Goal: Transaction & Acquisition: Book appointment/travel/reservation

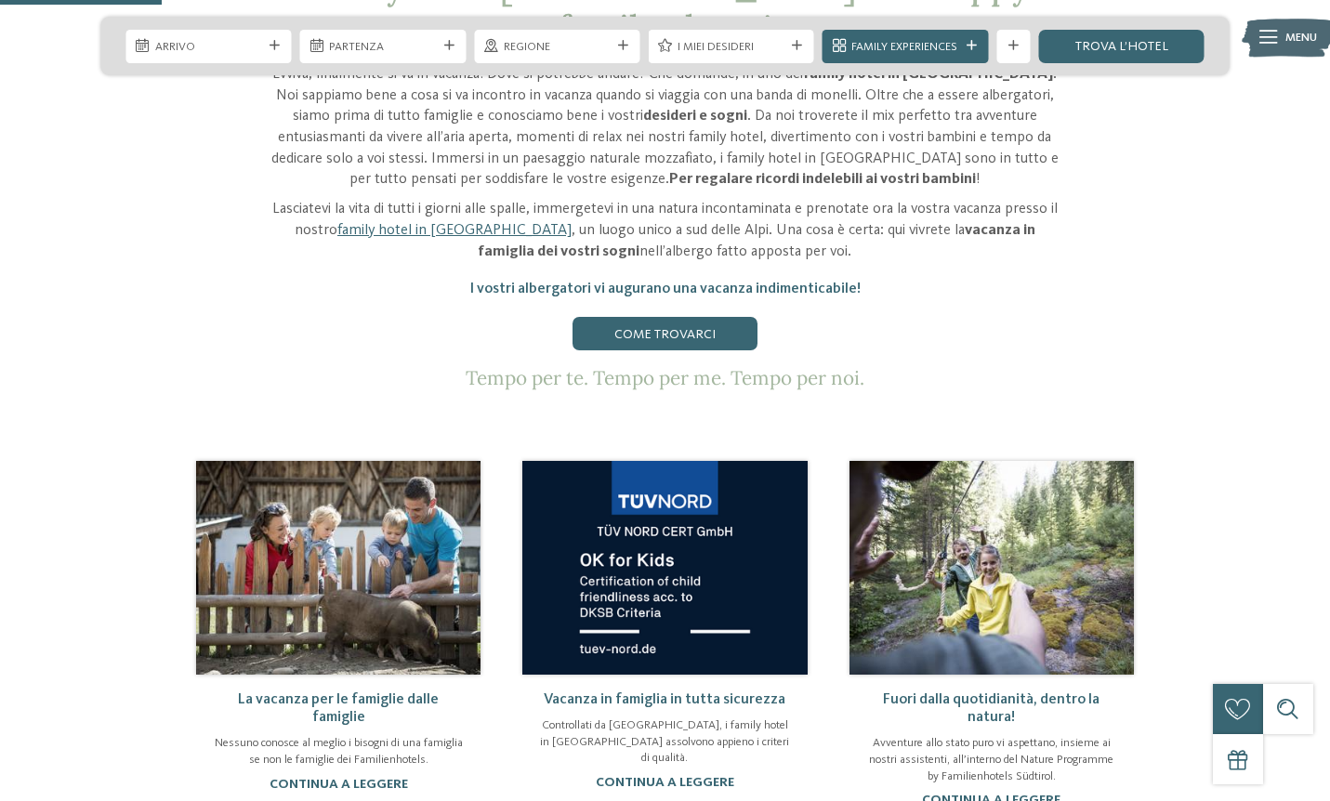
scroll to position [1002, 0]
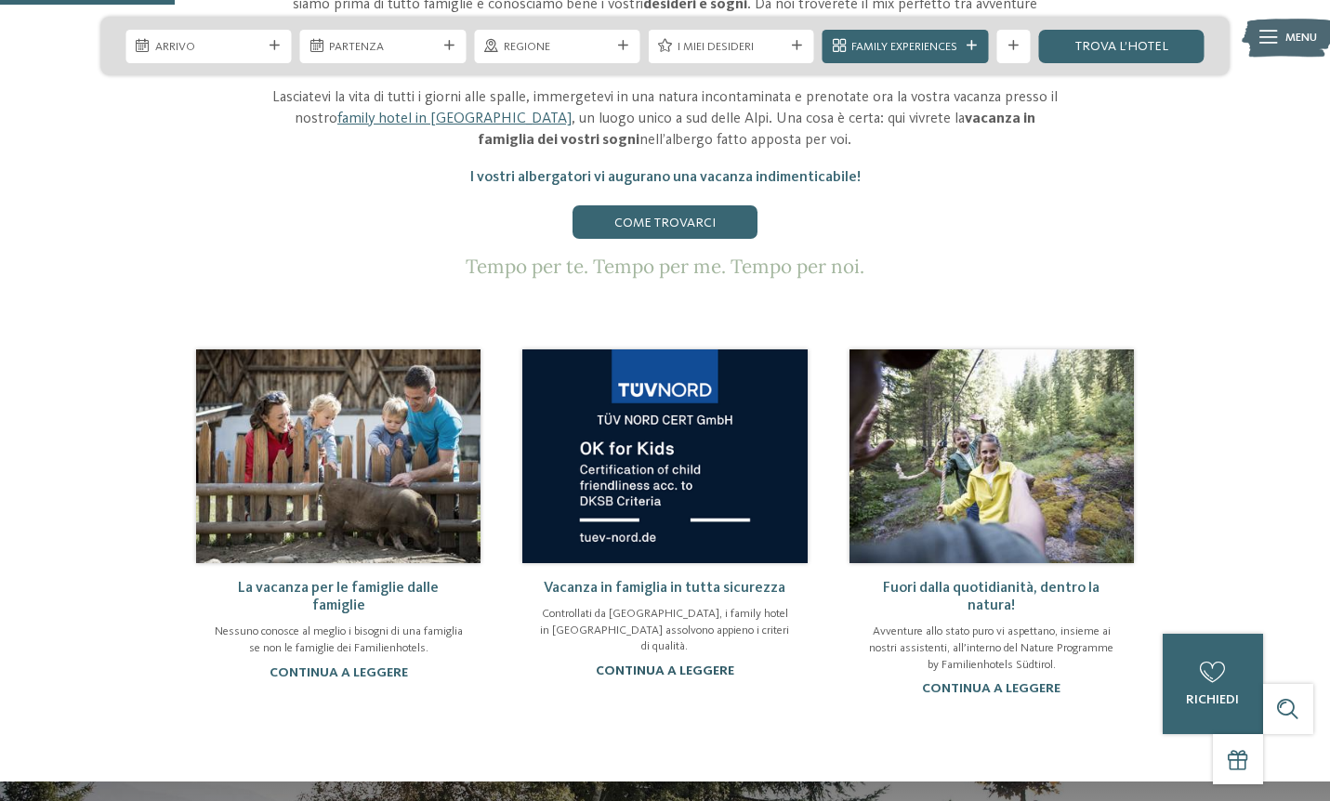
click at [689, 664] on link "continua a leggere" at bounding box center [665, 670] width 138 height 13
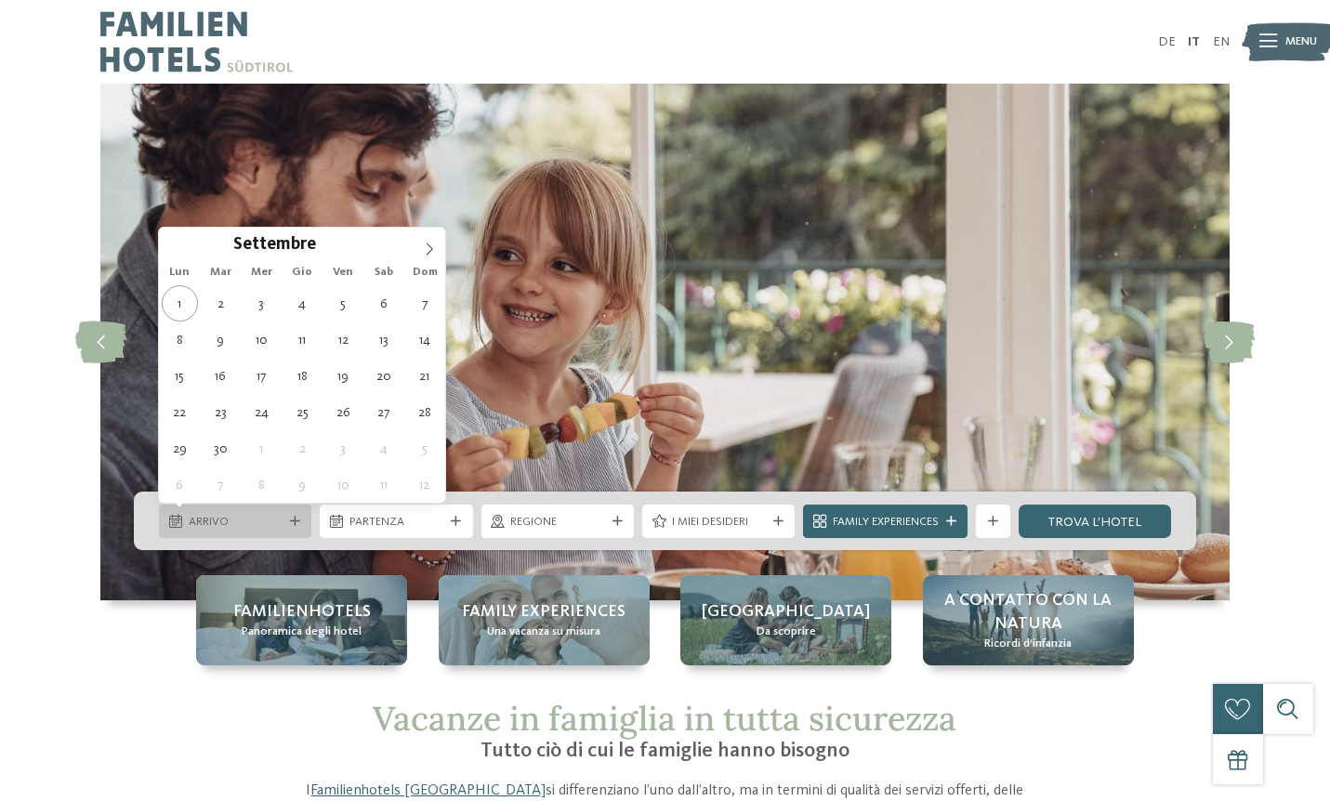
click at [258, 509] on div "Arrivo" at bounding box center [235, 521] width 152 height 33
type div "08.09.2025"
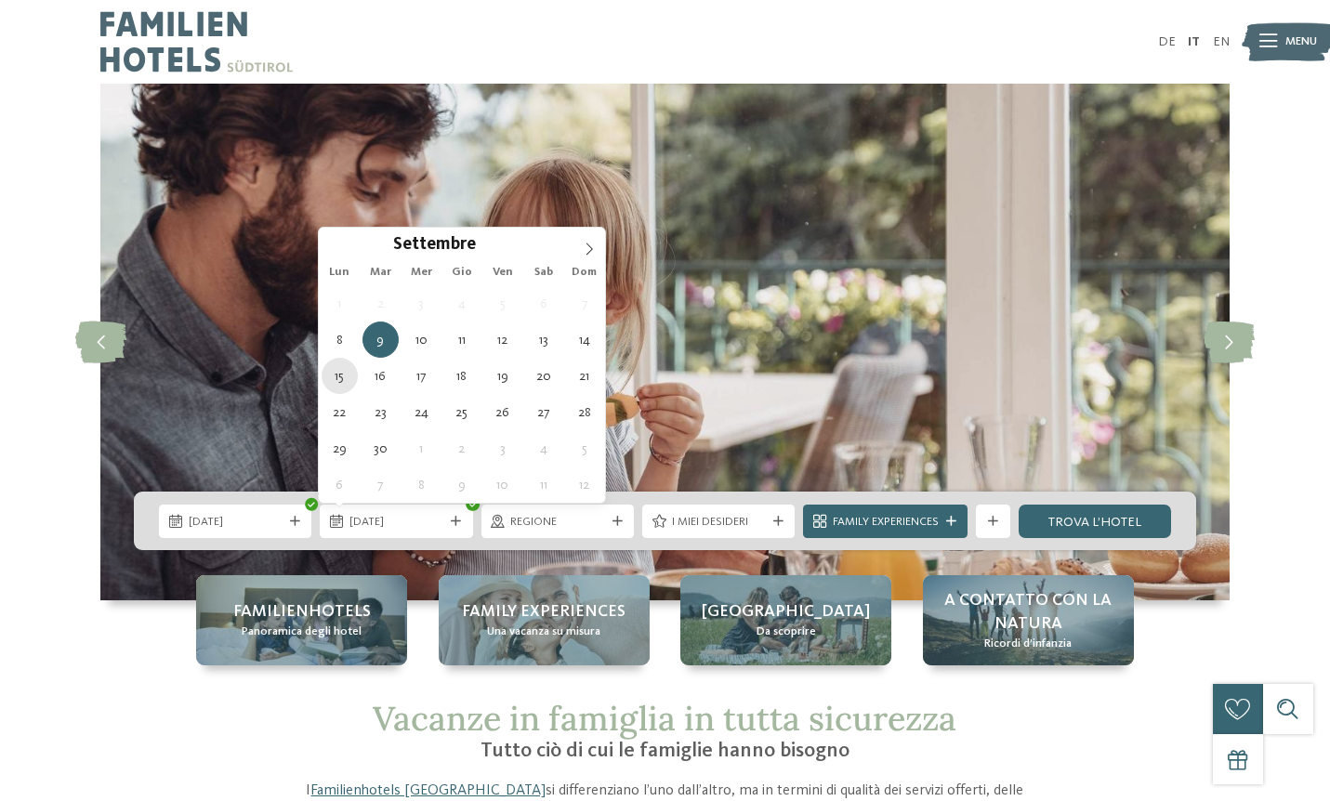
type div "[DATE]"
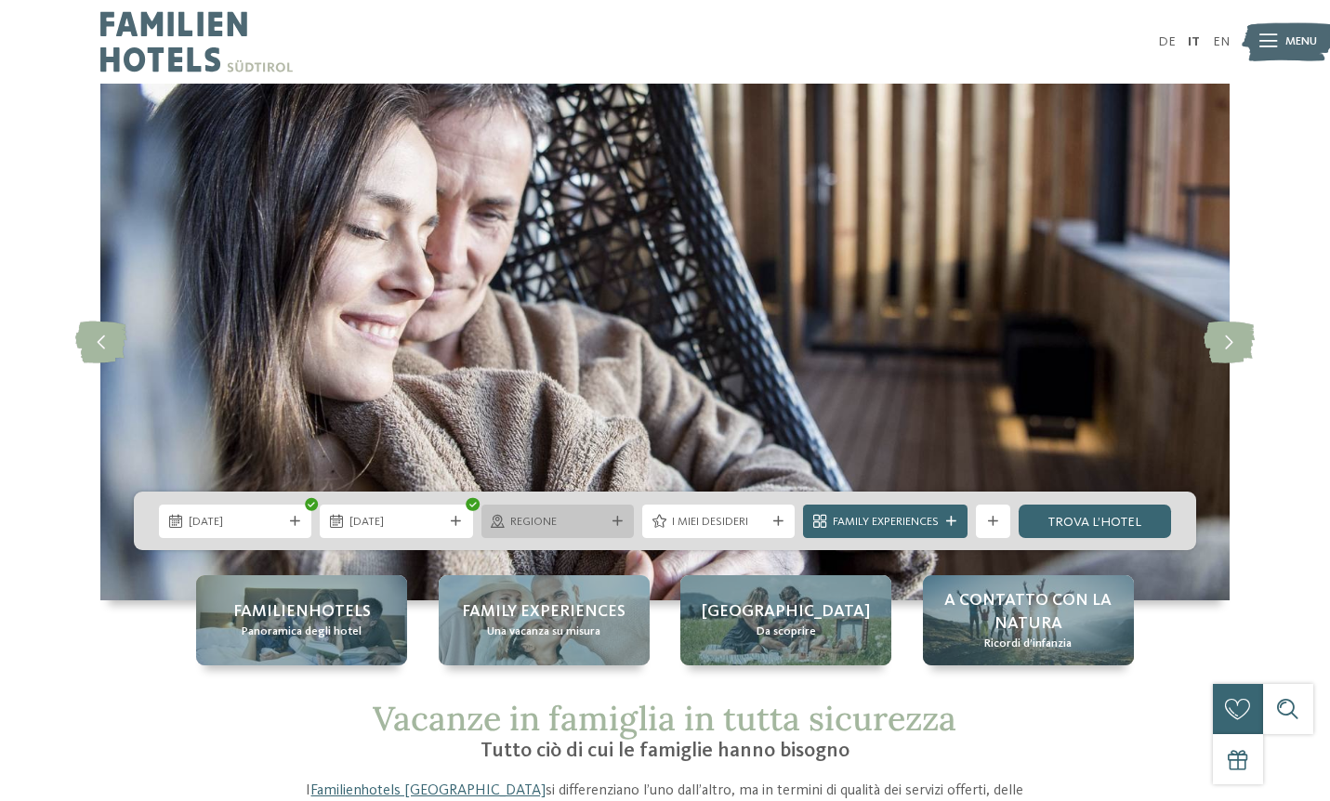
click at [609, 519] on div at bounding box center [617, 522] width 17 height 10
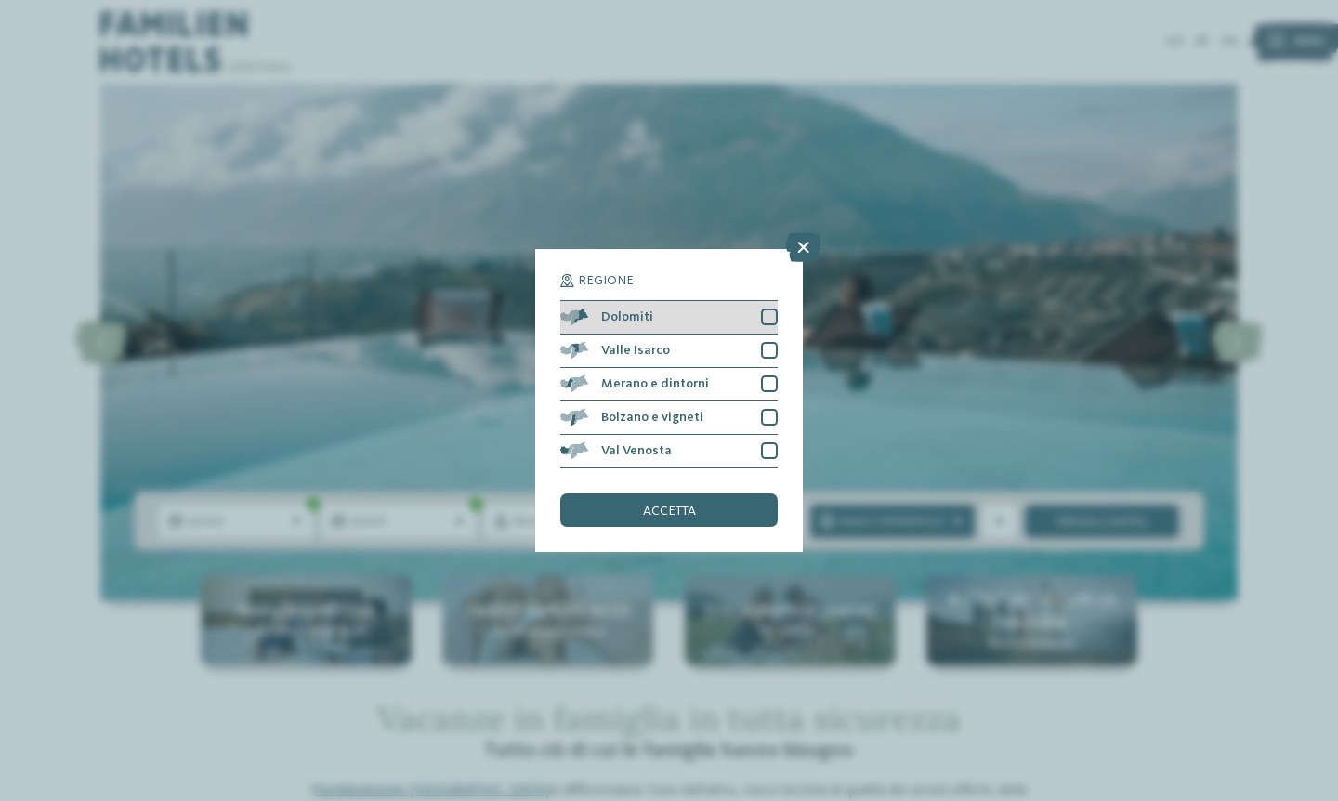
click at [772, 308] on div at bounding box center [769, 316] width 17 height 17
click at [685, 505] on span "accetta" at bounding box center [669, 511] width 53 height 13
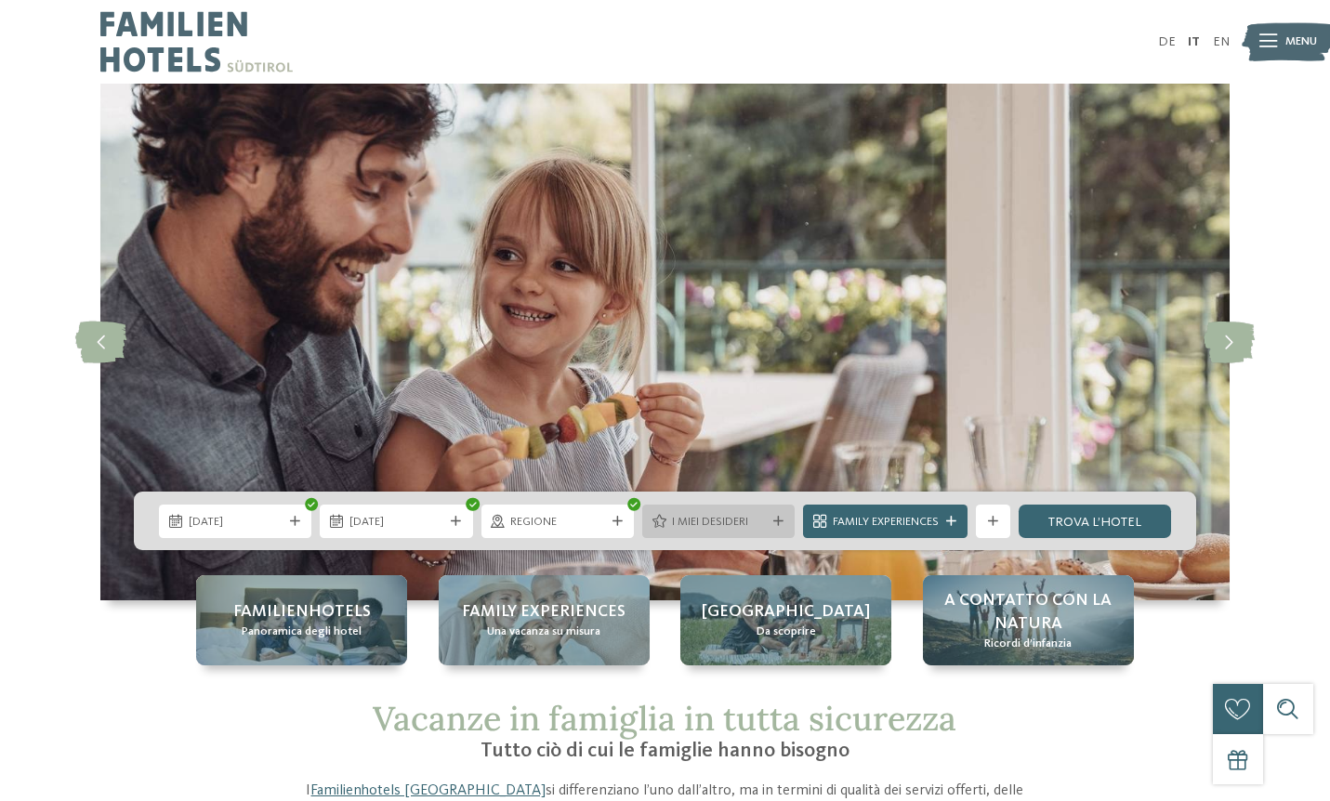
click at [763, 512] on div "I miei desideri" at bounding box center [718, 521] width 102 height 18
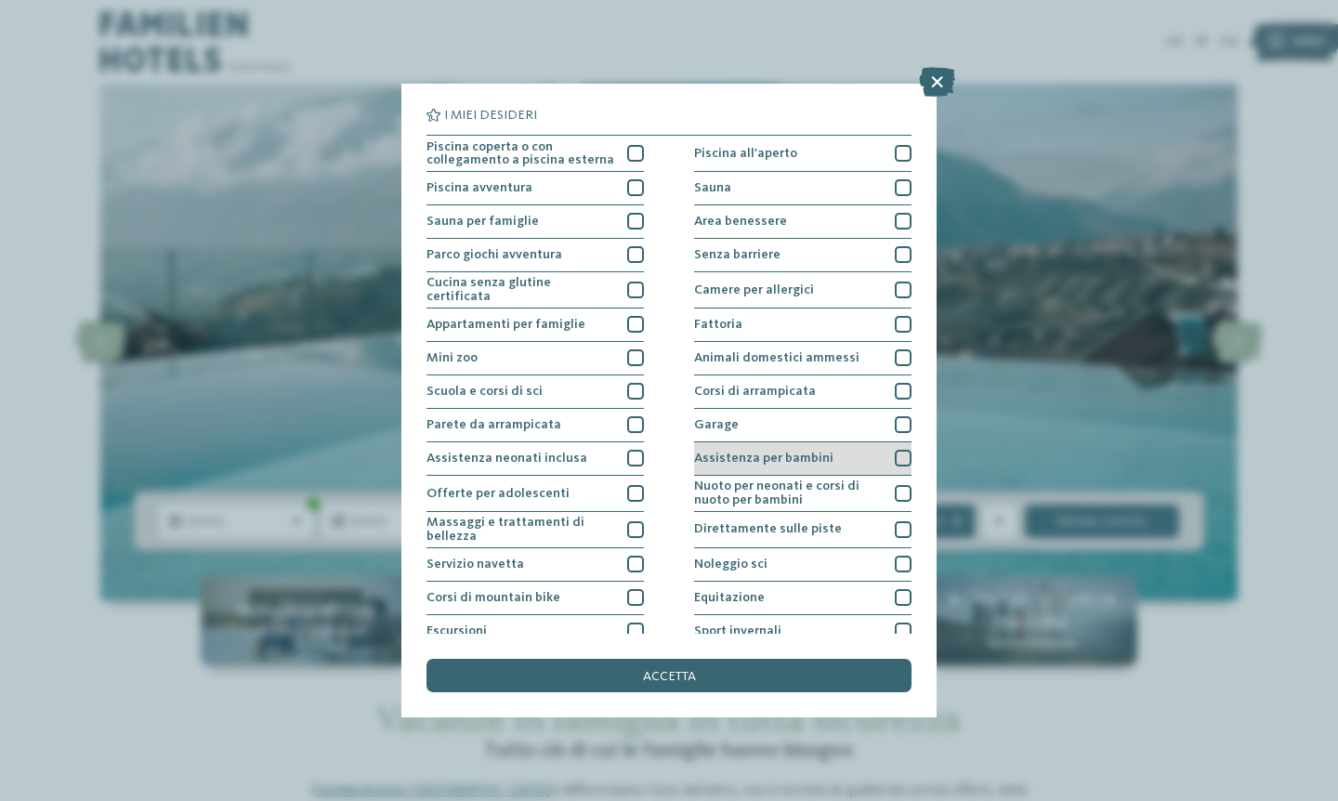
click at [901, 454] on div at bounding box center [903, 458] width 17 height 17
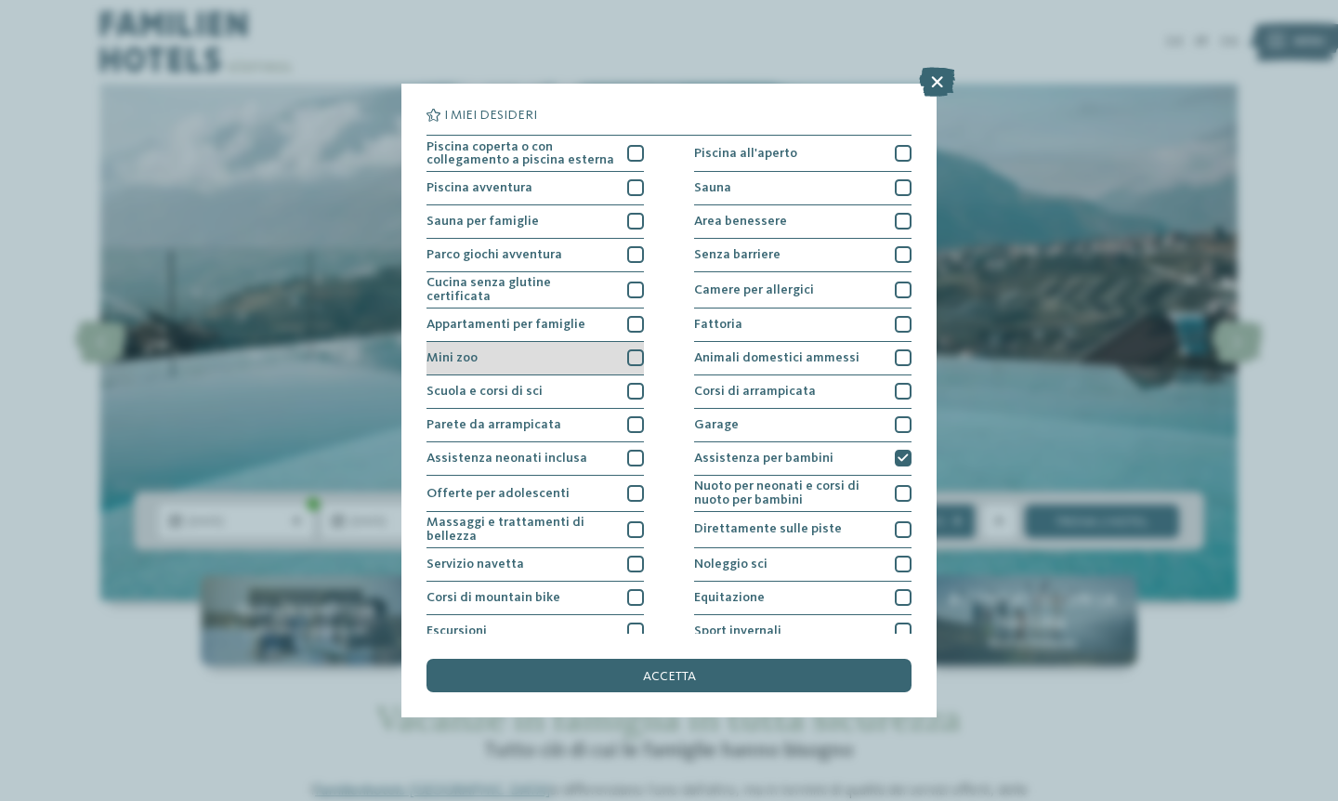
click at [639, 358] on div at bounding box center [635, 357] width 17 height 17
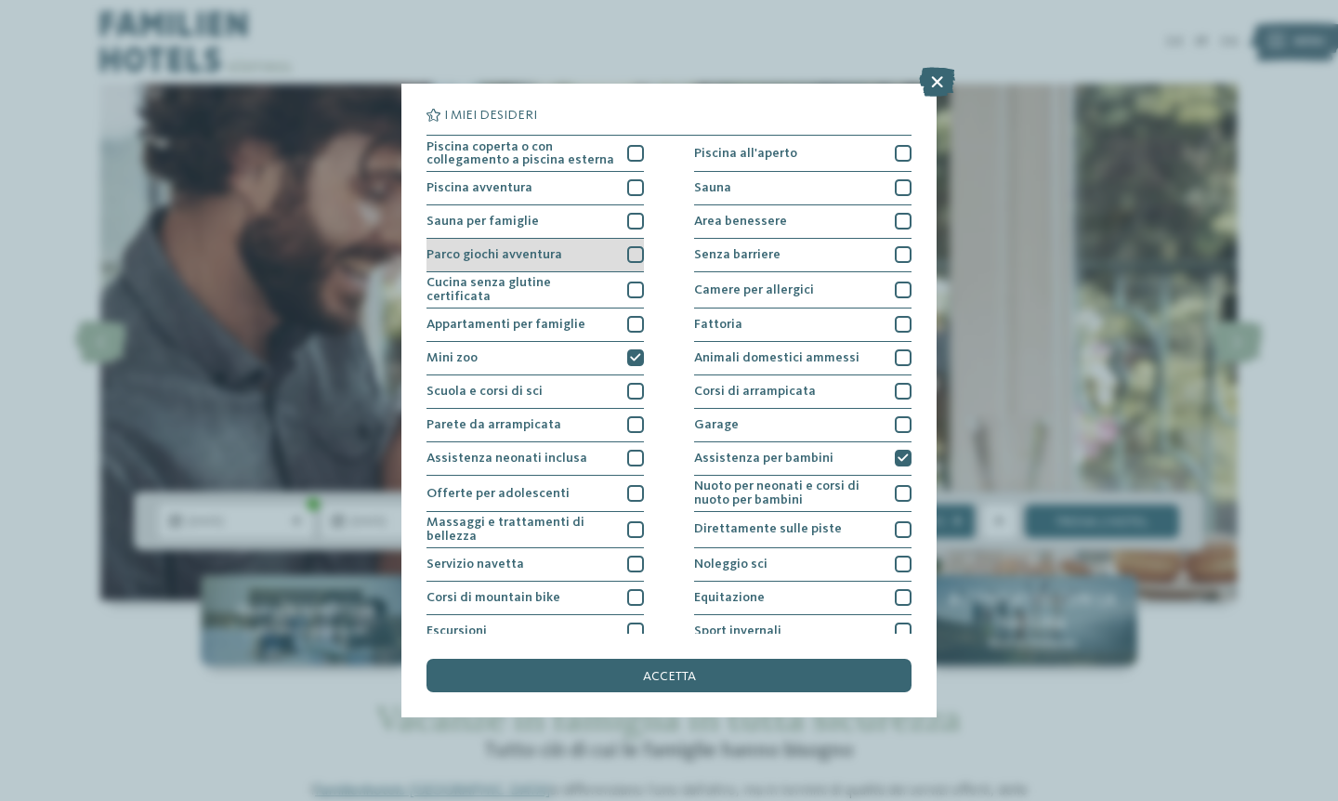
click at [630, 254] on div at bounding box center [635, 254] width 17 height 17
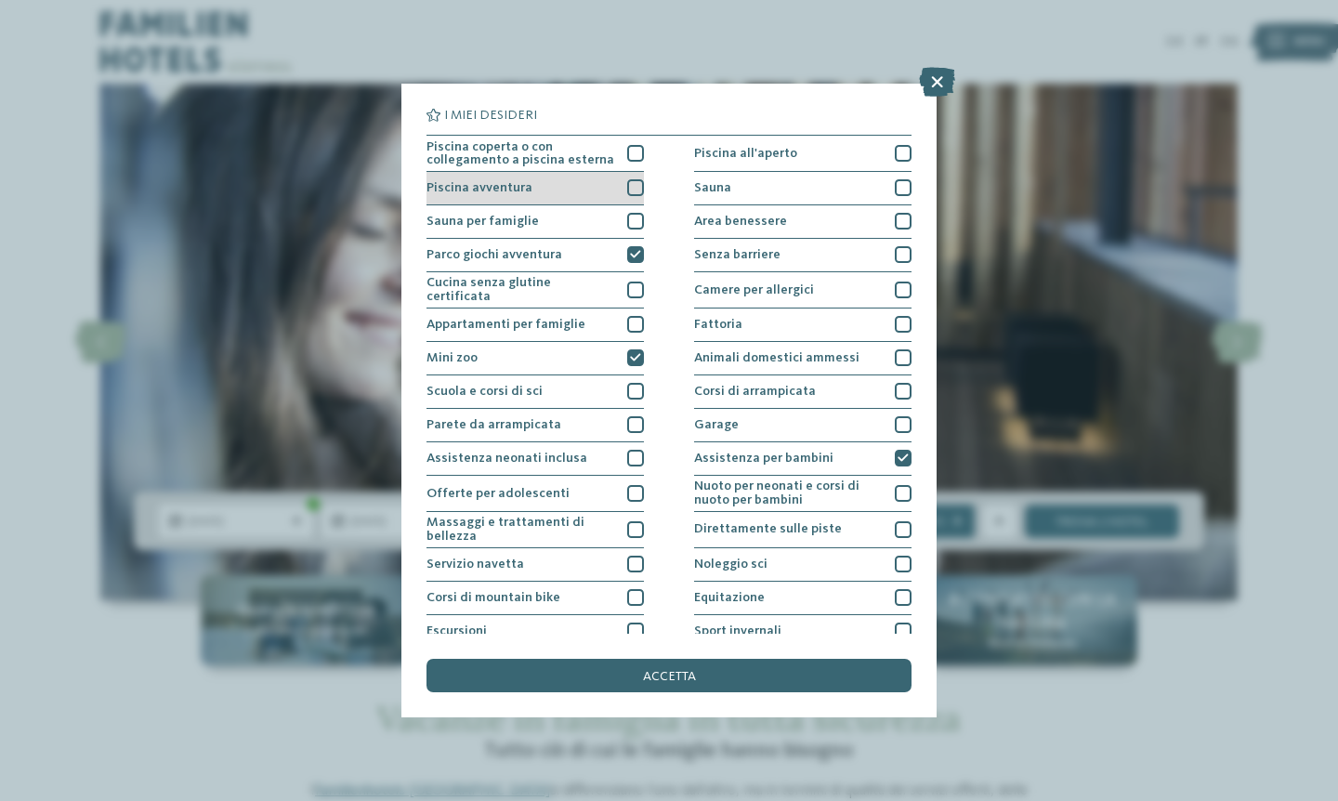
click at [628, 180] on div at bounding box center [635, 187] width 17 height 17
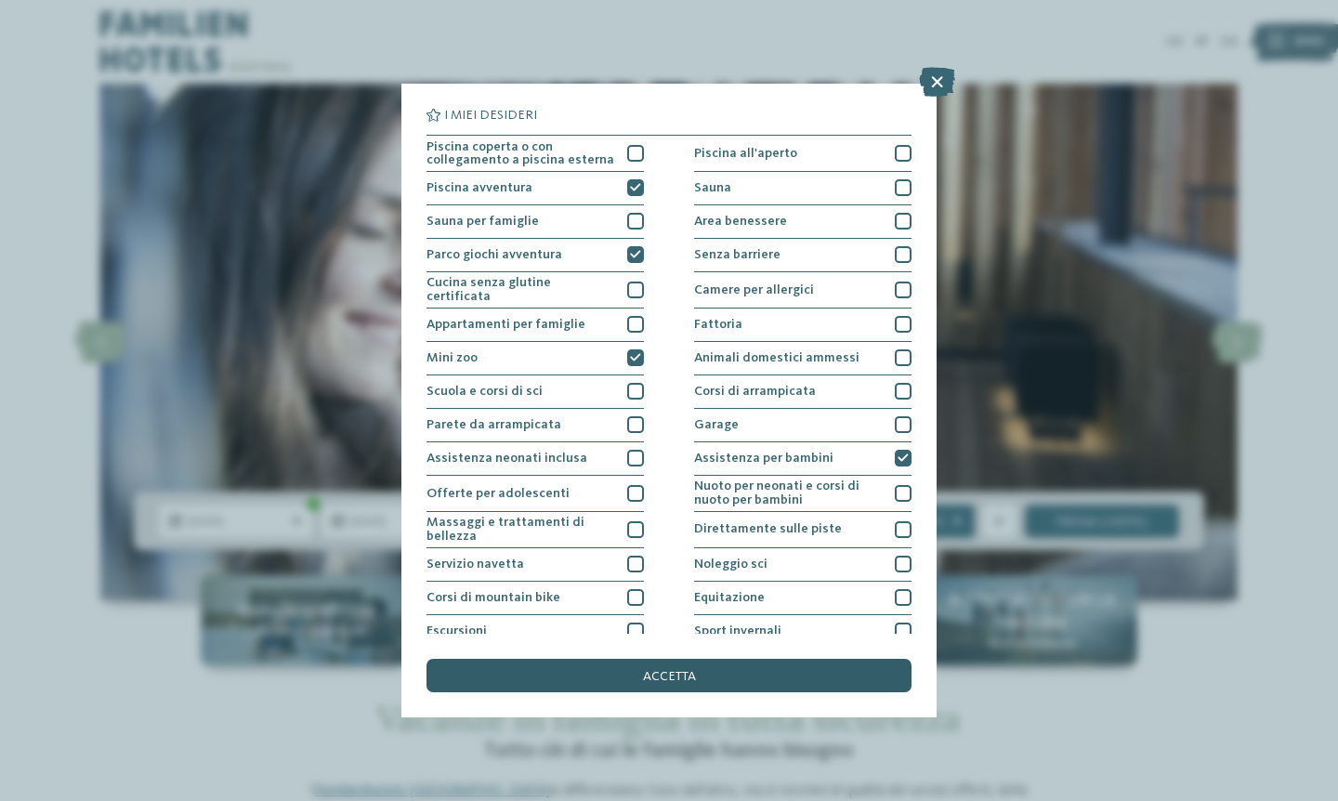
click at [729, 659] on div "accetta" at bounding box center [669, 675] width 485 height 33
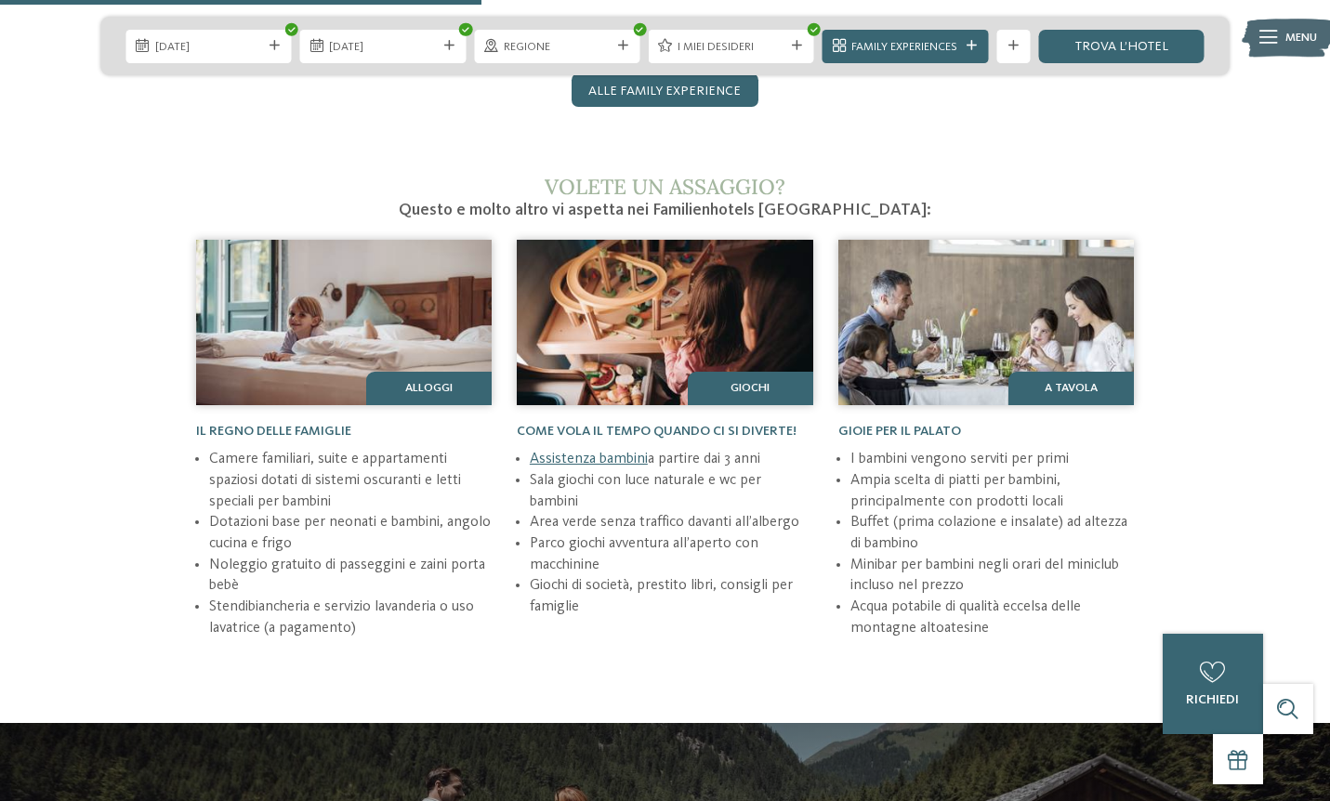
scroll to position [943, 0]
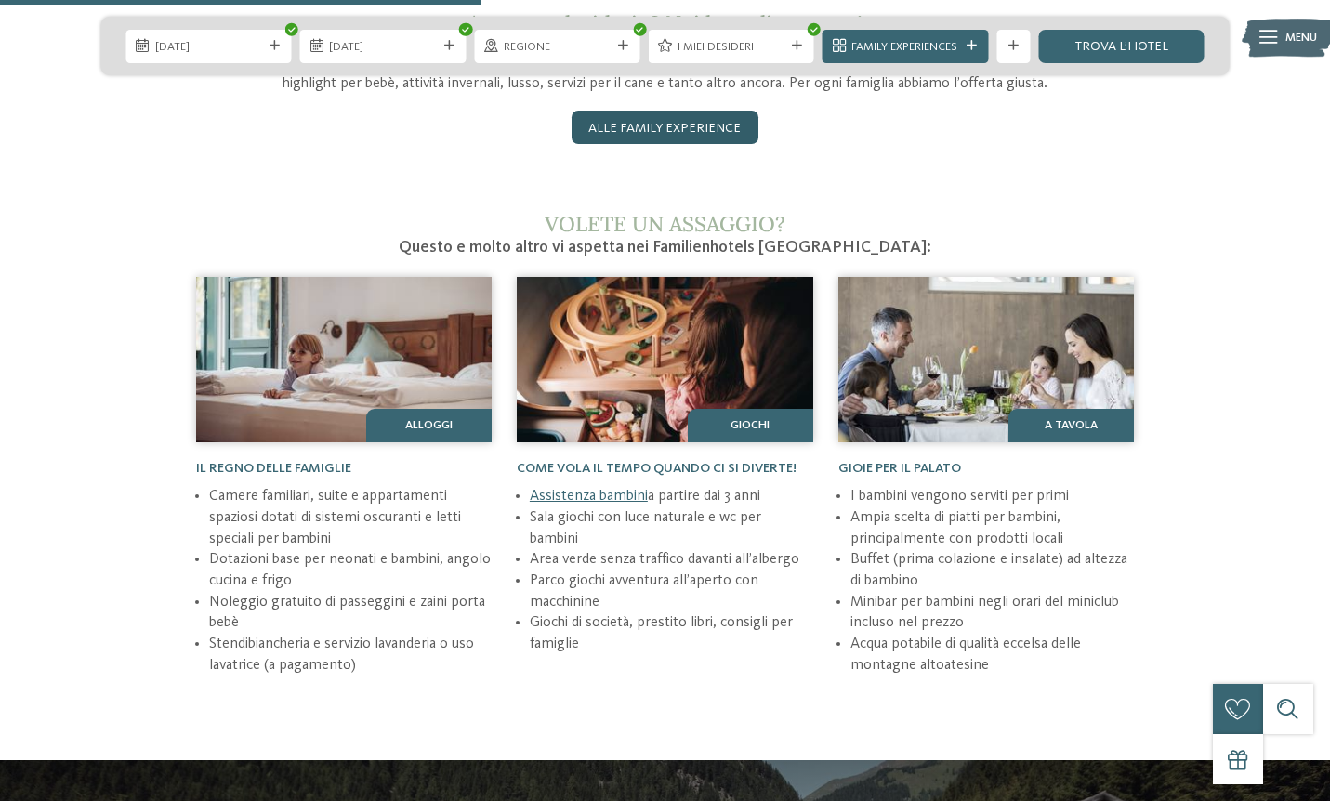
click at [673, 119] on link "Alle family experience" at bounding box center [664, 127] width 186 height 33
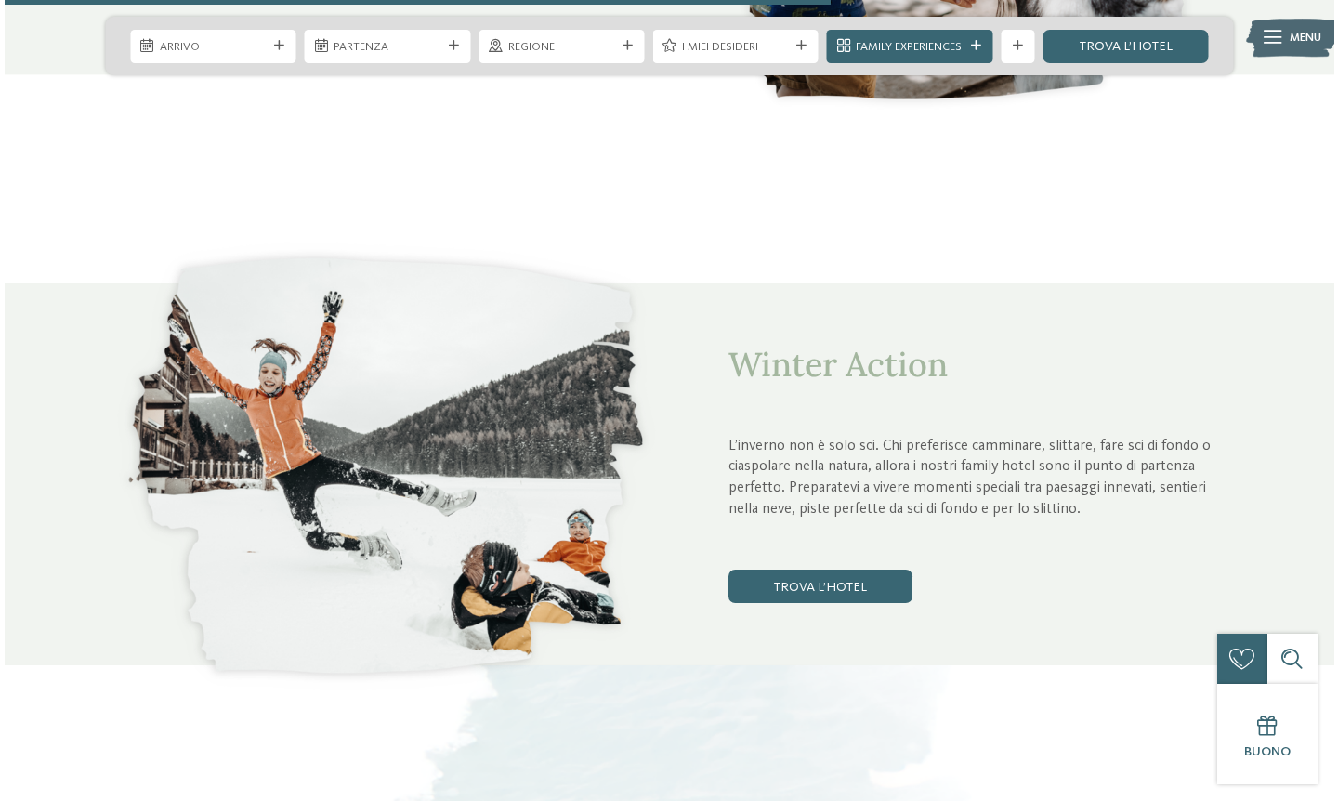
scroll to position [4361, 0]
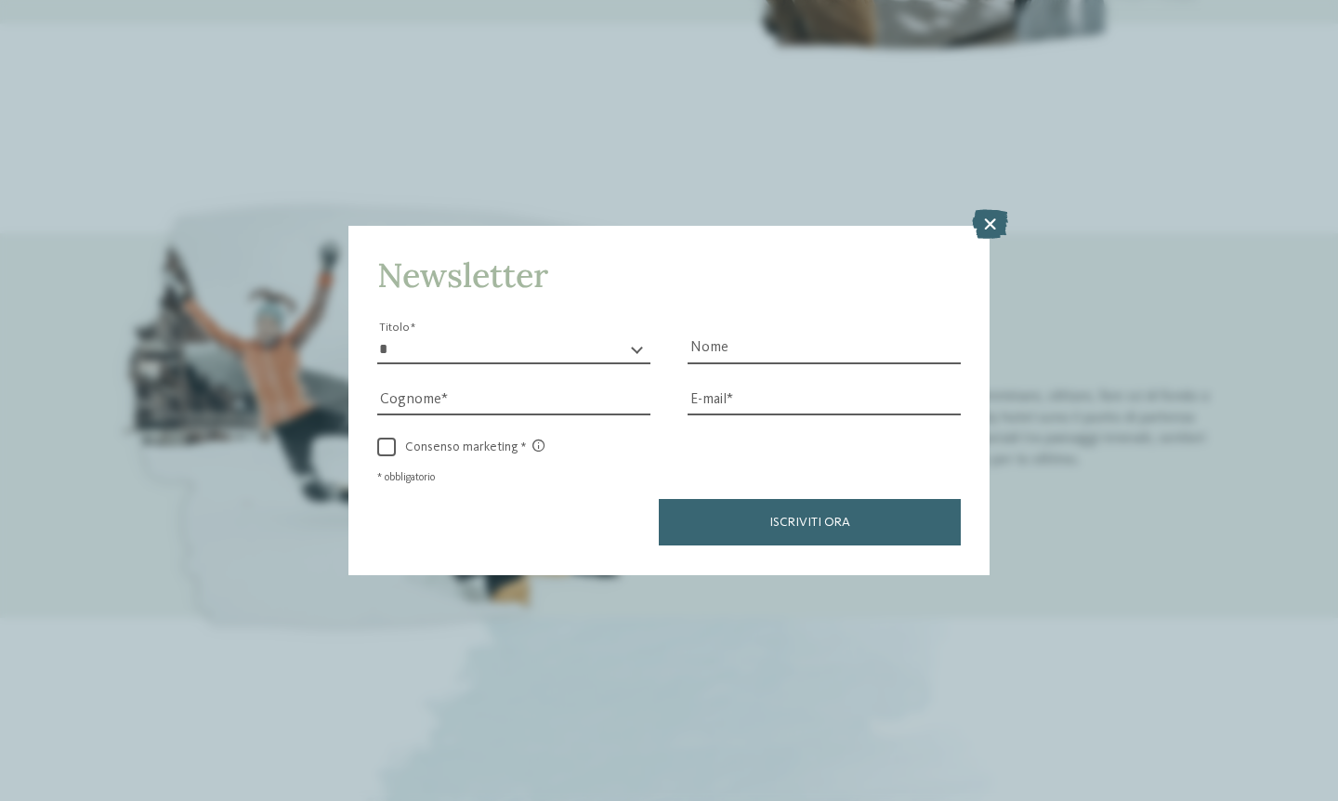
select select "*"
type input "*****"
type input "********"
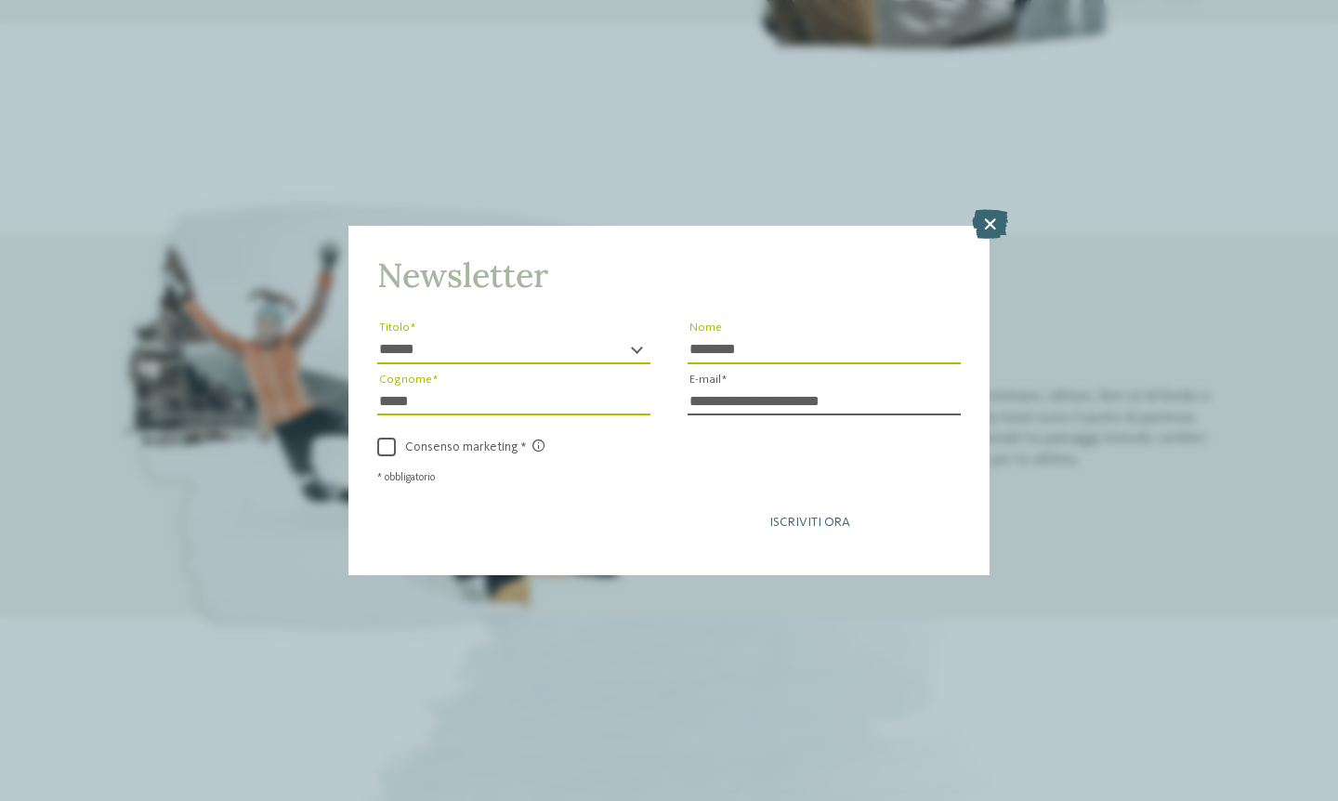
type input "**********"
click at [797, 499] on button "Iscriviti ora" at bounding box center [810, 522] width 302 height 46
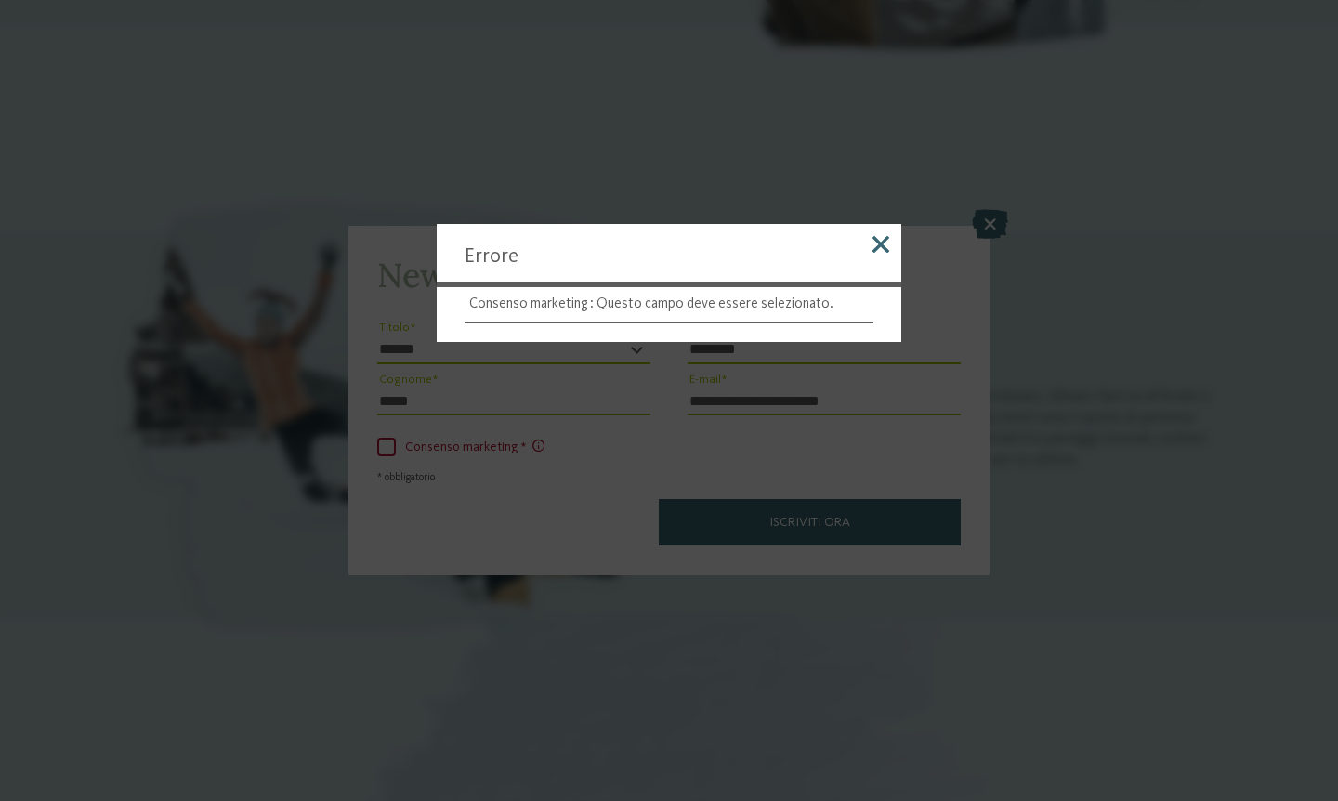
click at [881, 243] on span at bounding box center [881, 244] width 17 height 17
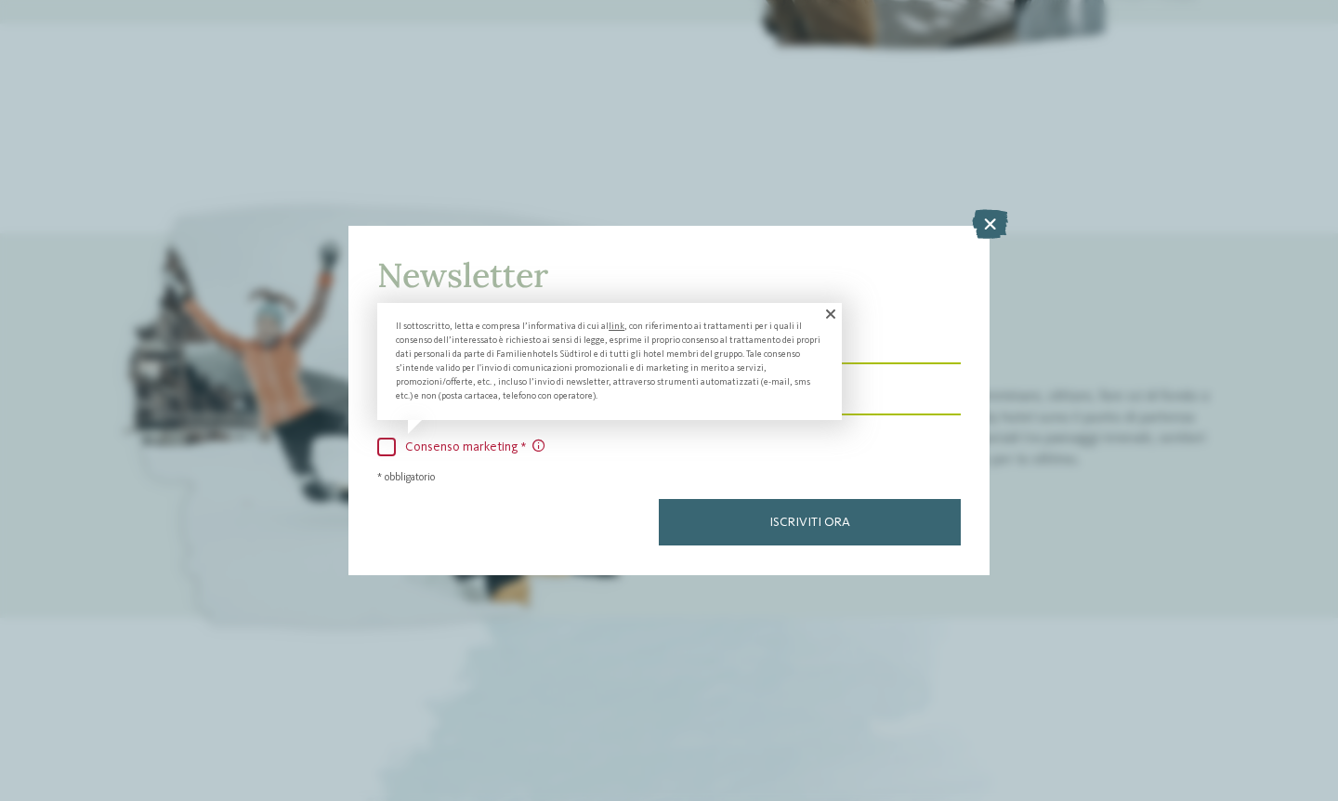
click at [384, 438] on span at bounding box center [386, 447] width 19 height 19
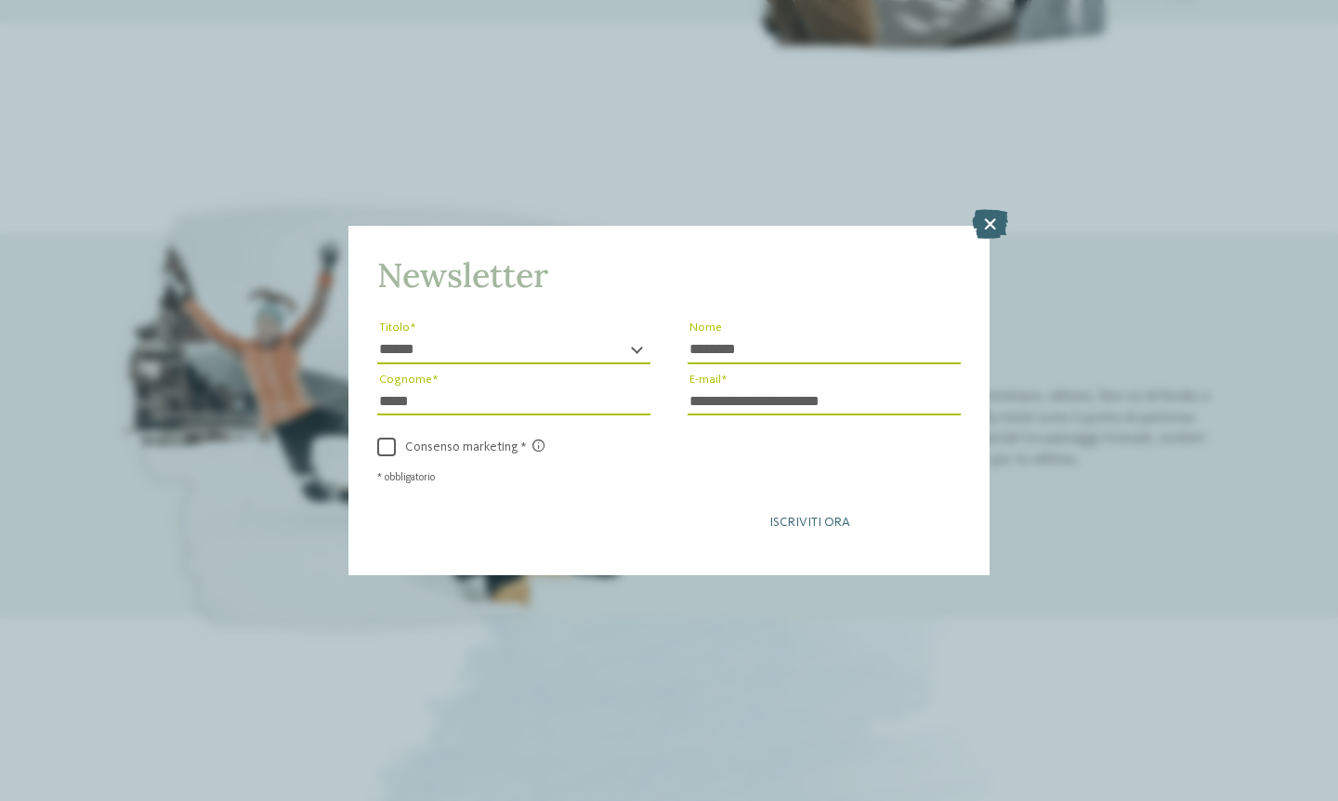
click at [819, 516] on span "Iscriviti ora" at bounding box center [809, 522] width 81 height 13
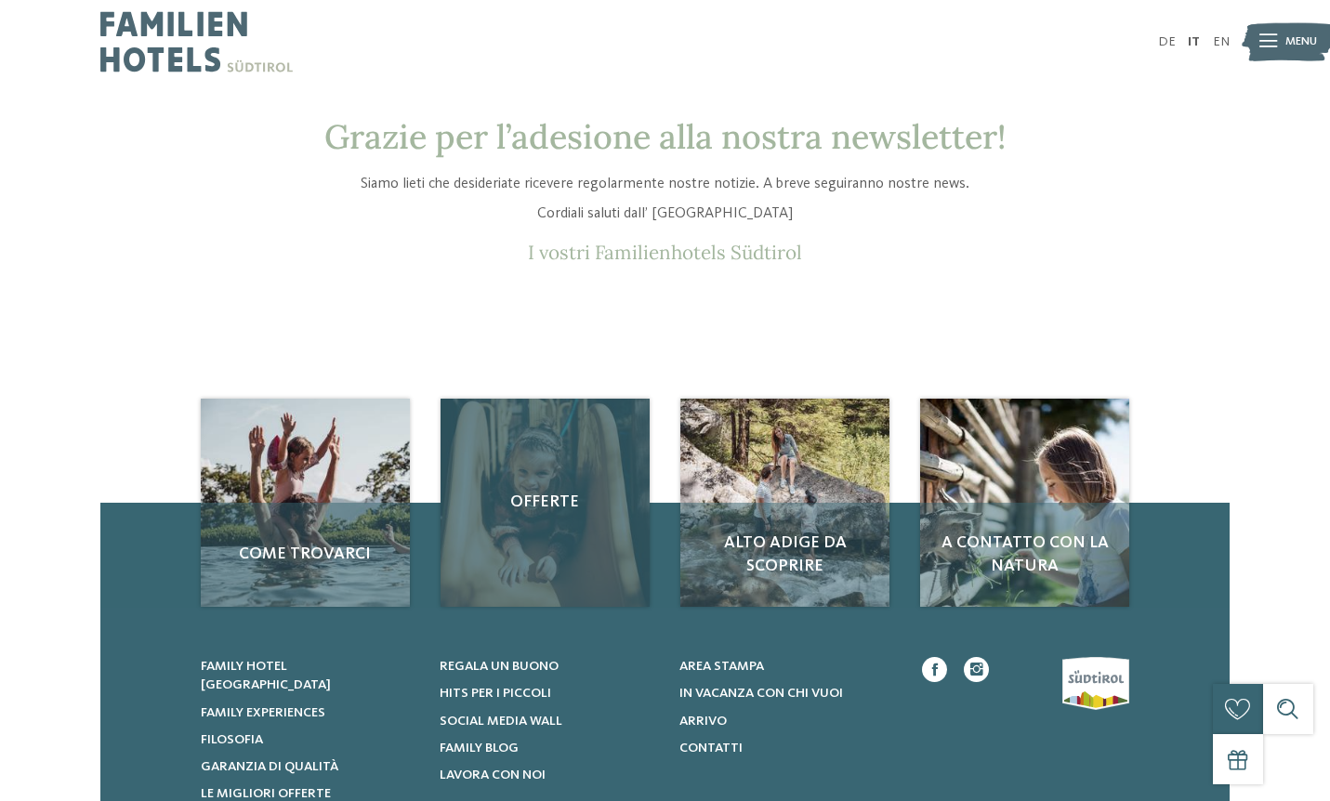
click at [543, 520] on div "Offerte" at bounding box center [544, 503] width 208 height 208
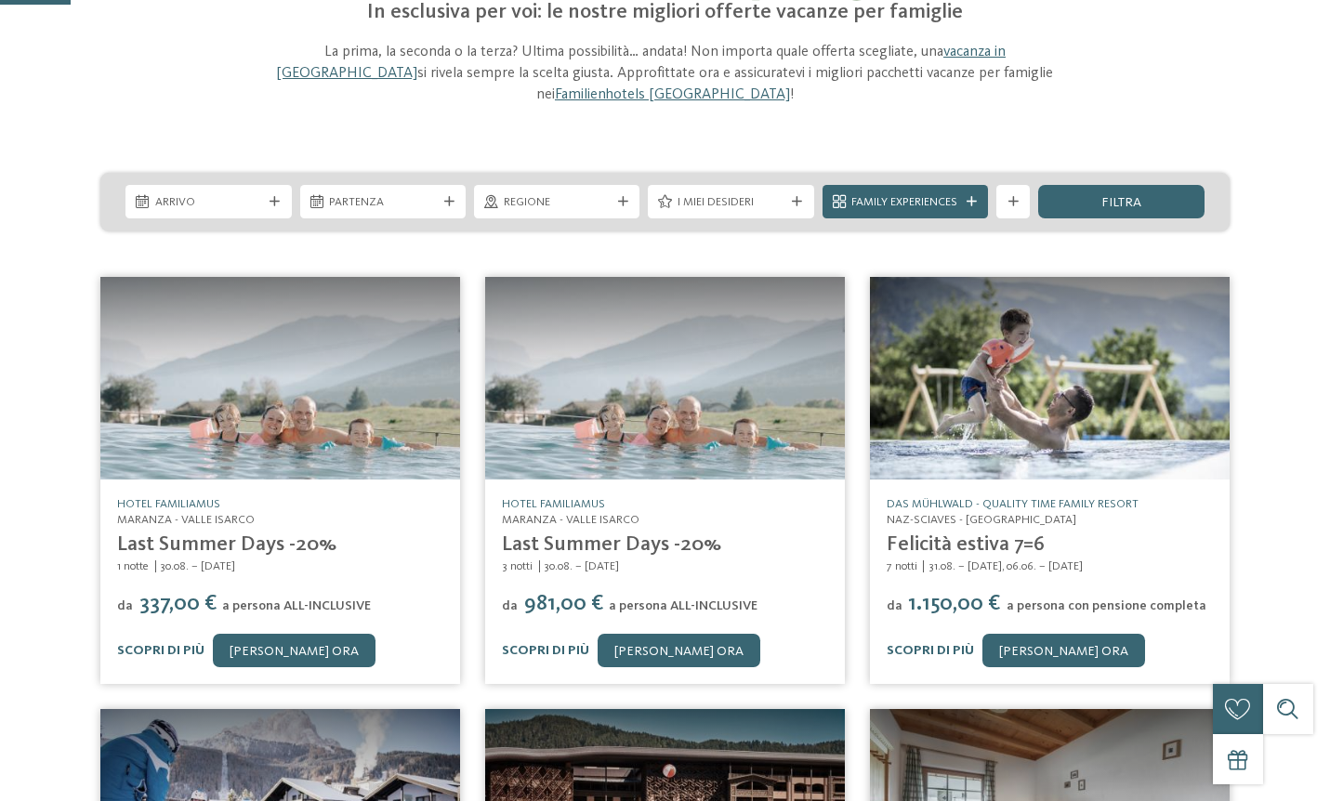
scroll to position [78, 0]
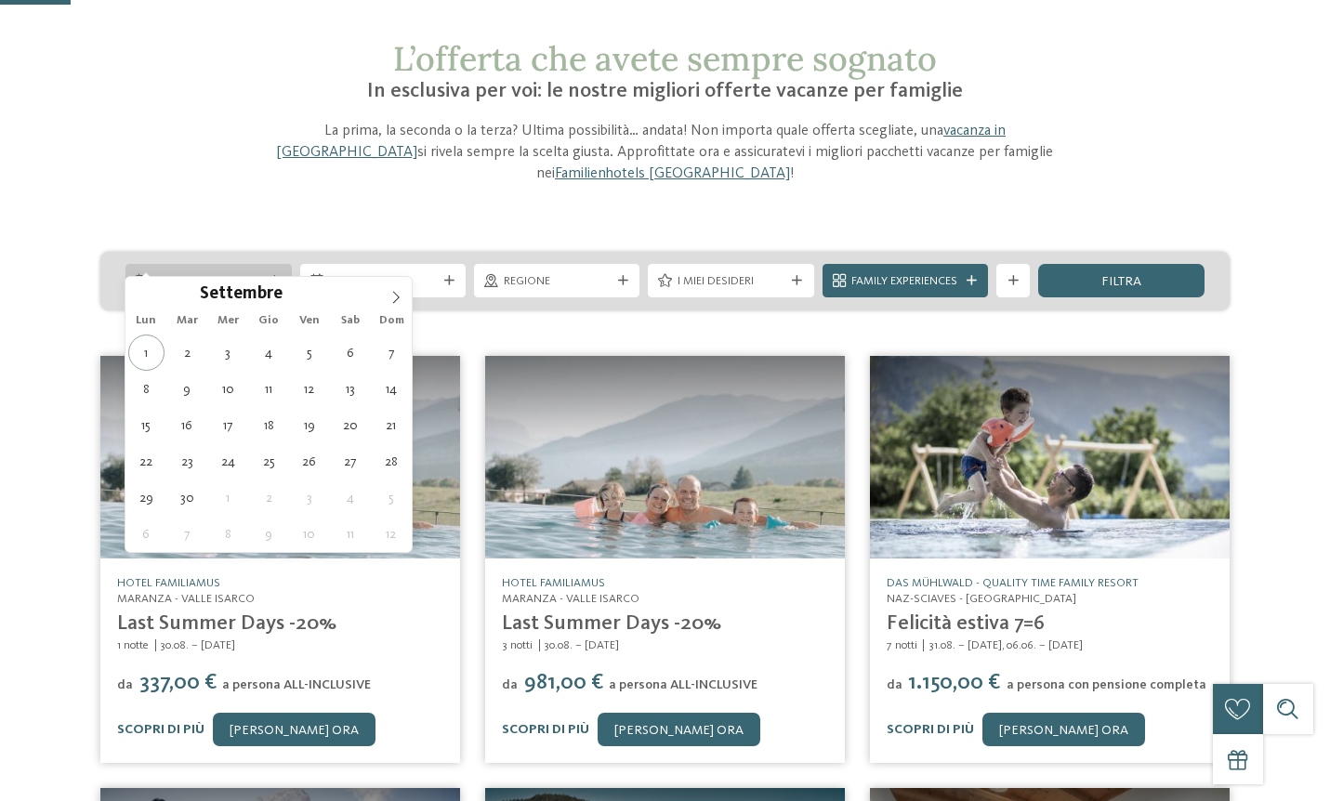
click at [166, 271] on div "Arrivo" at bounding box center [208, 280] width 115 height 18
type div "08.09.2025"
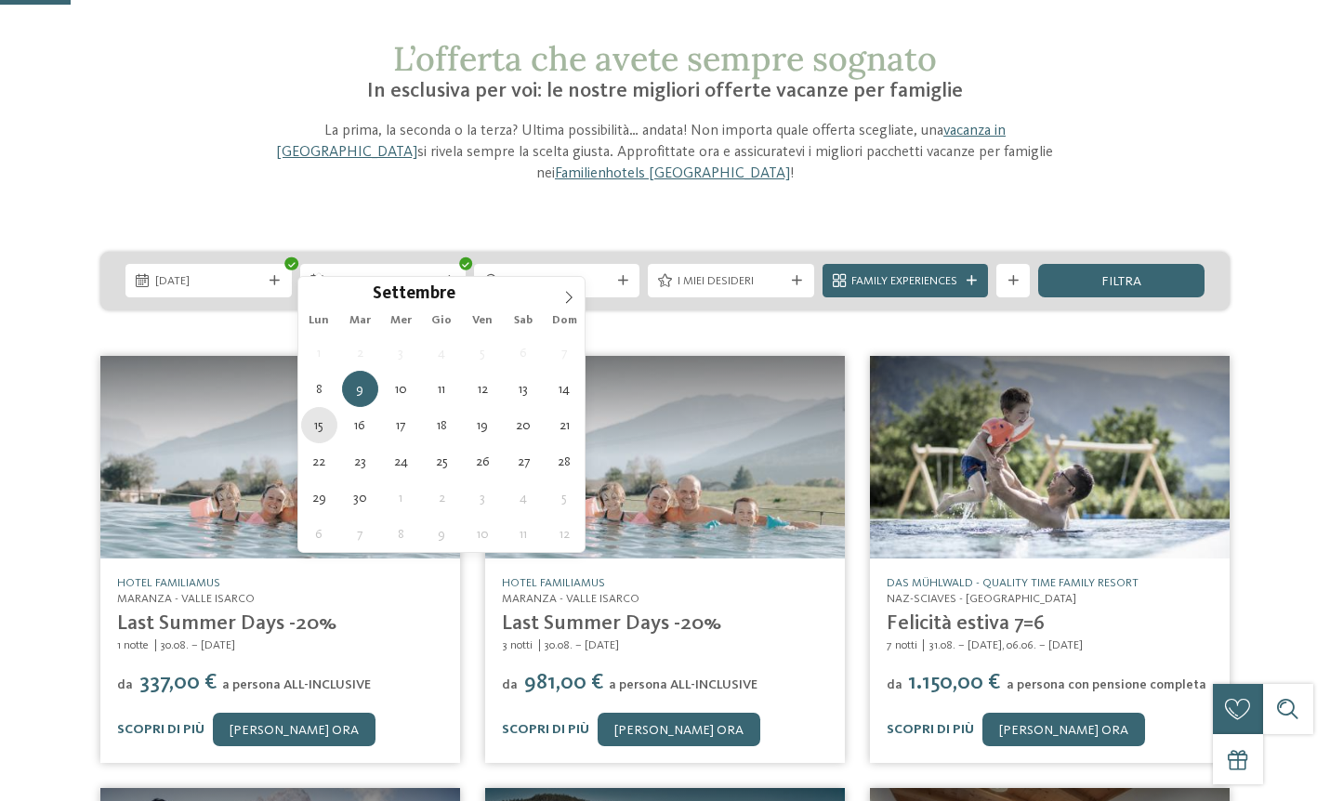
type div "15.09.2025"
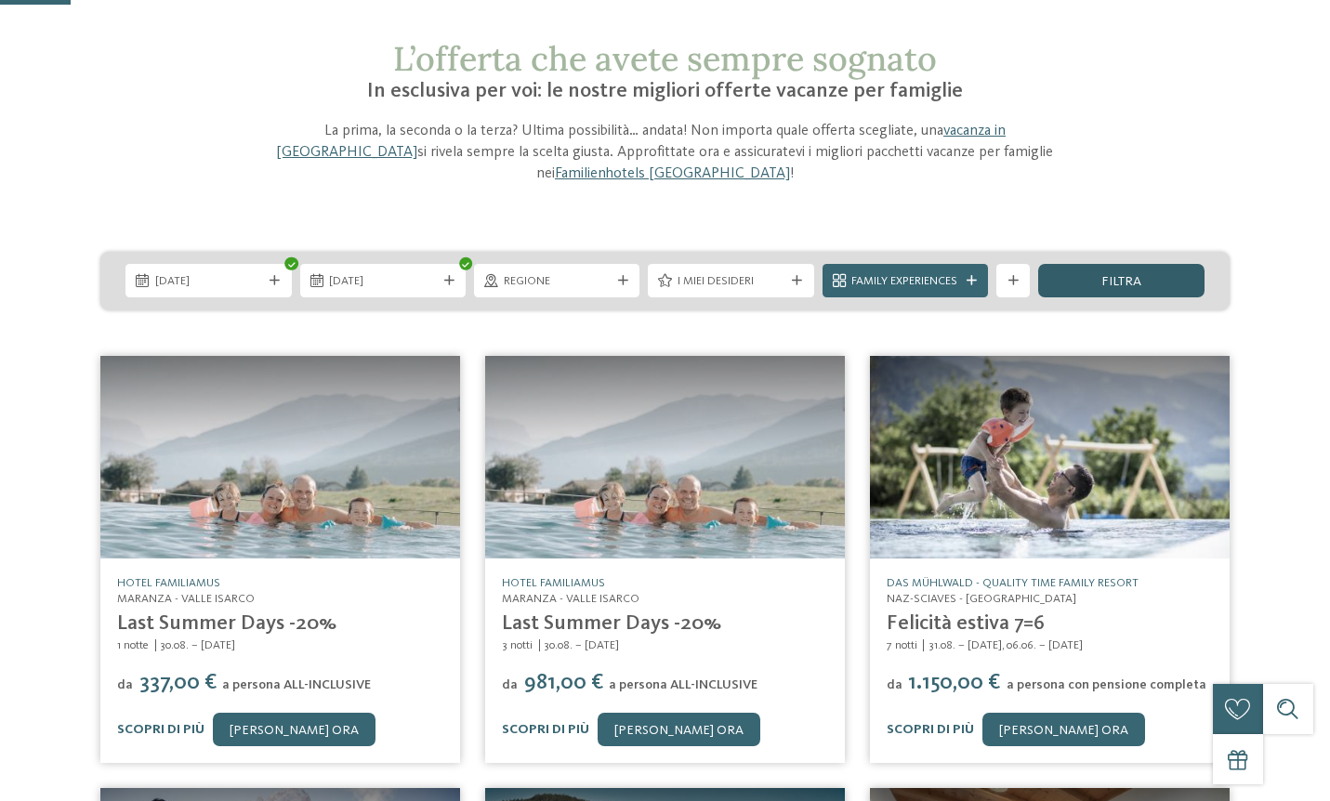
click at [1091, 264] on div "filtra" at bounding box center [1120, 280] width 165 height 33
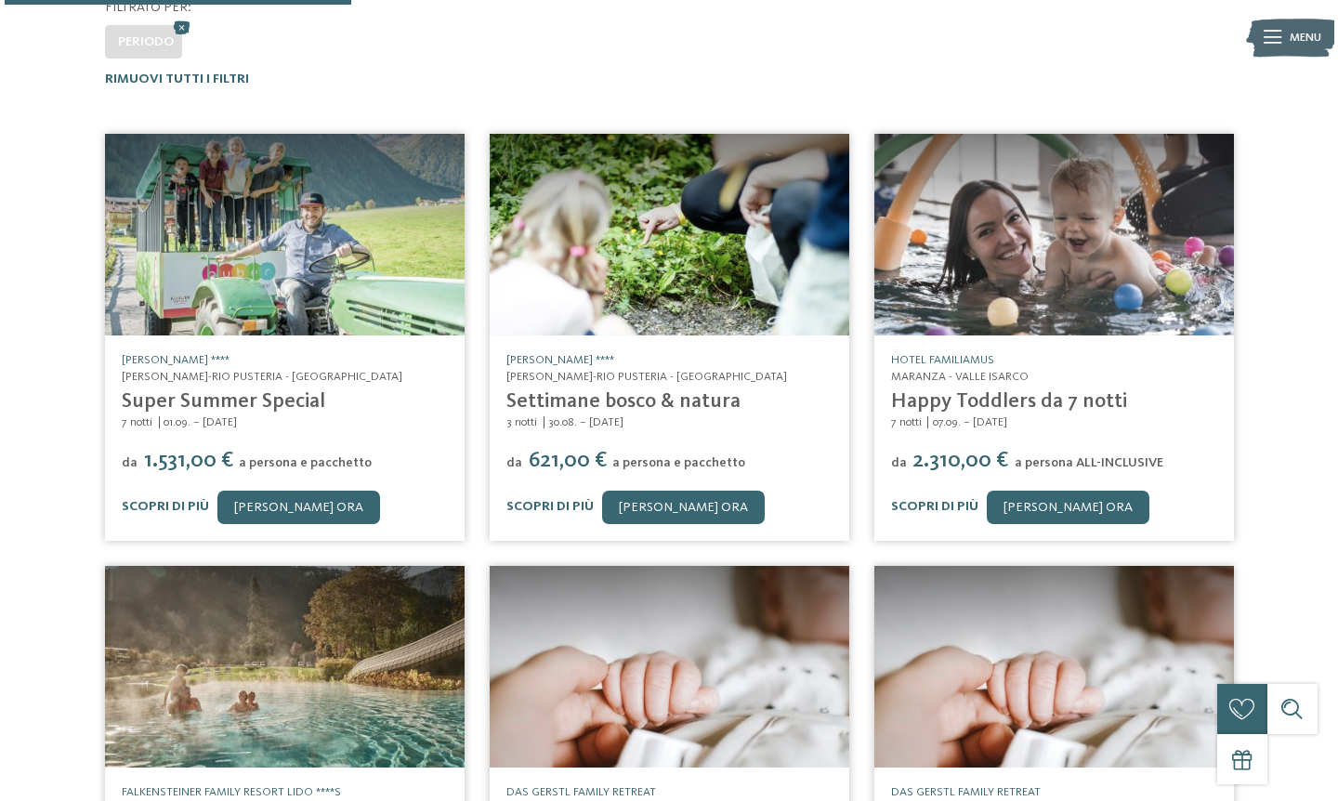
scroll to position [440, 0]
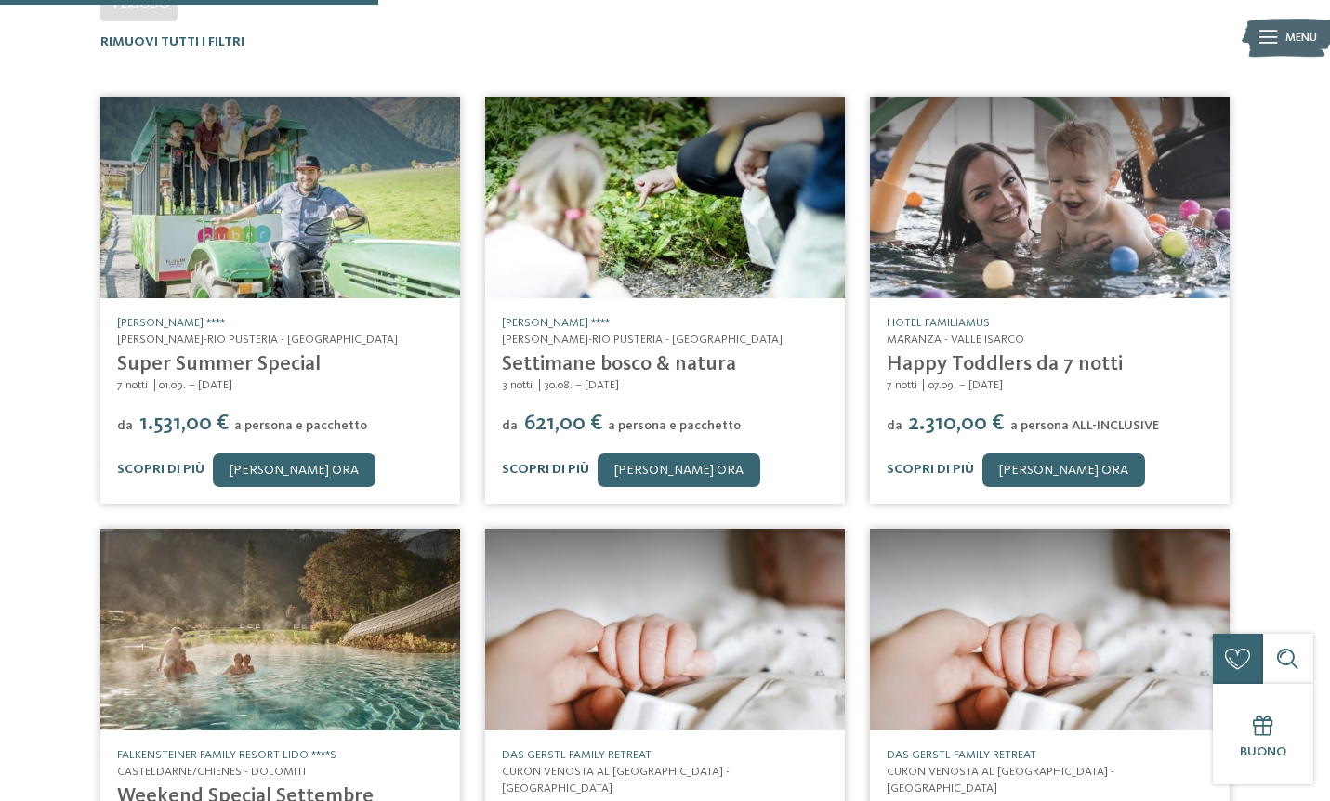
click at [543, 463] on link "Scopri di più" at bounding box center [545, 469] width 87 height 13
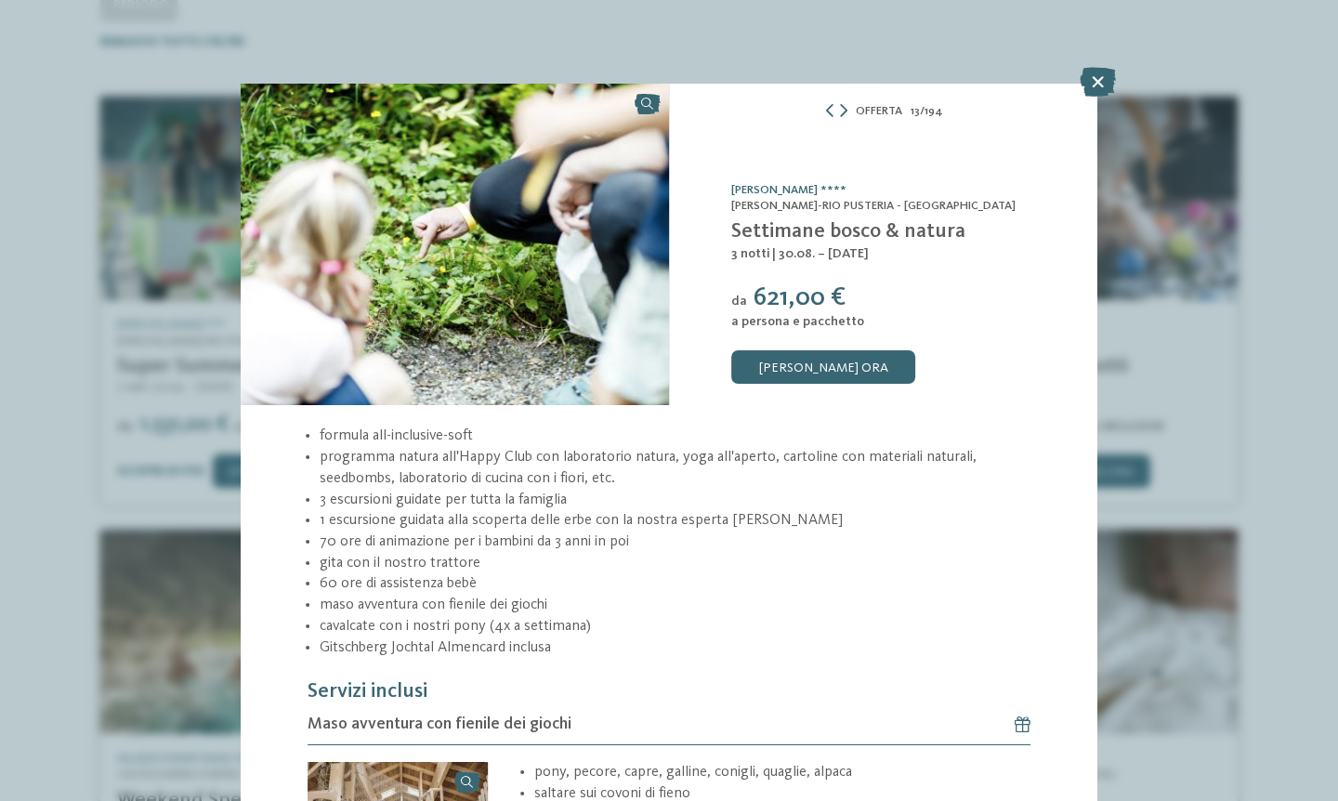
click at [962, 595] on li "maso avventura con fienile dei giochi" at bounding box center [675, 605] width 711 height 21
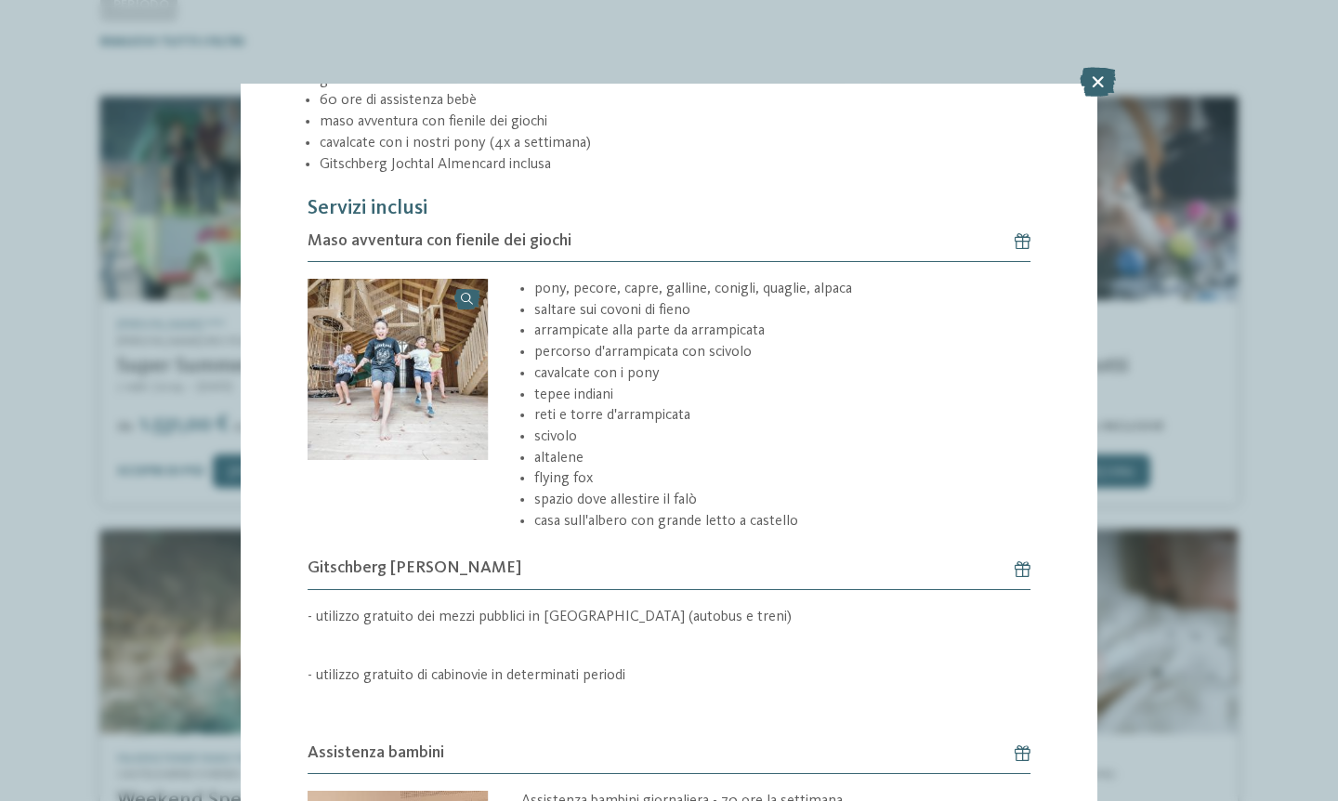
scroll to position [520, 0]
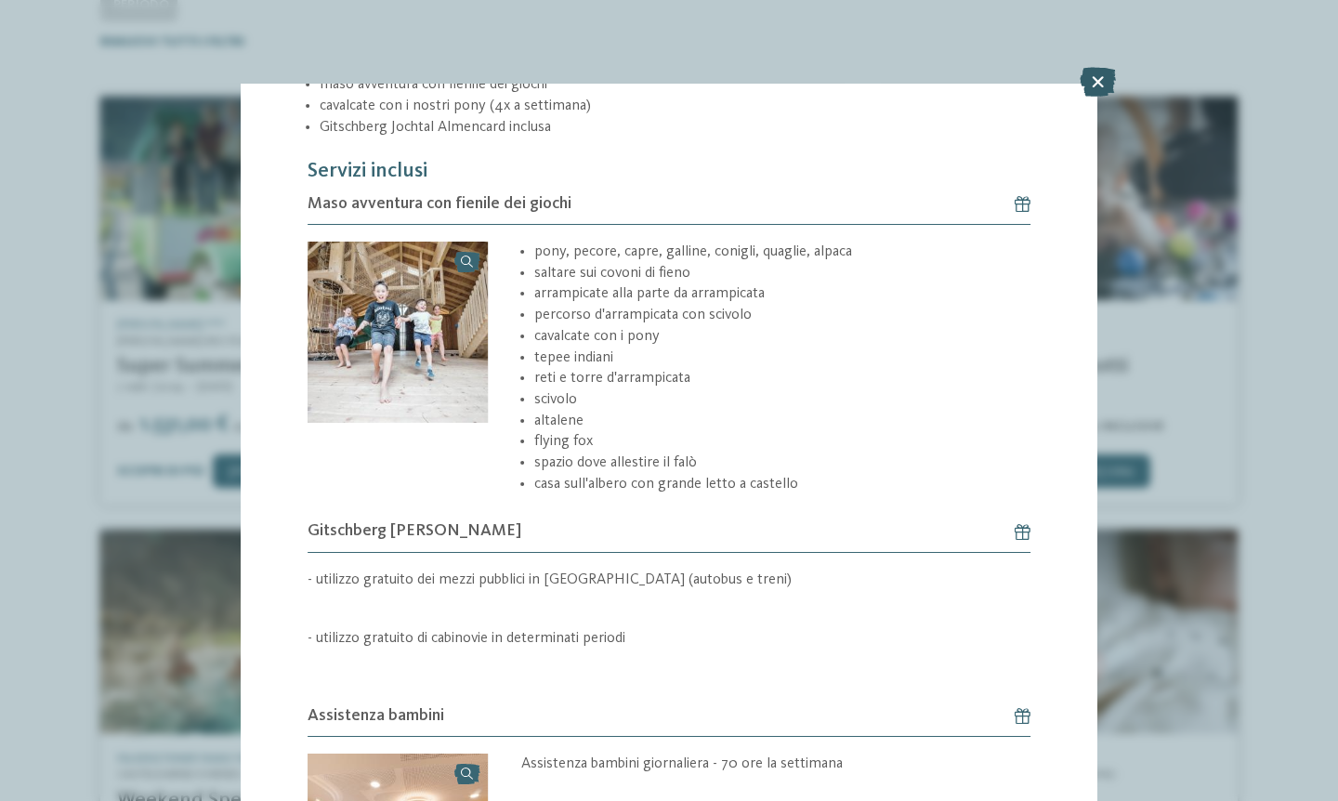
click at [1096, 72] on icon at bounding box center [1098, 82] width 36 height 30
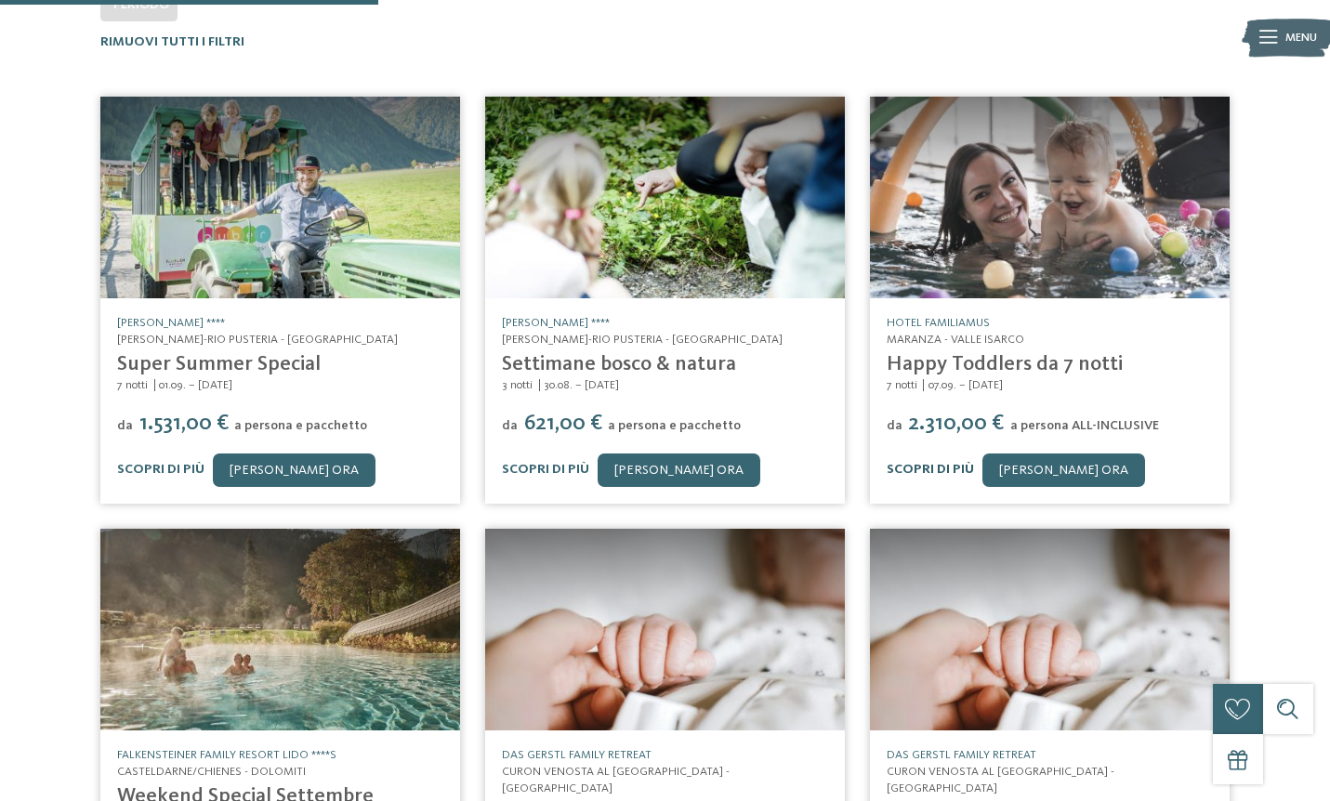
click at [924, 463] on link "Scopri di più" at bounding box center [929, 469] width 87 height 13
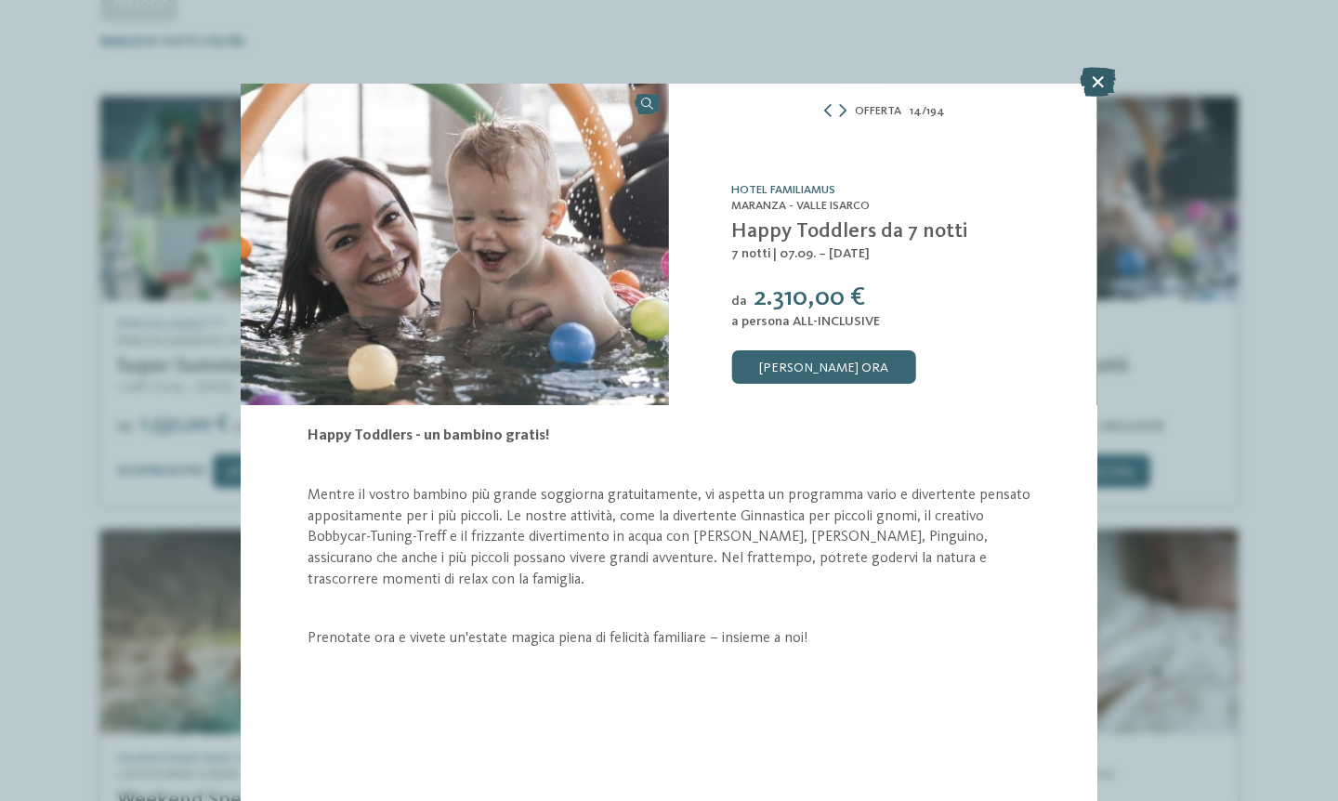
click at [1099, 79] on icon at bounding box center [1098, 82] width 36 height 30
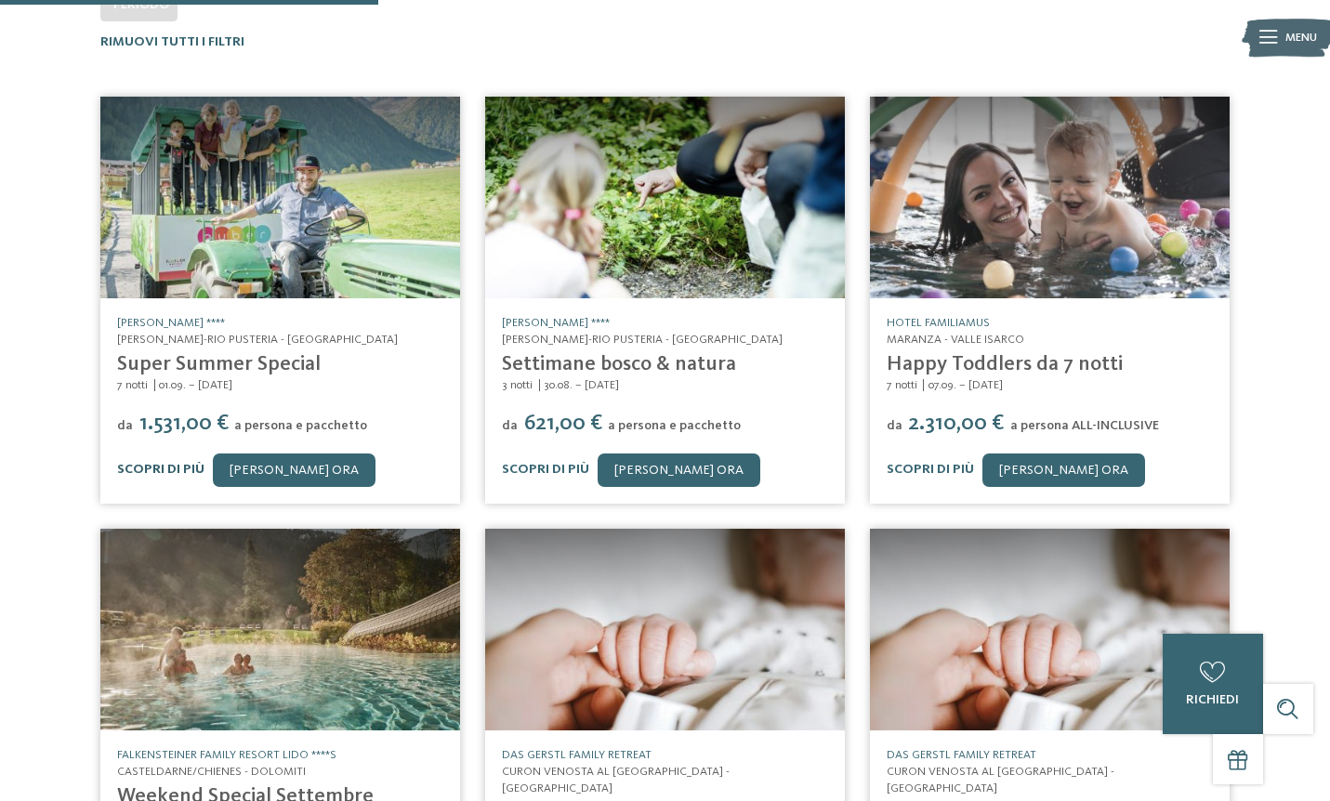
click at [155, 463] on link "Scopri di più" at bounding box center [160, 469] width 87 height 13
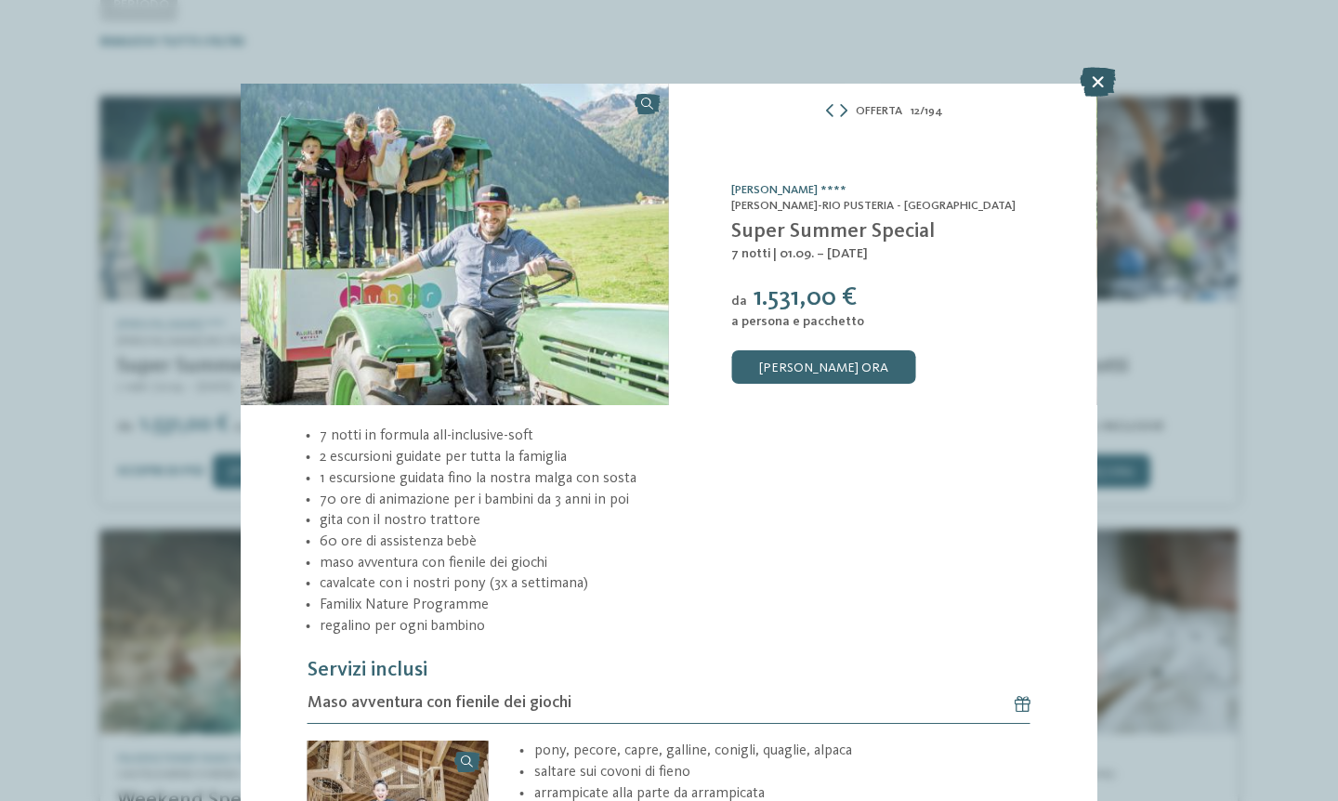
click at [1101, 80] on icon at bounding box center [1098, 82] width 36 height 30
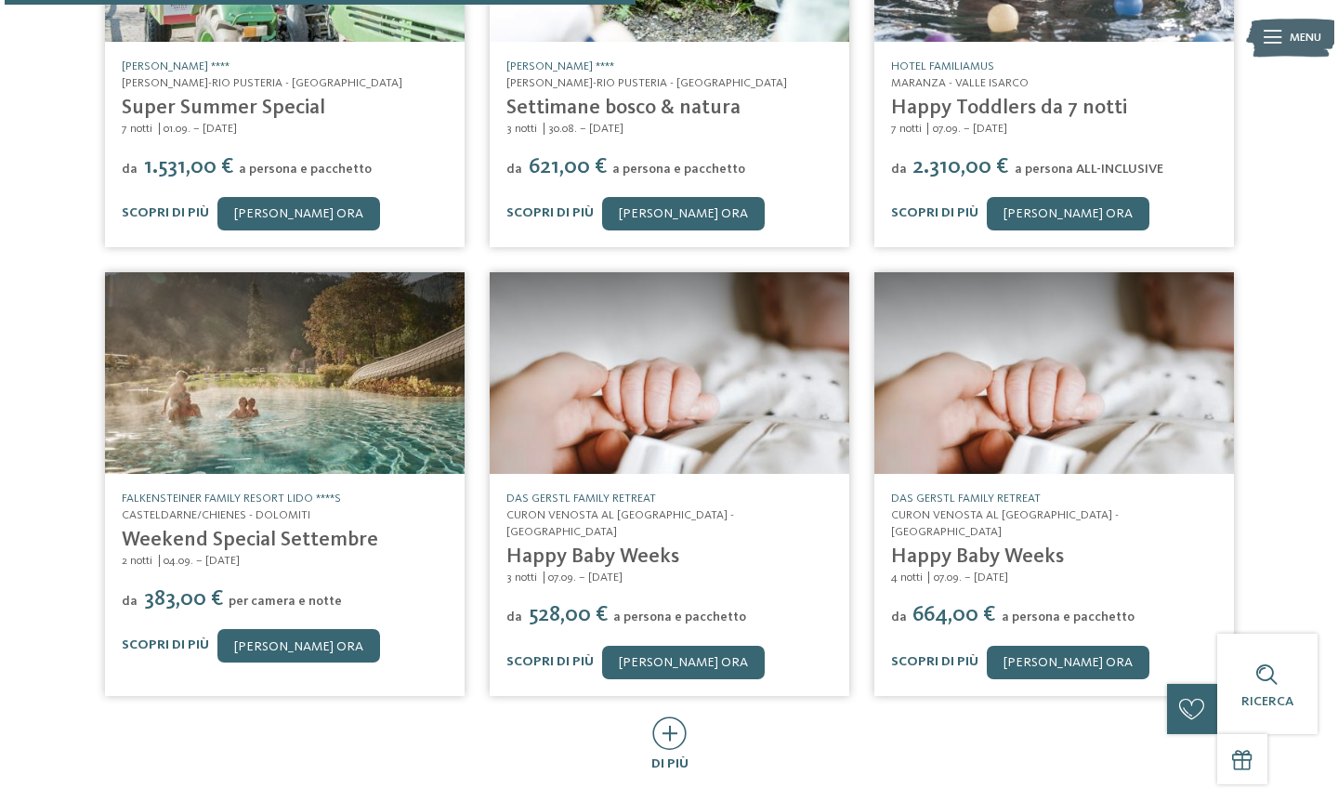
scroll to position [770, 0]
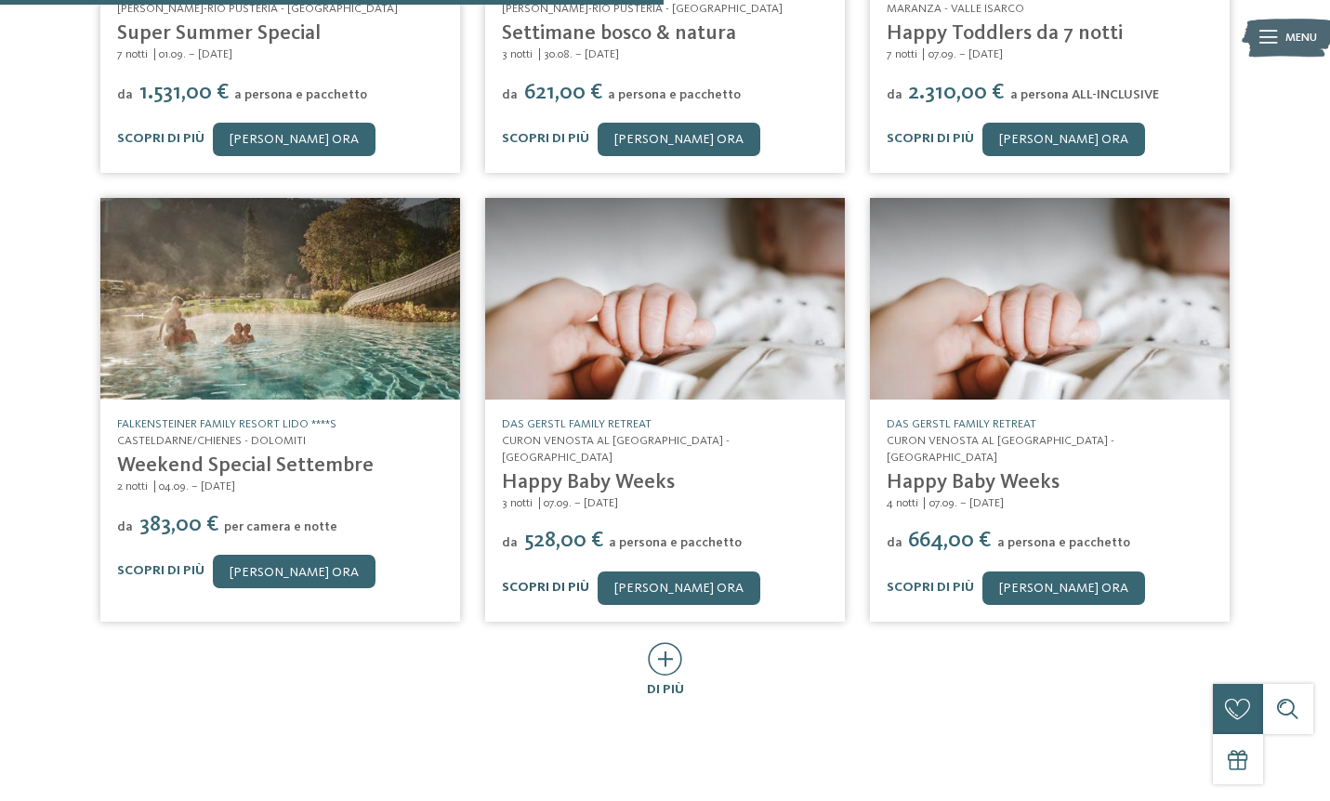
click at [542, 581] on link "Scopri di più" at bounding box center [545, 587] width 87 height 13
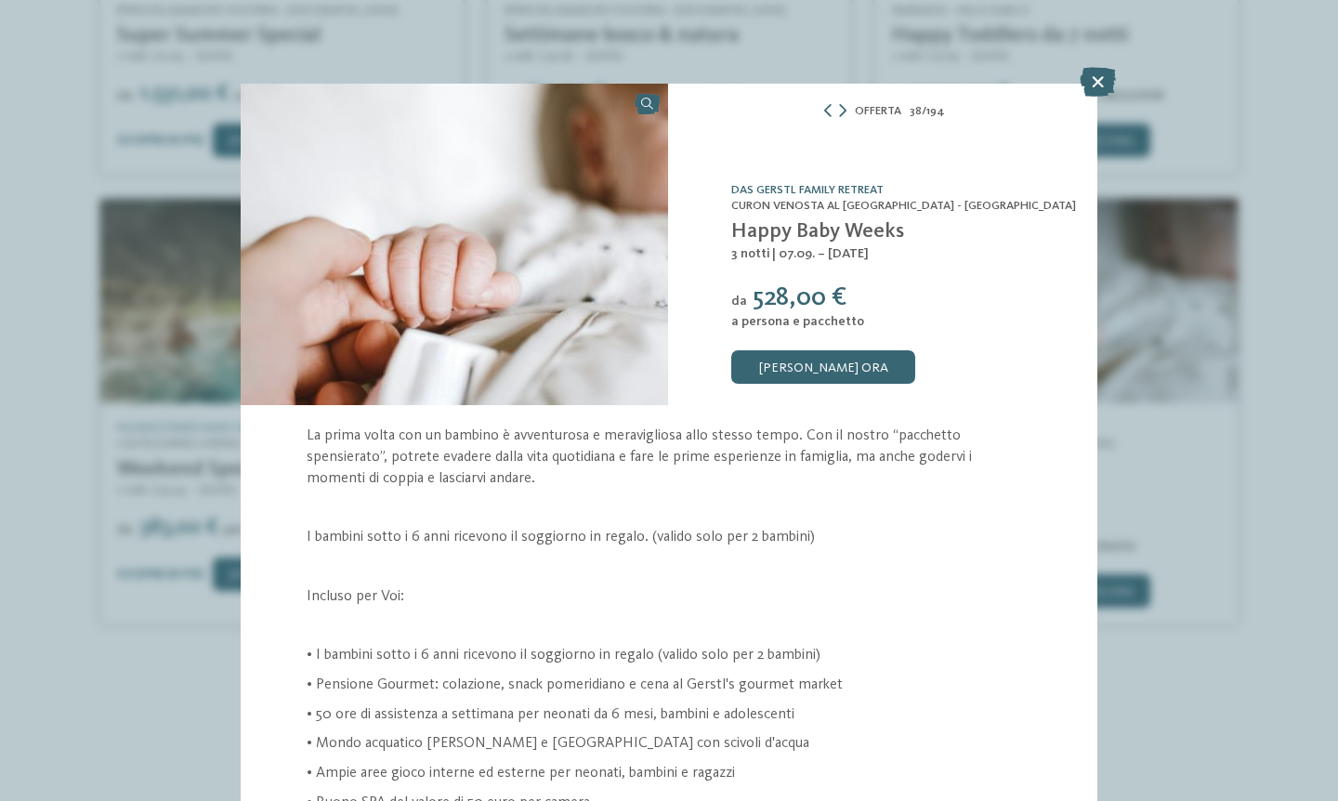
click at [918, 662] on div "La prima volta con un bambino è avventurosa e meravigliosa allo stesso tempo. C…" at bounding box center [668, 748] width 723 height 644
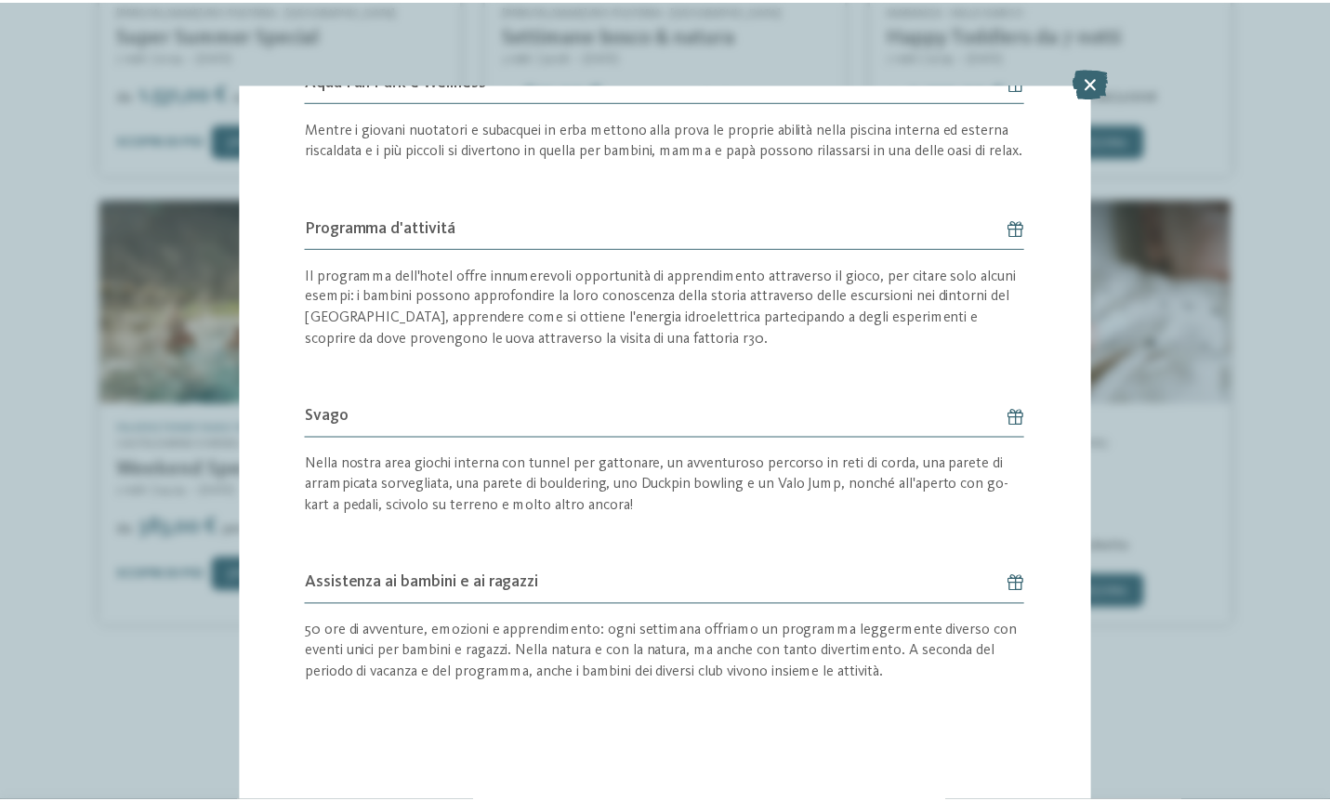
scroll to position [1139, 0]
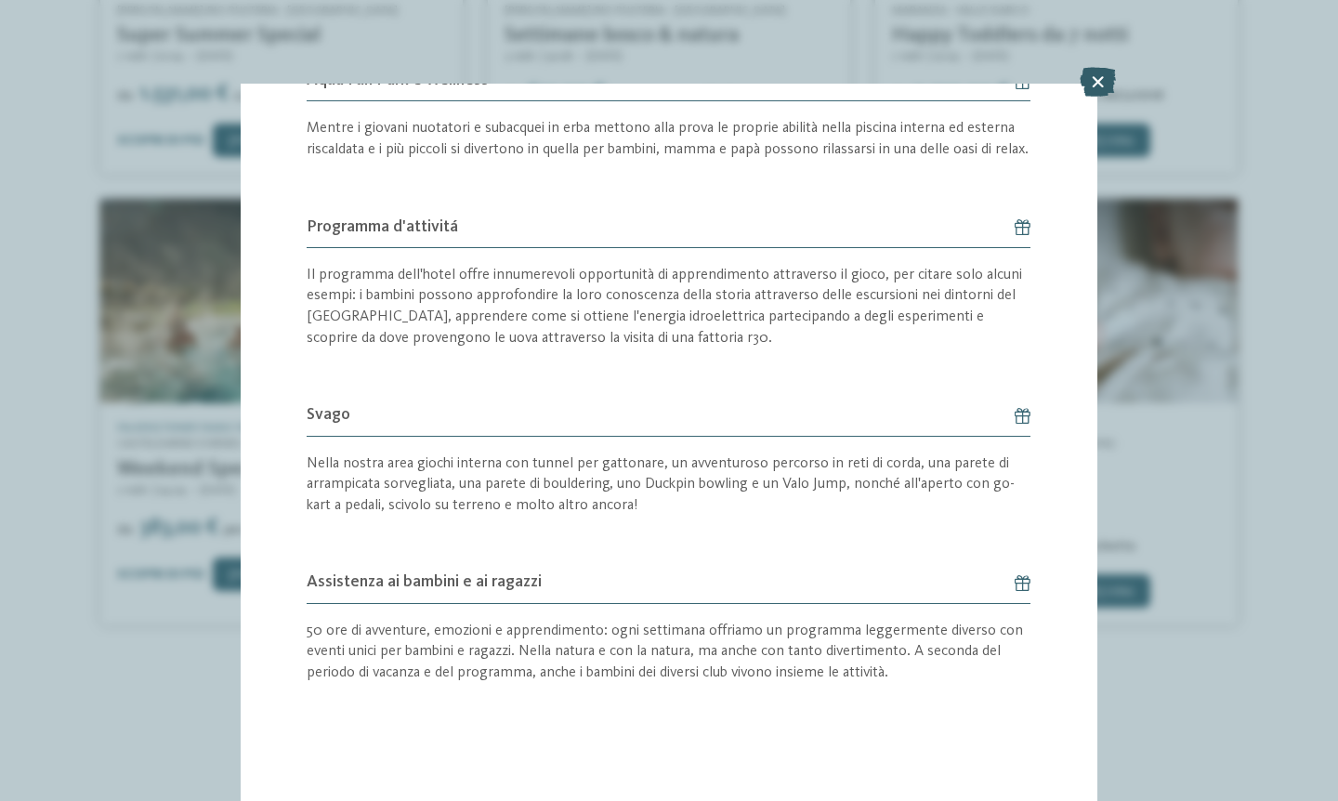
click at [1102, 80] on icon at bounding box center [1098, 82] width 36 height 30
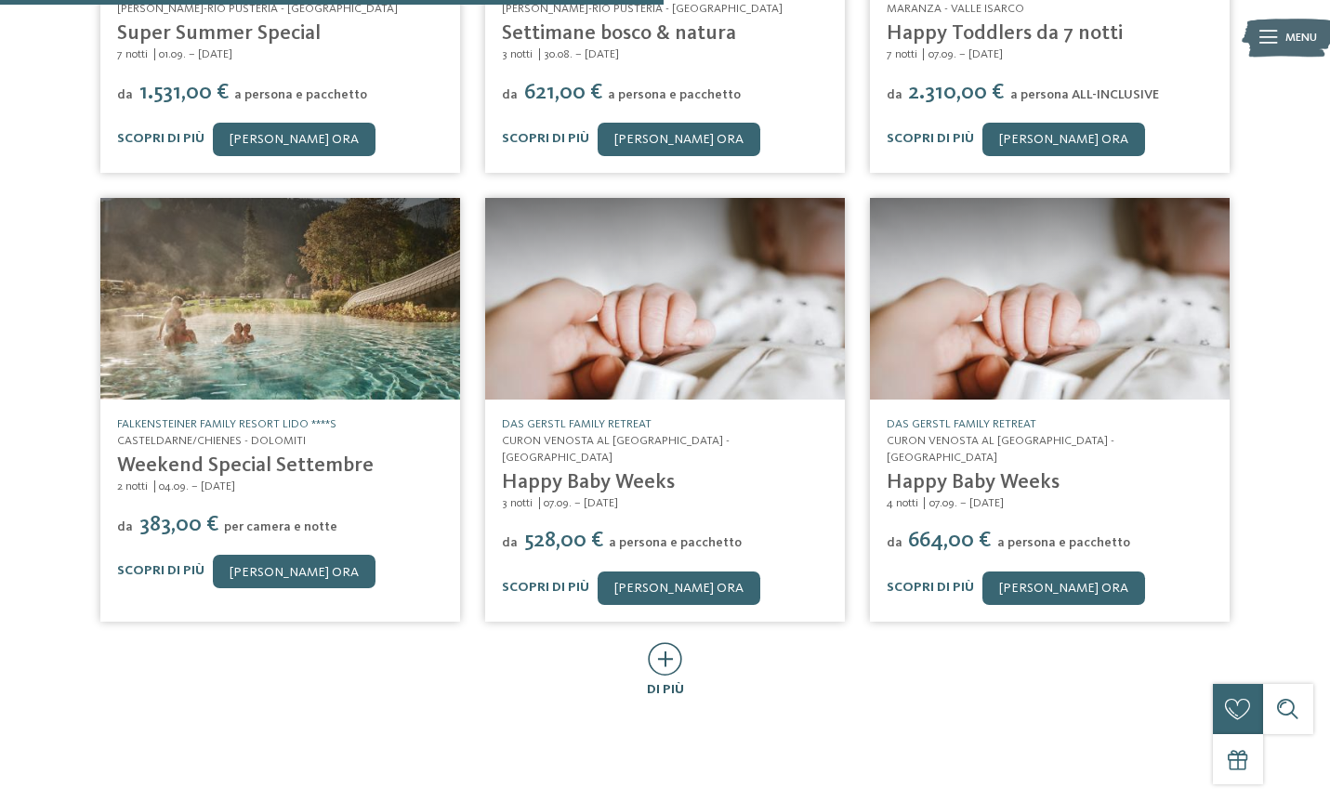
click at [664, 642] on icon at bounding box center [665, 658] width 34 height 33
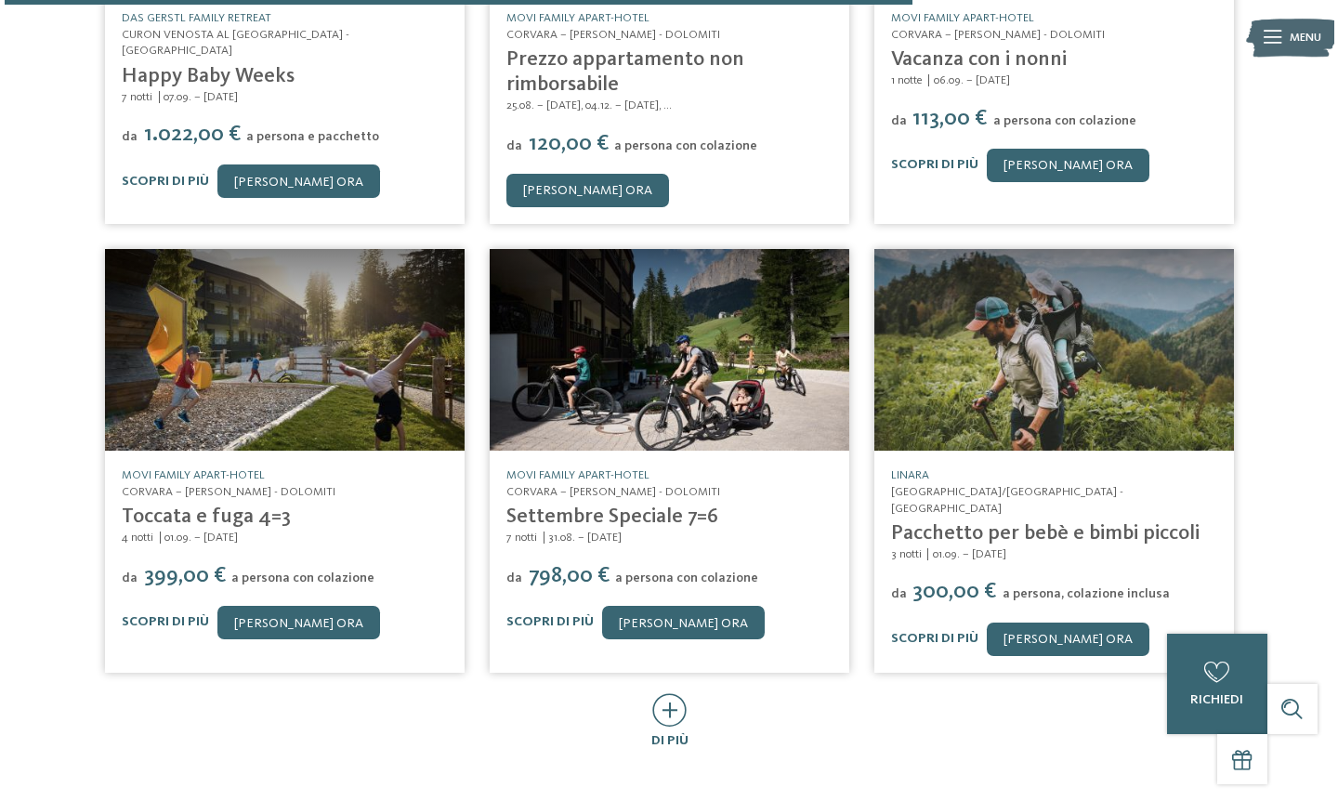
scroll to position [1700, 0]
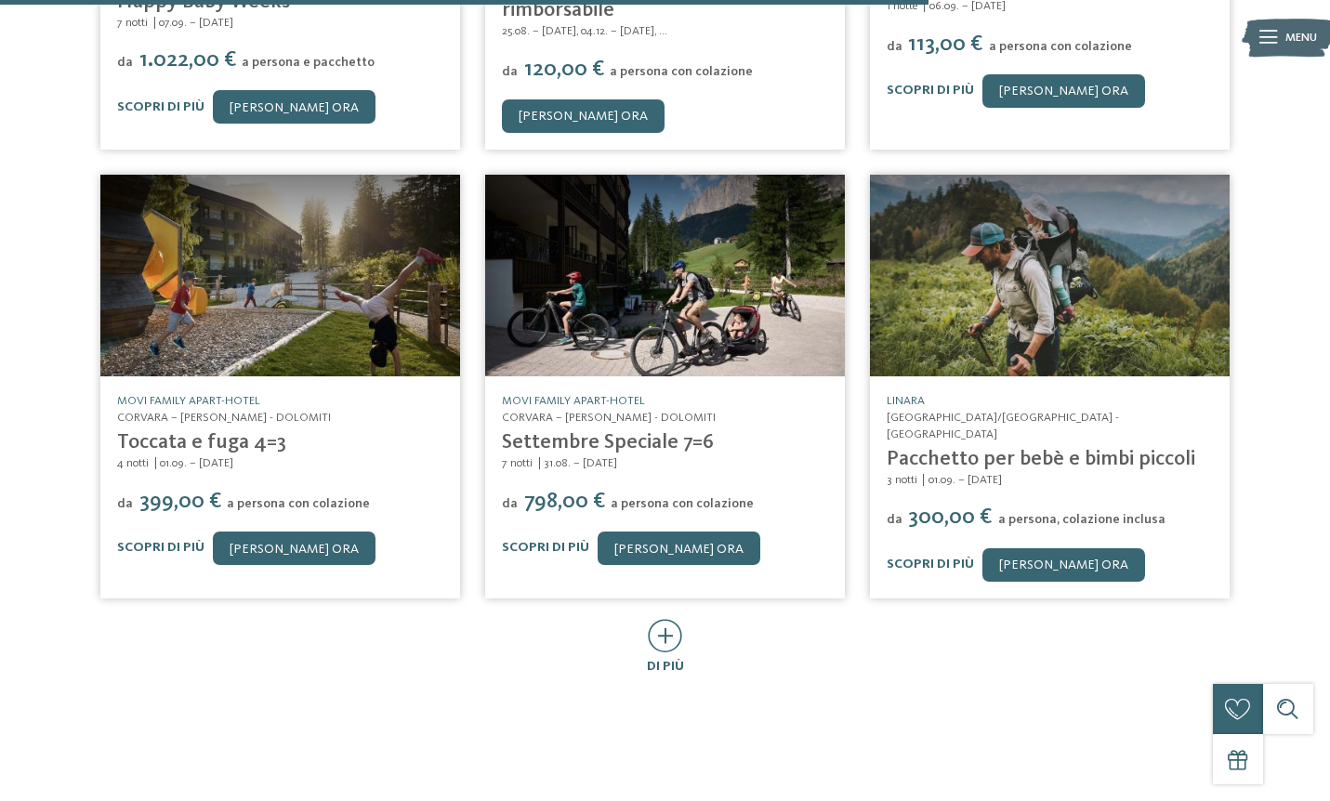
click at [932, 548] on div "Scopri di più Richiedi ora" at bounding box center [1049, 564] width 326 height 33
click at [936, 558] on link "Scopri di più" at bounding box center [929, 564] width 87 height 13
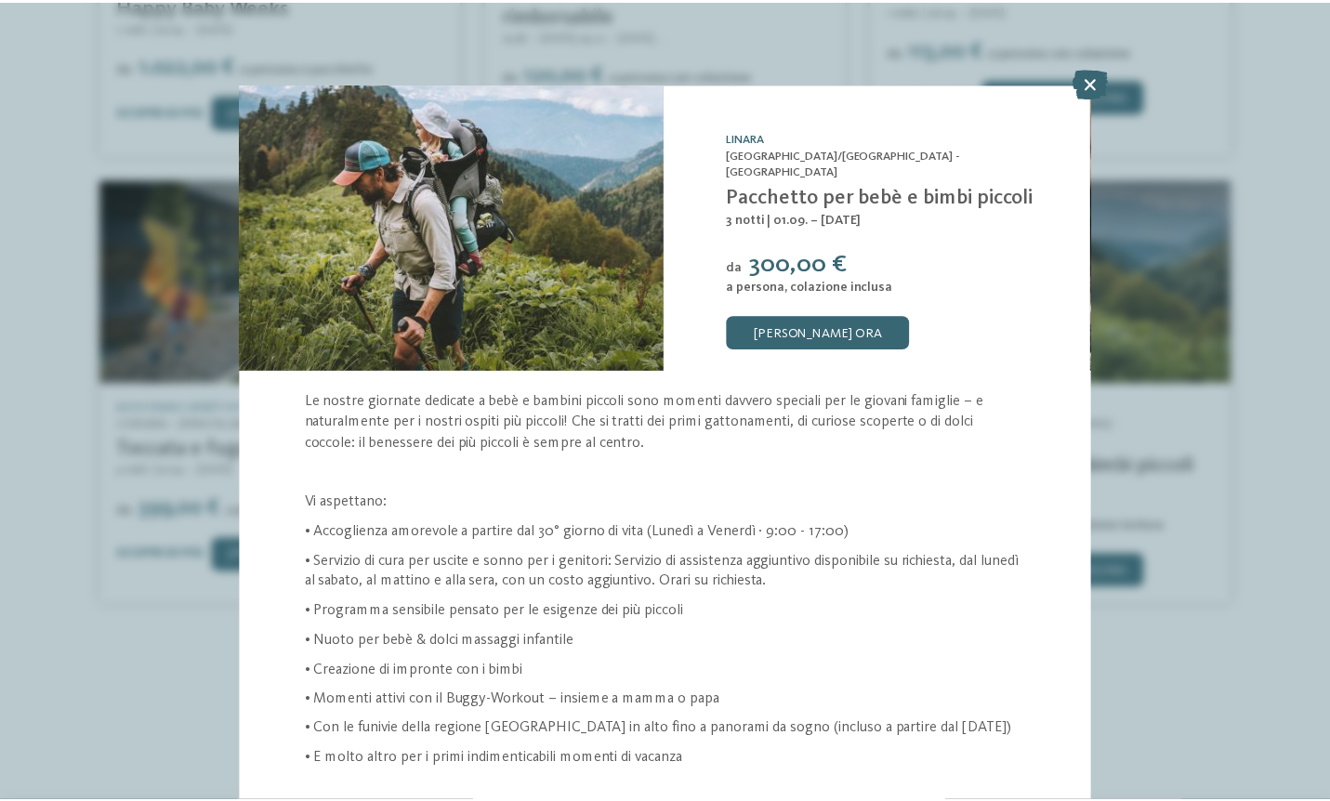
scroll to position [119, 0]
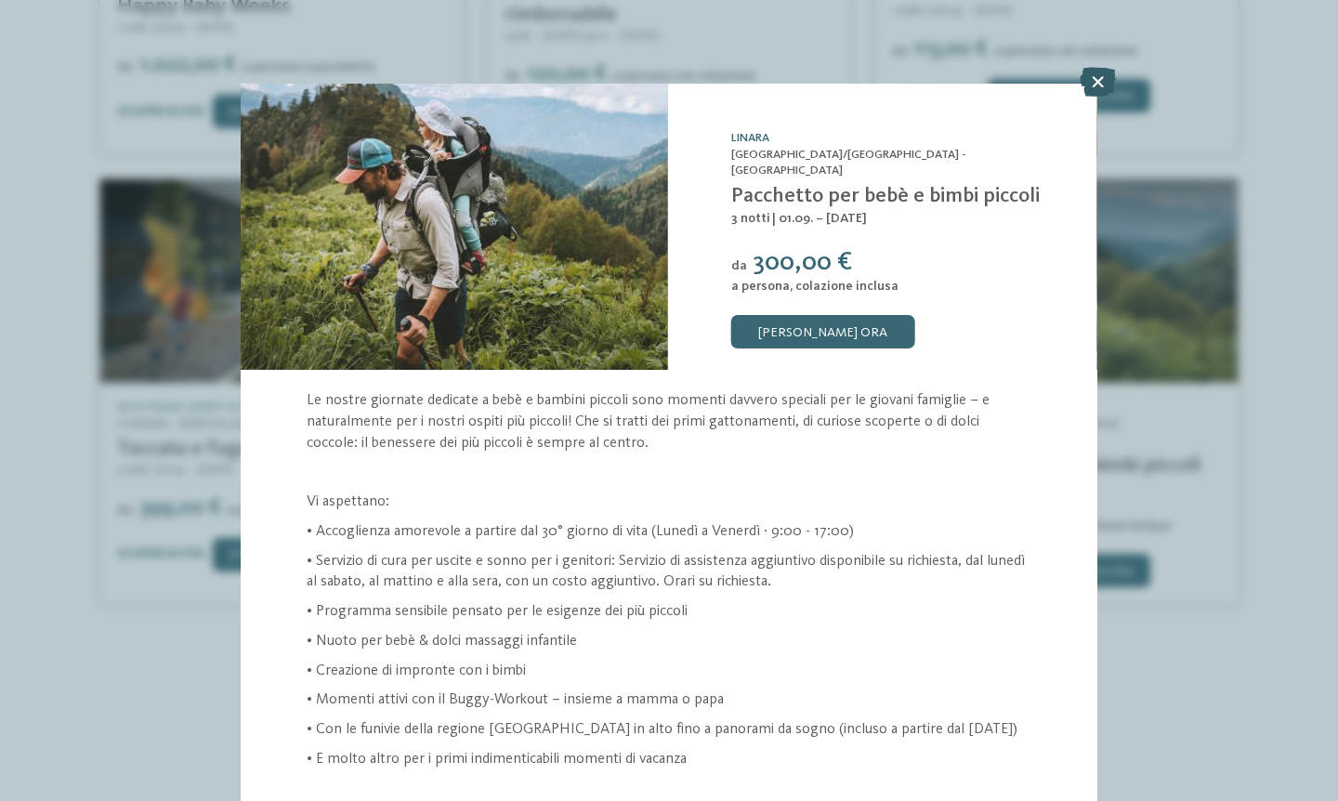
click at [1095, 79] on icon at bounding box center [1098, 82] width 36 height 30
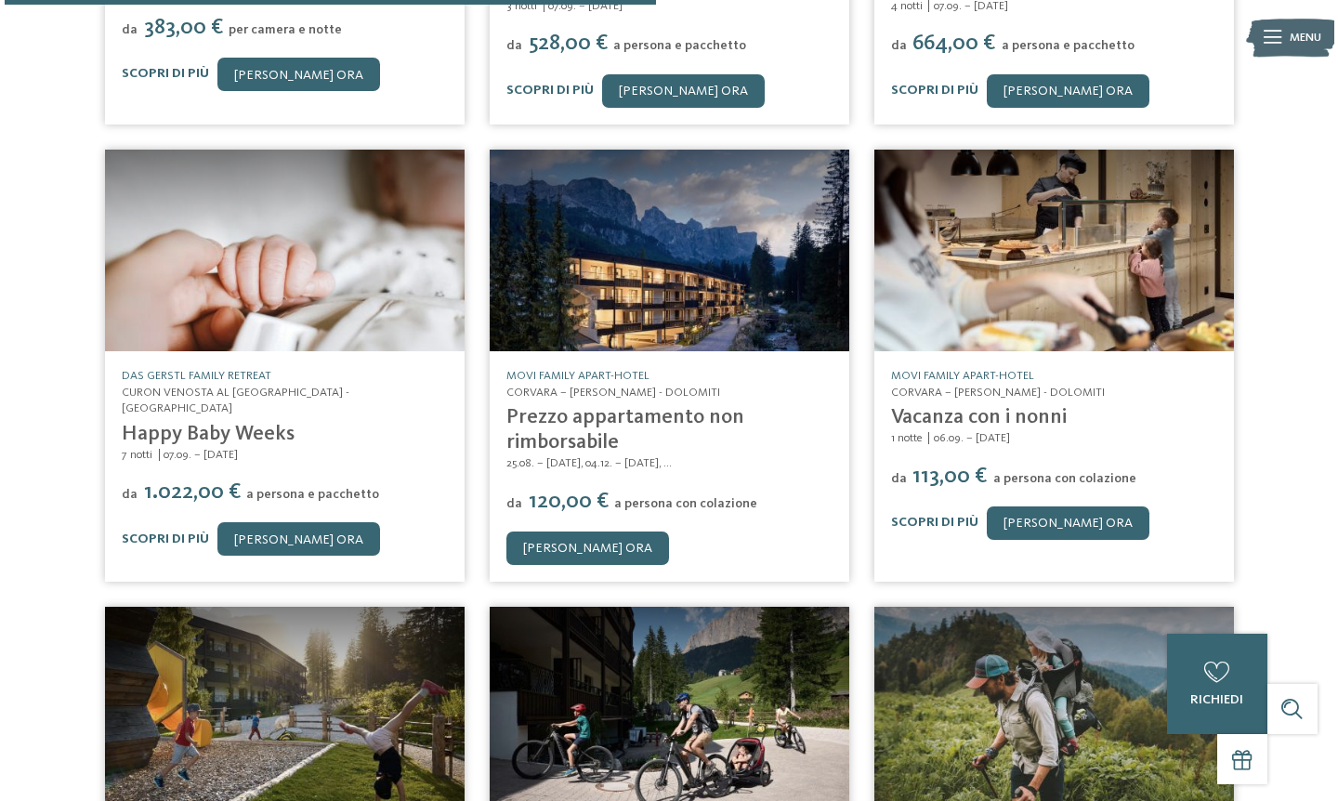
scroll to position [1193, 0]
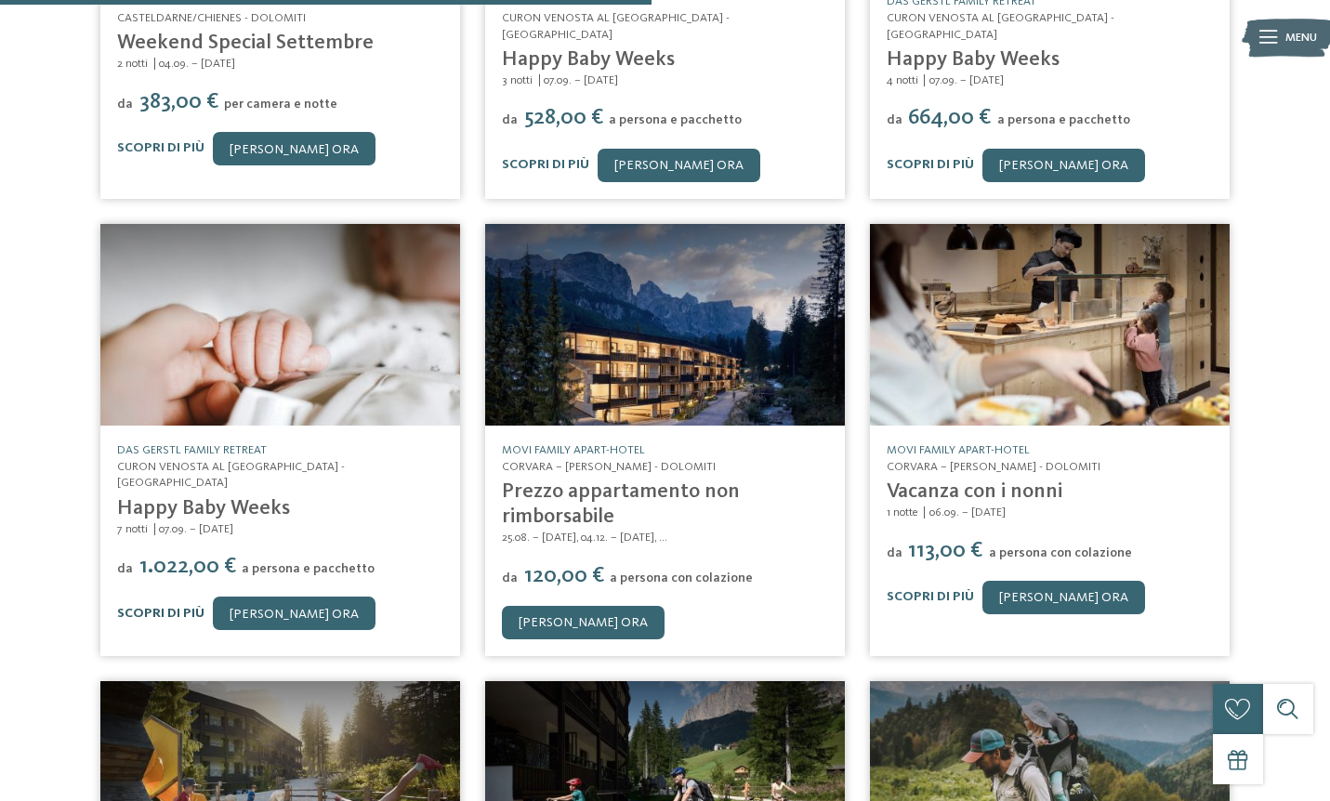
click at [172, 607] on link "Scopri di più" at bounding box center [160, 613] width 87 height 13
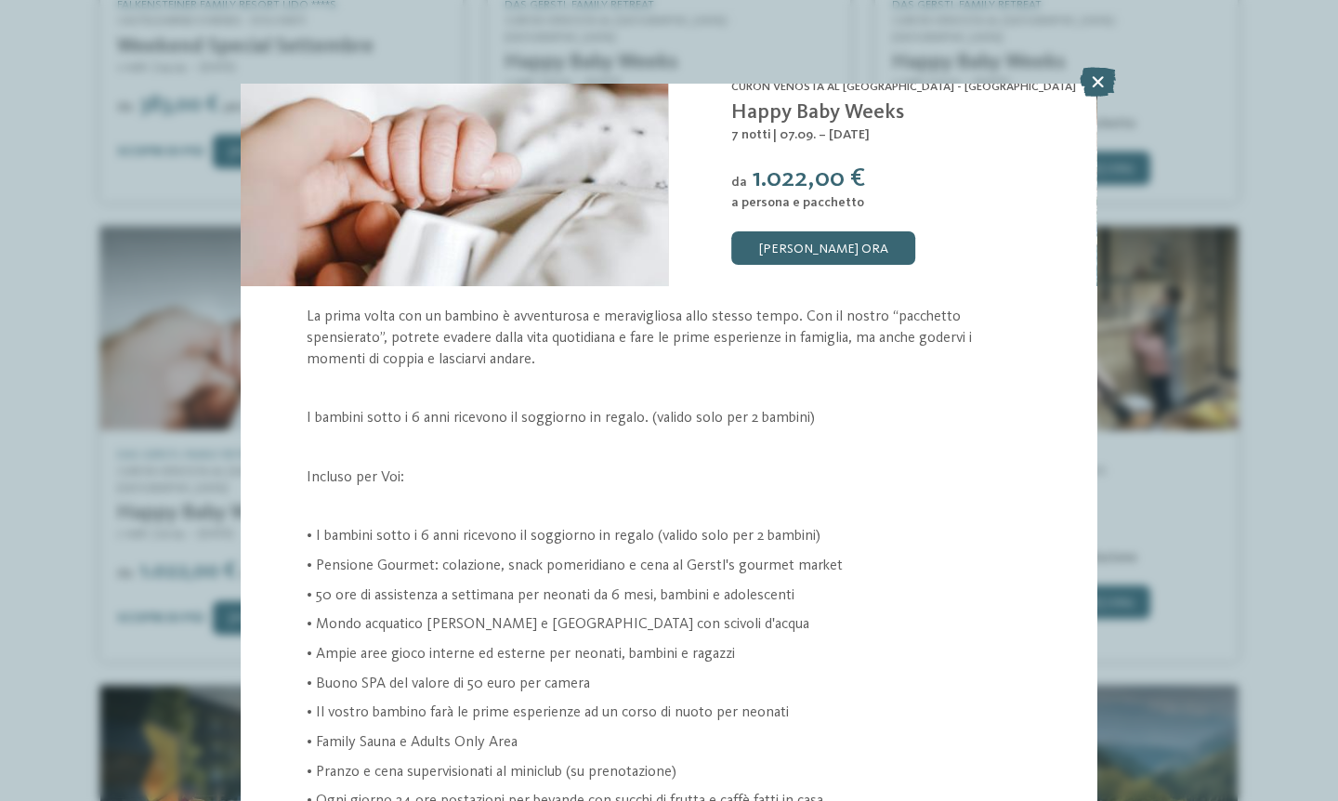
click at [891, 589] on p "• 50 ore di assistenza a settimana per neonati da 6 mesi, bambini e adolescenti" at bounding box center [668, 595] width 723 height 21
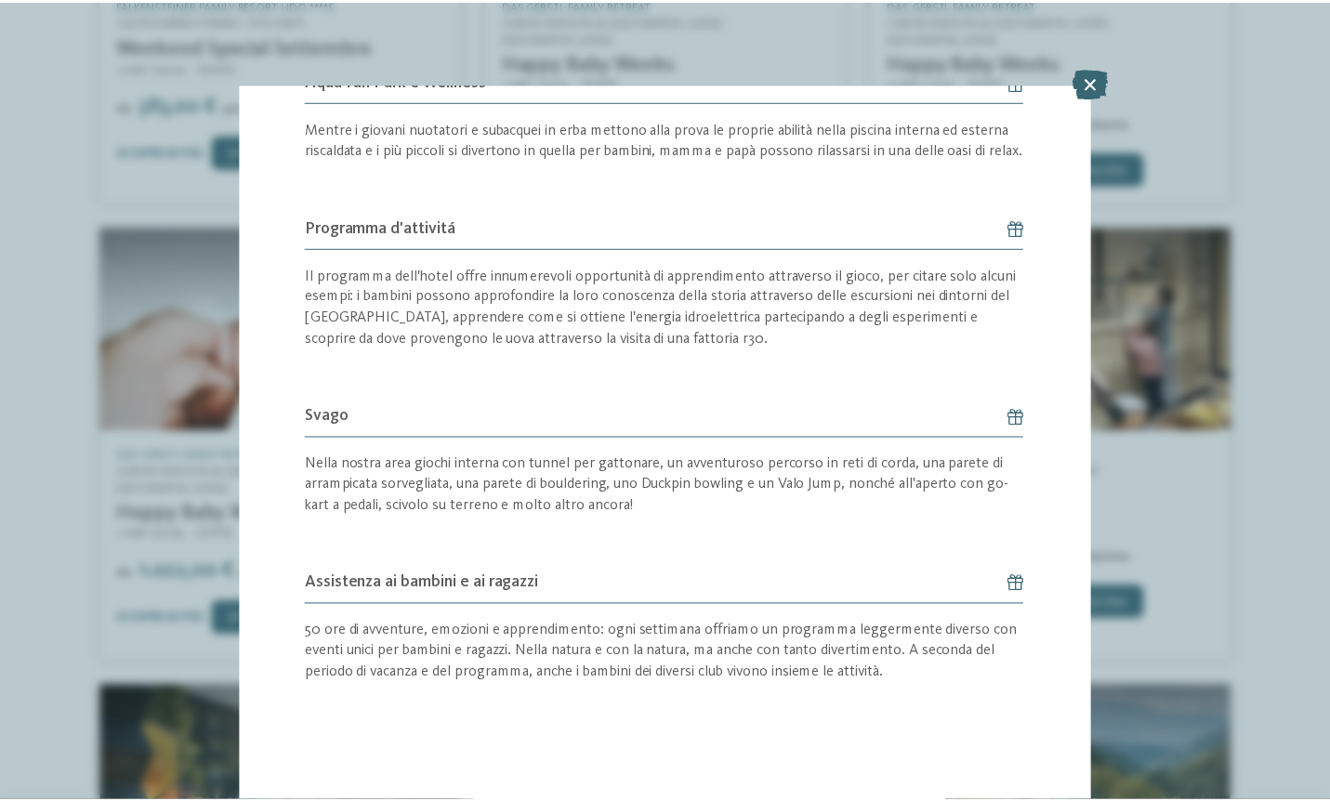
scroll to position [1139, 0]
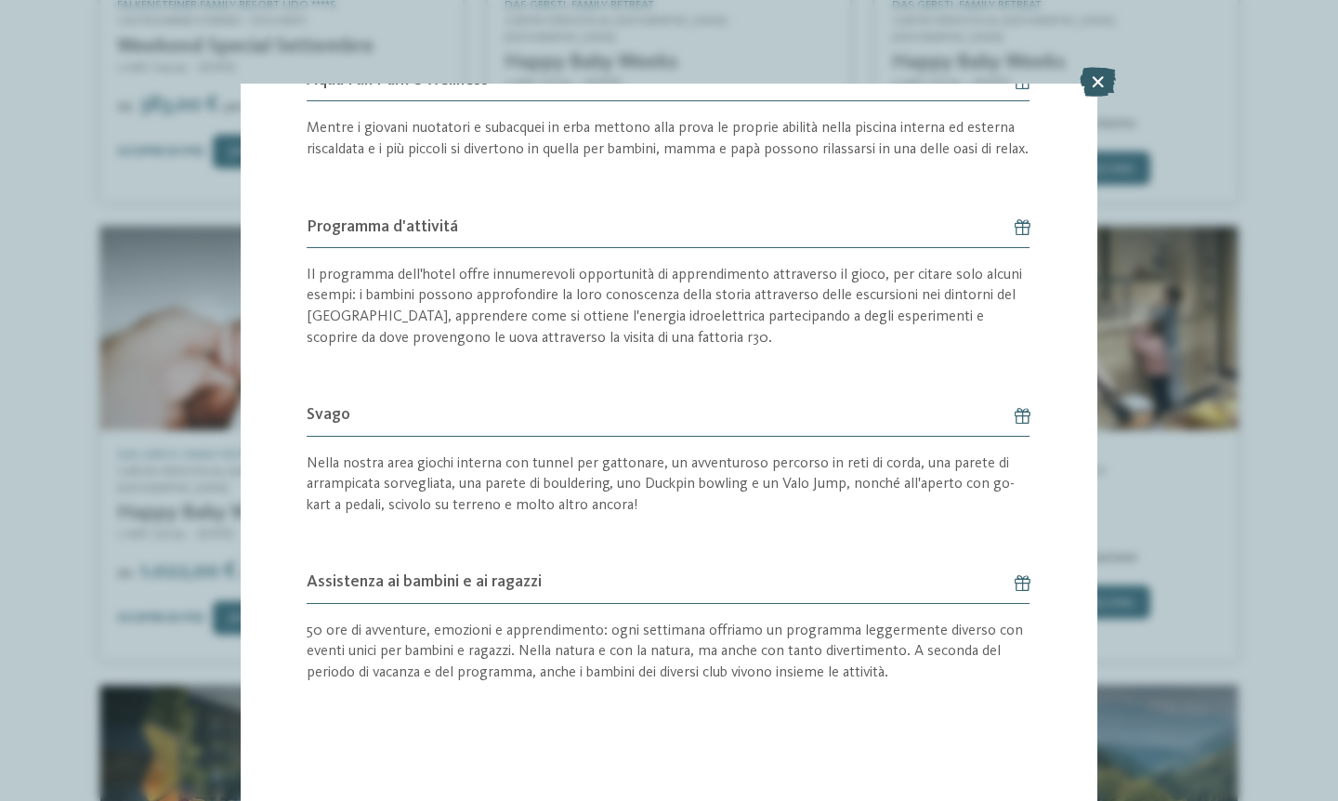
click at [1093, 78] on icon at bounding box center [1098, 82] width 36 height 30
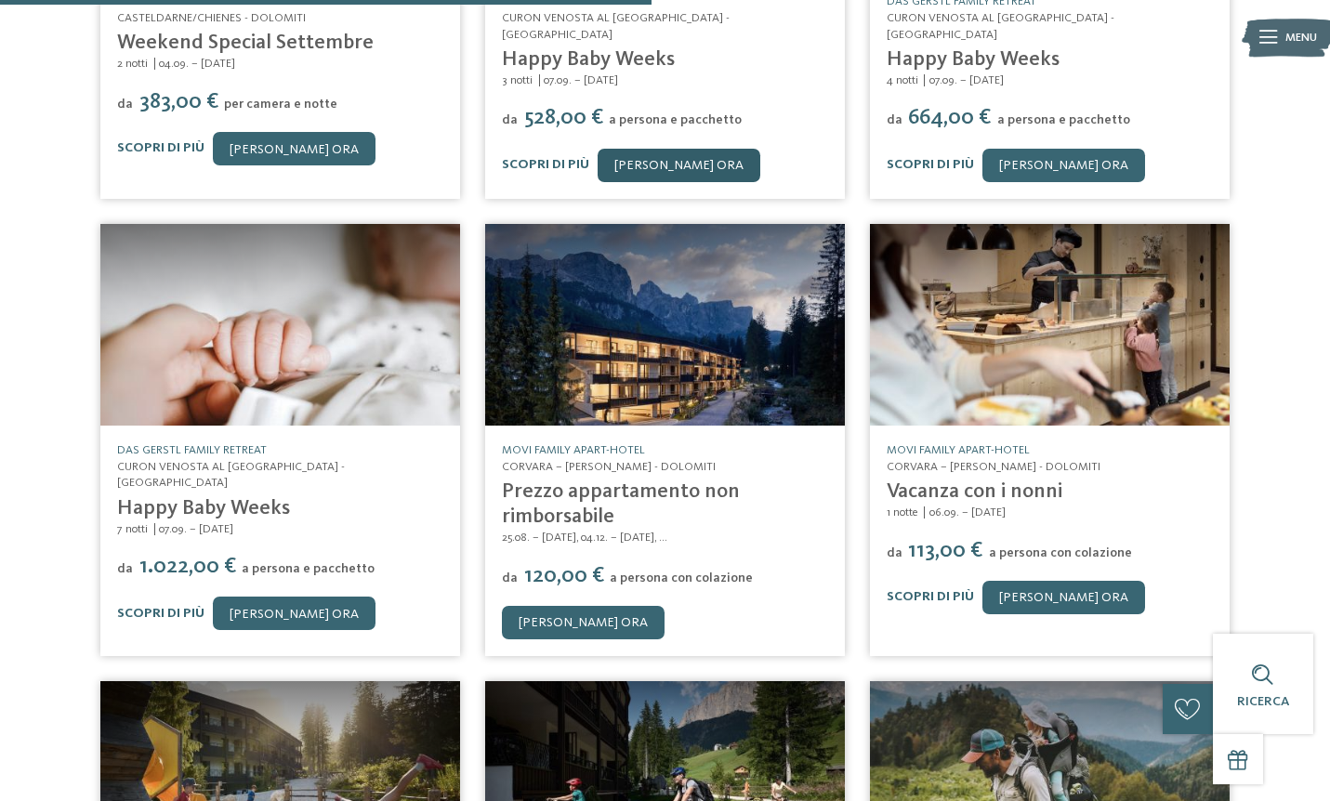
click at [656, 149] on link "[PERSON_NAME]" at bounding box center [678, 165] width 163 height 33
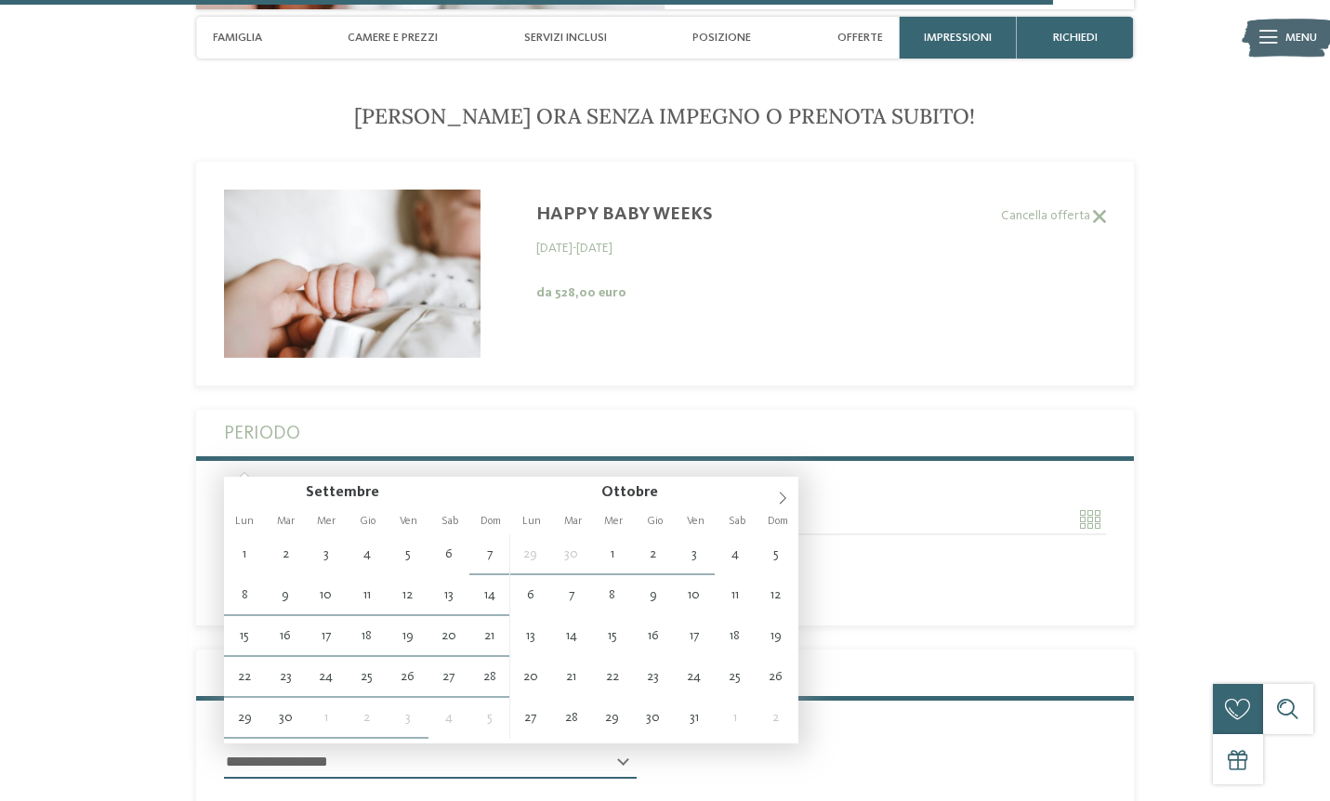
click at [299, 504] on input "Arrivo" at bounding box center [430, 520] width 413 height 32
type input "**********"
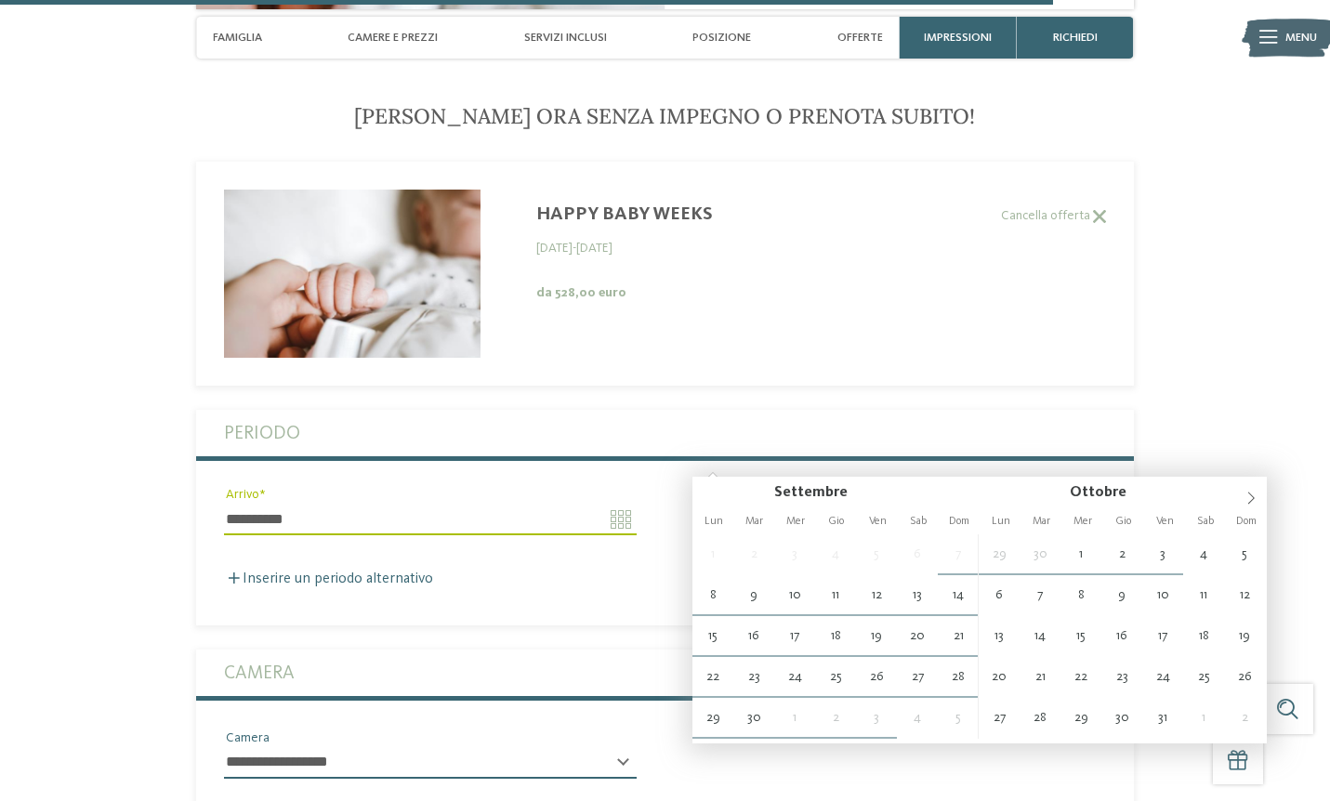
click at [811, 504] on input "Partenza" at bounding box center [898, 520] width 413 height 32
type input "**********"
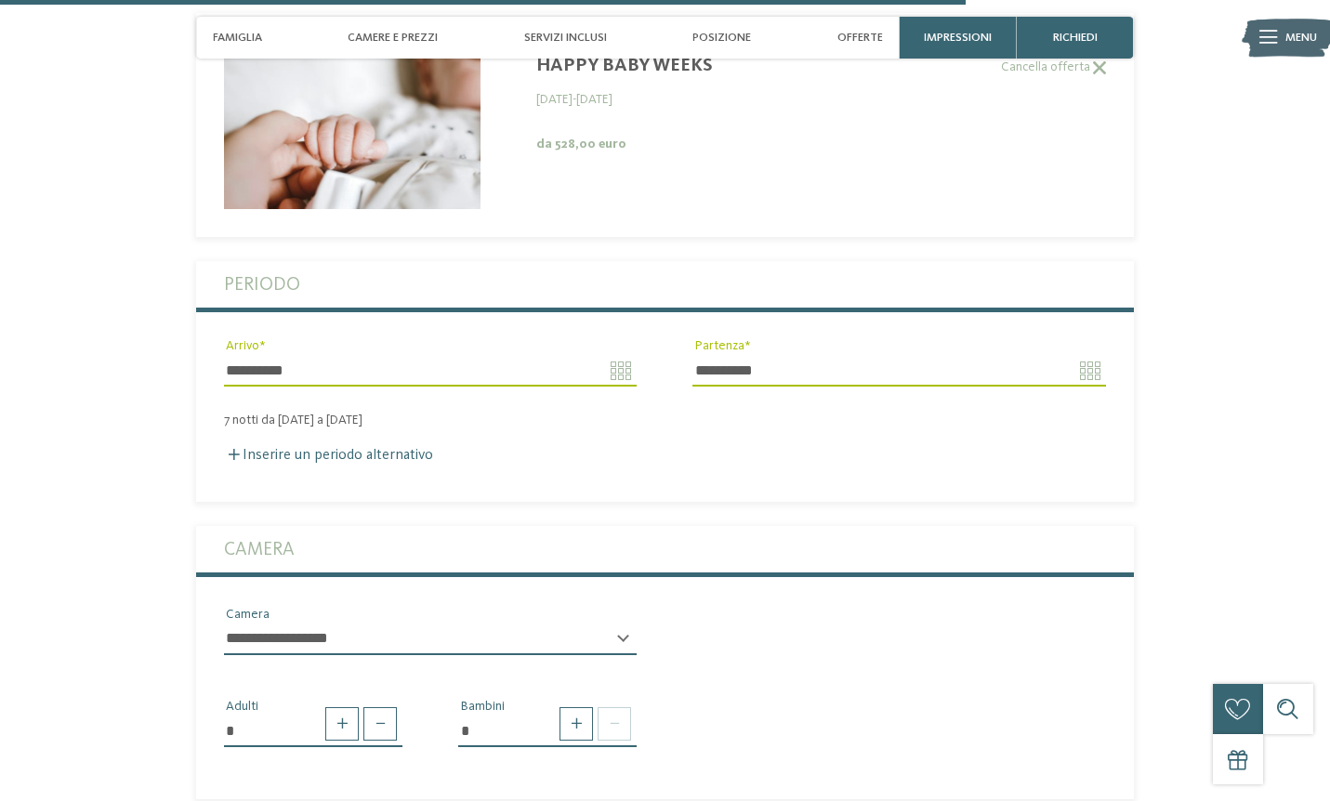
scroll to position [4237, 0]
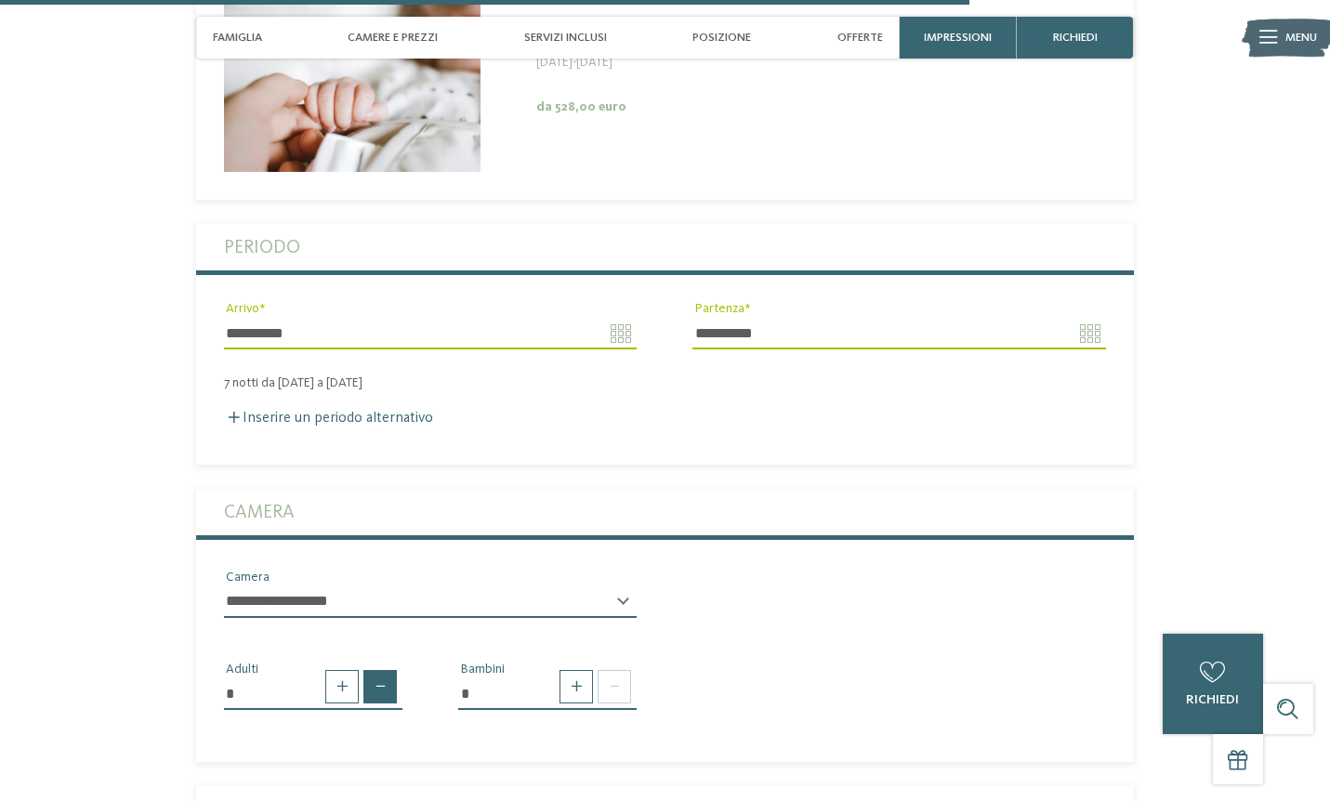
click at [380, 670] on span at bounding box center [379, 686] width 33 height 33
type input "*"
click at [574, 670] on span at bounding box center [575, 686] width 33 height 33
type input "*"
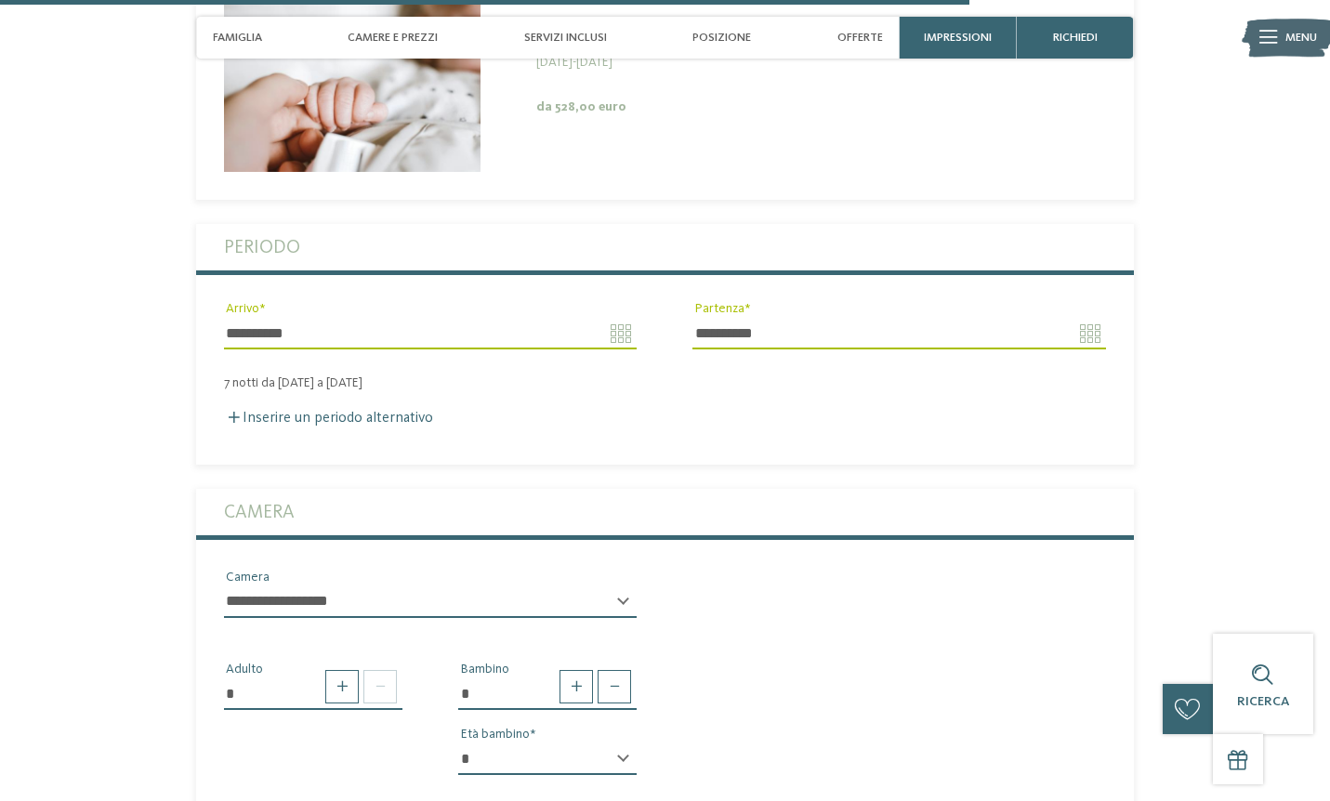
select select "*"
click at [1193, 558] on section "**********" at bounding box center [665, 711] width 1138 height 1588
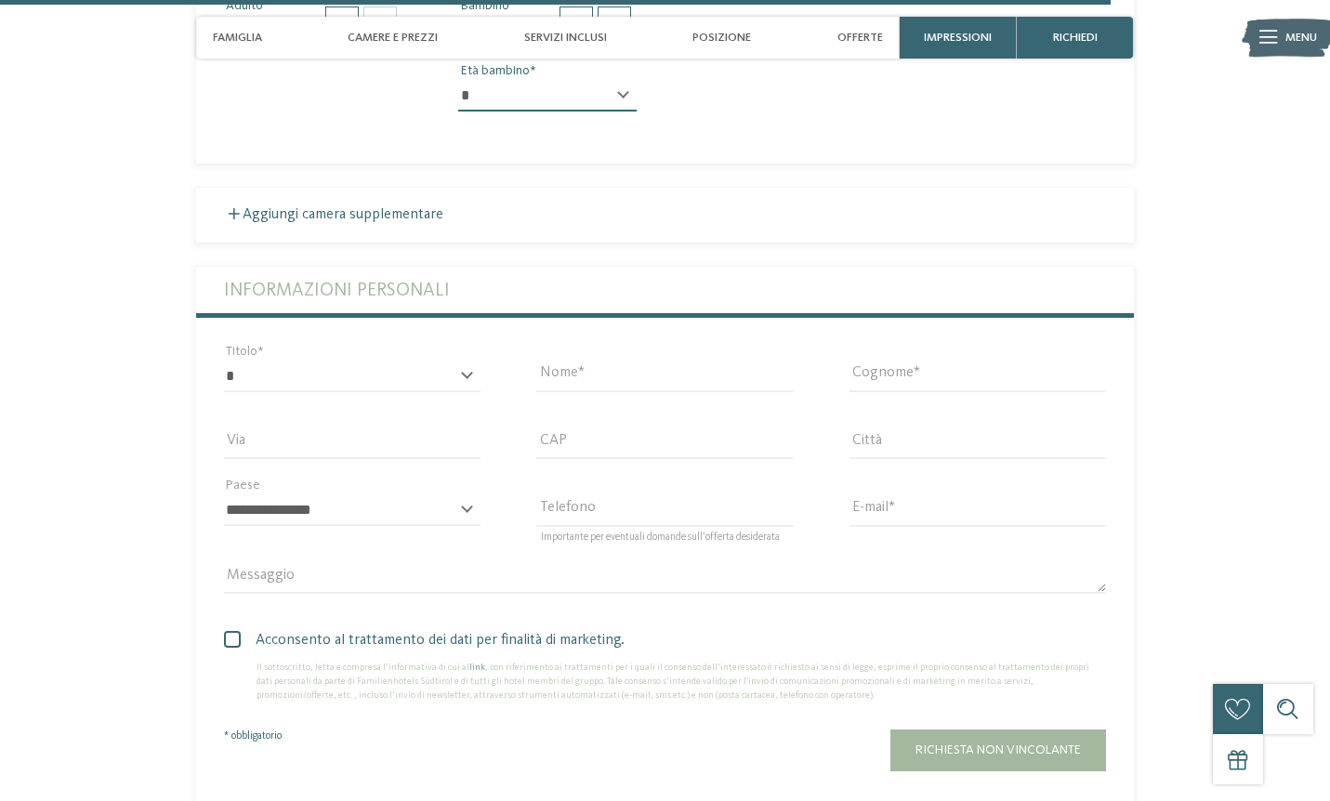
scroll to position [4943, 0]
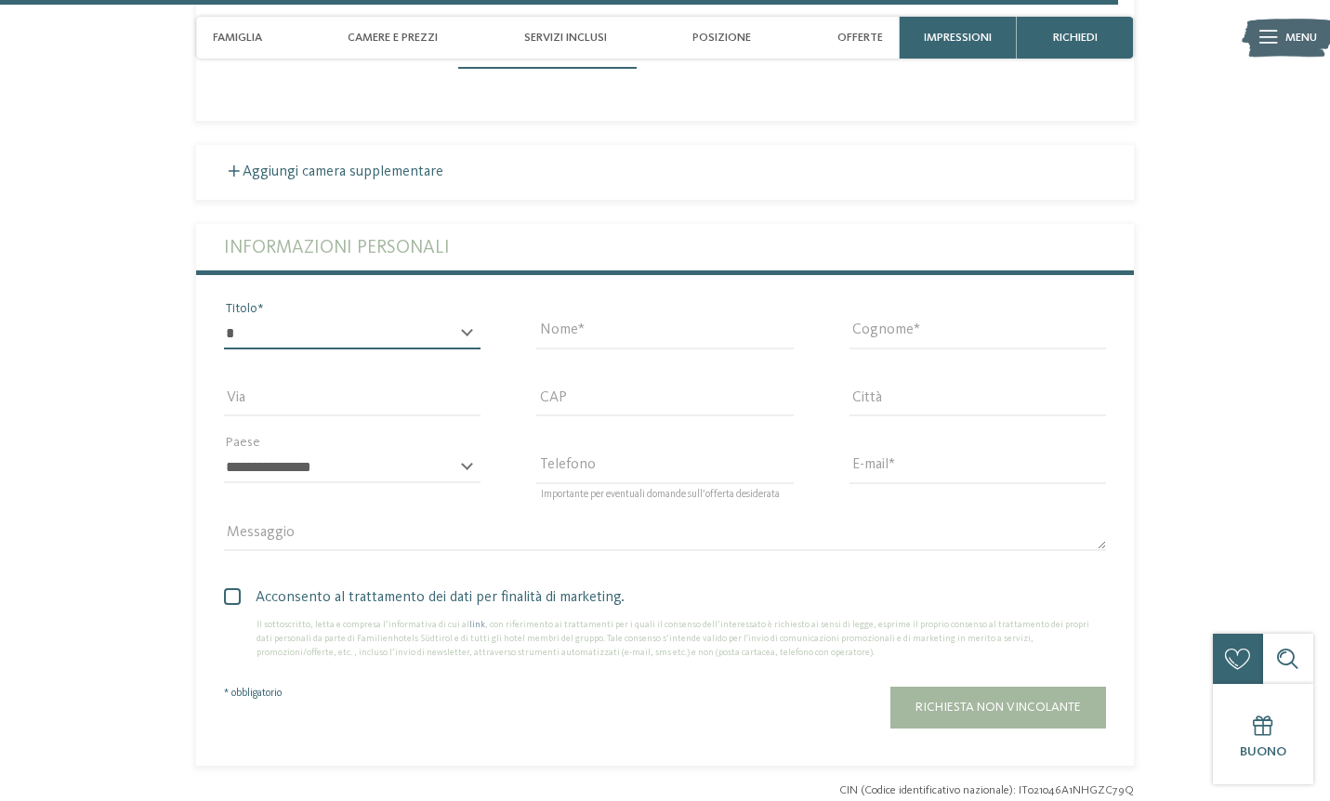
select select "*"
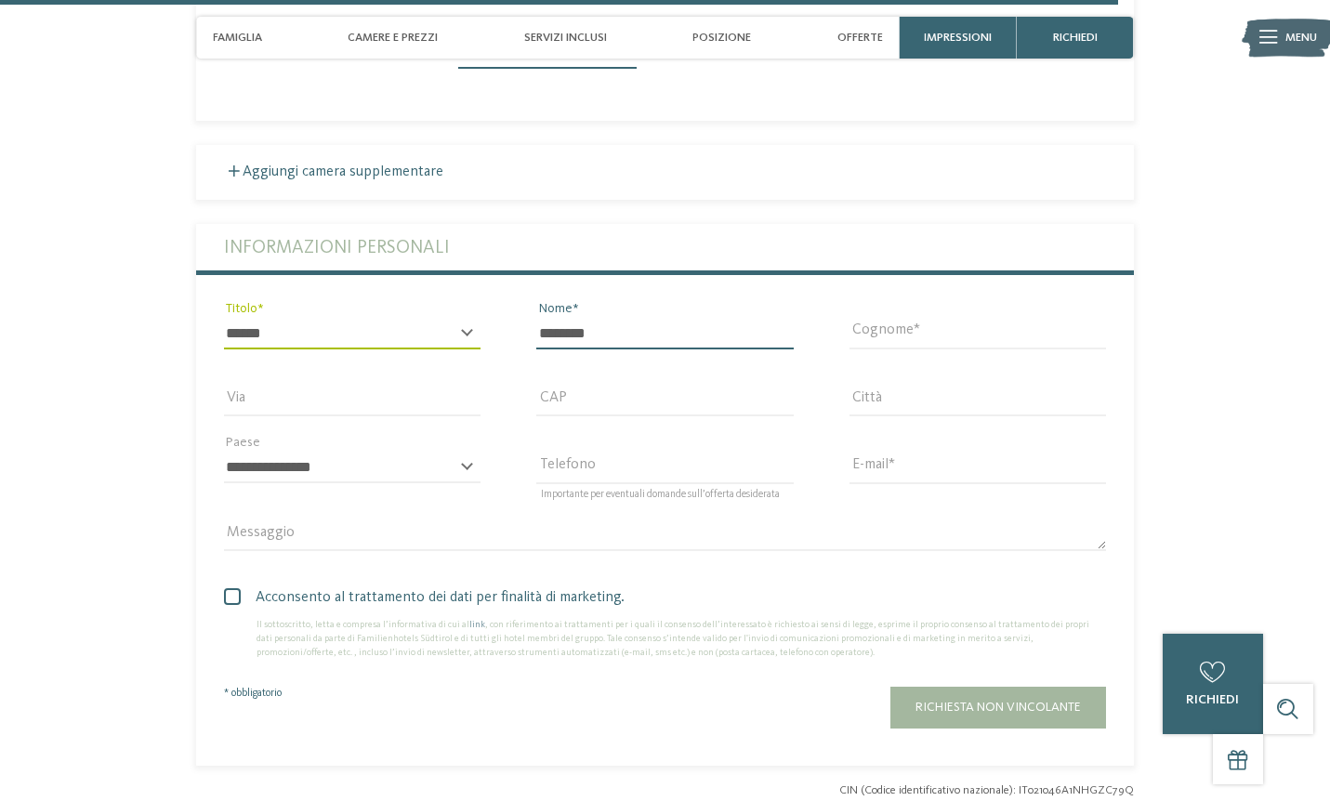
type input "********"
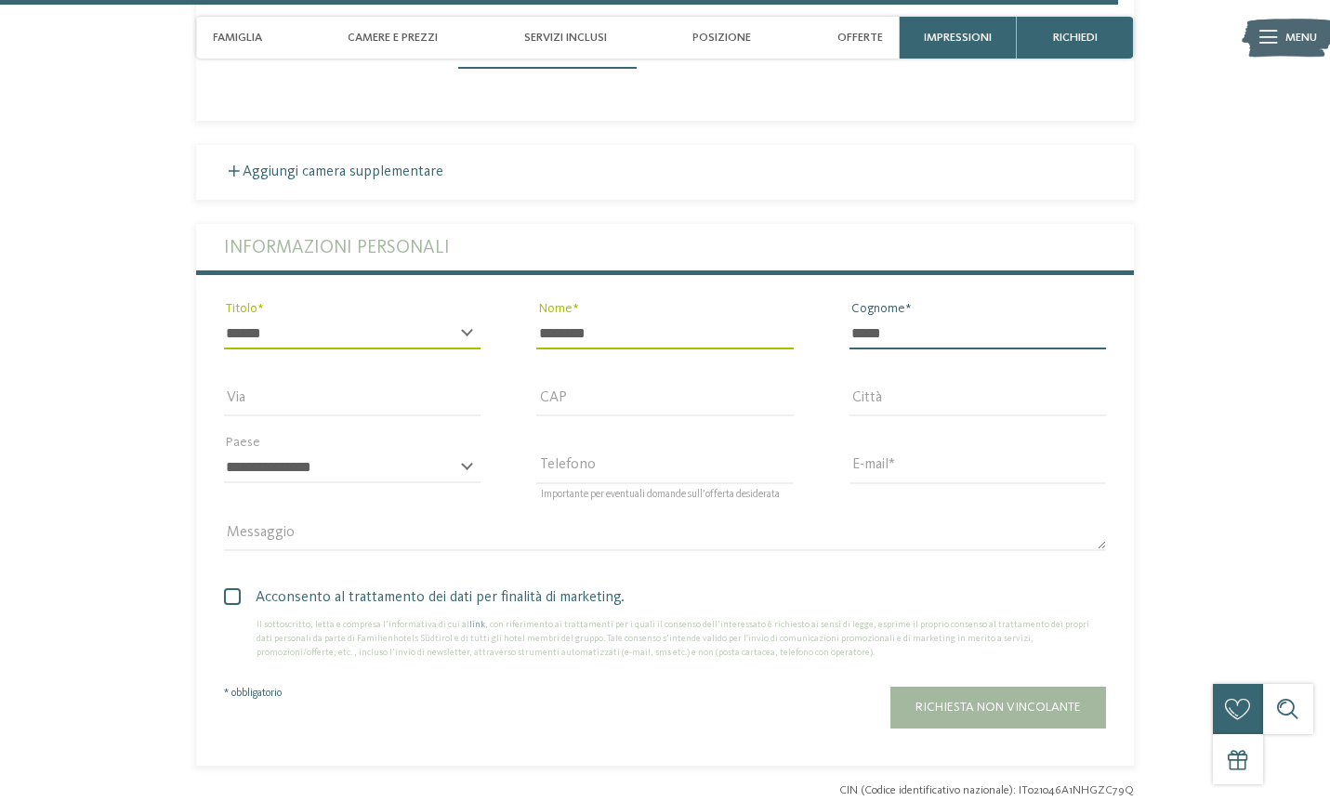
type input "*****"
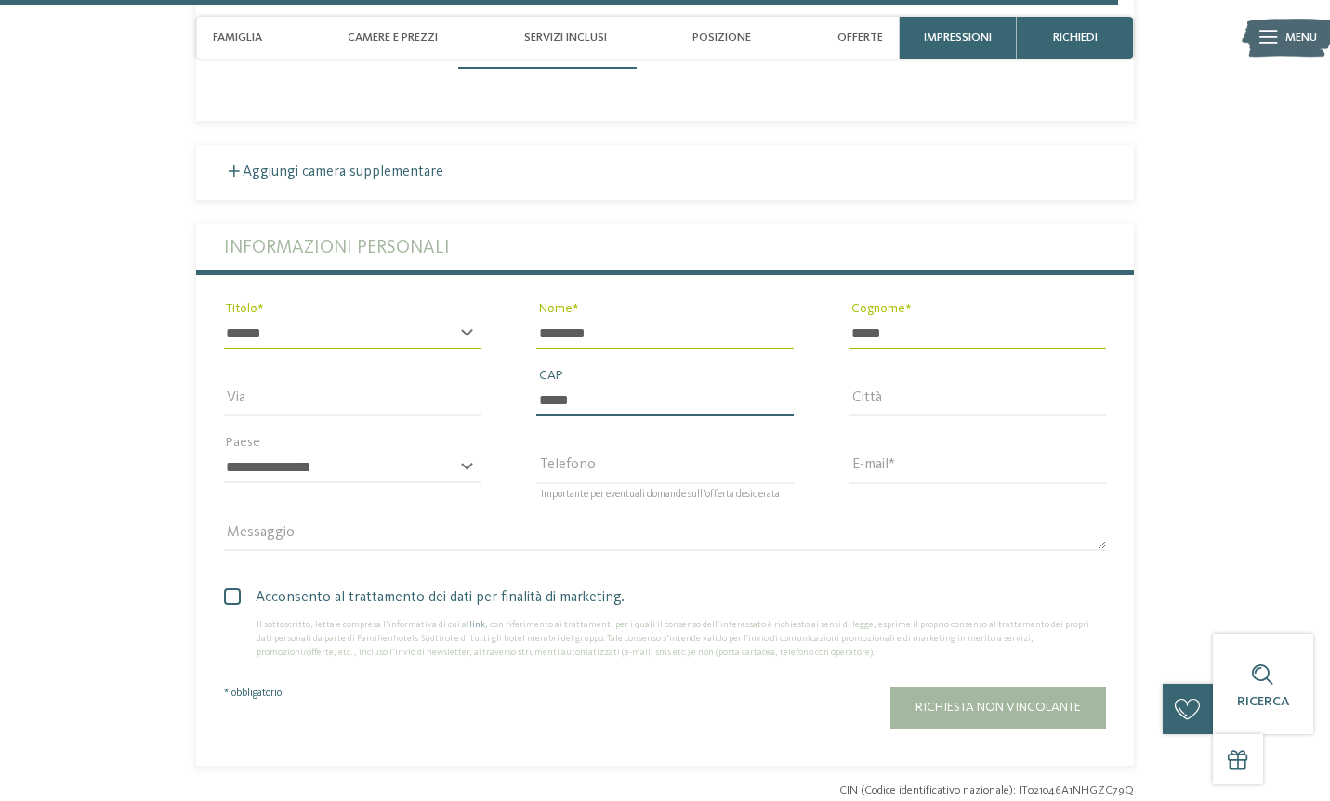
type input "*****"
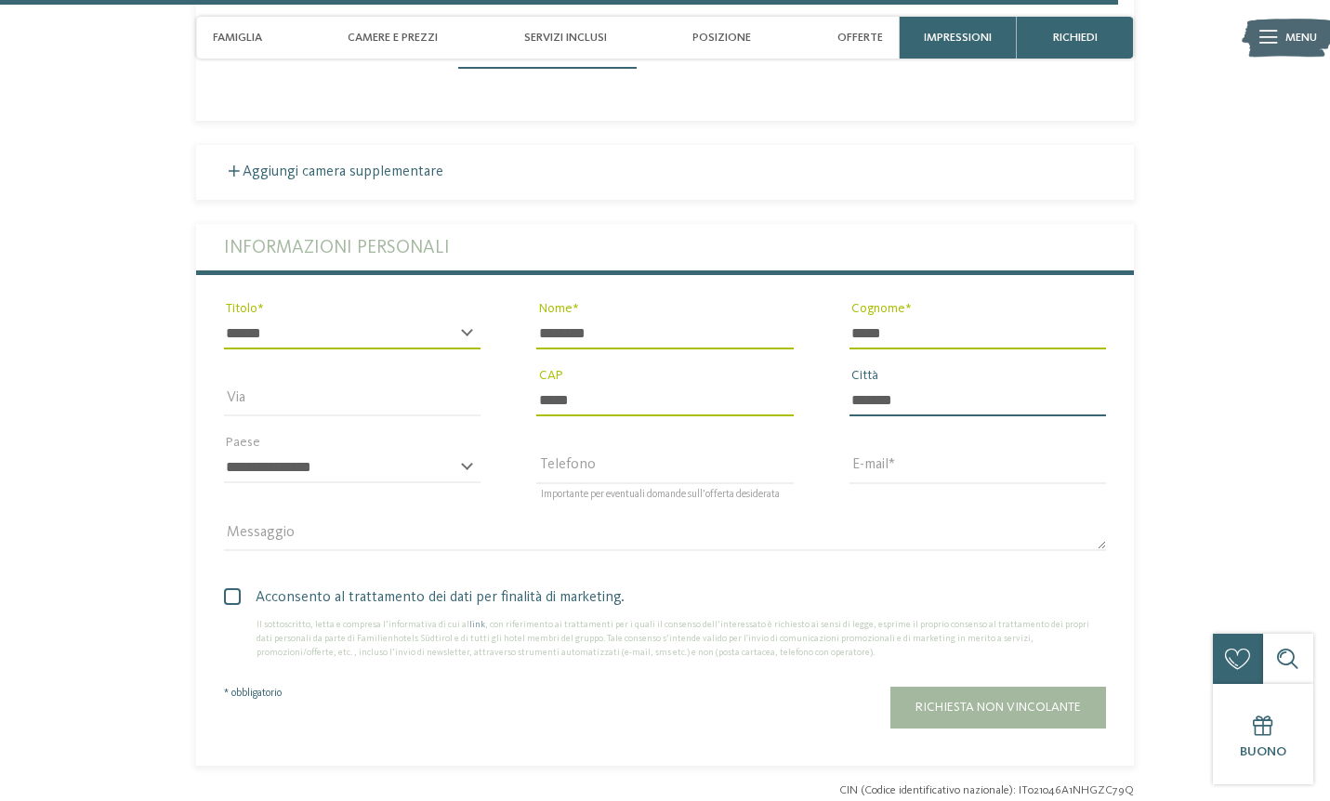
type input "*******"
click at [228, 588] on span at bounding box center [232, 596] width 17 height 17
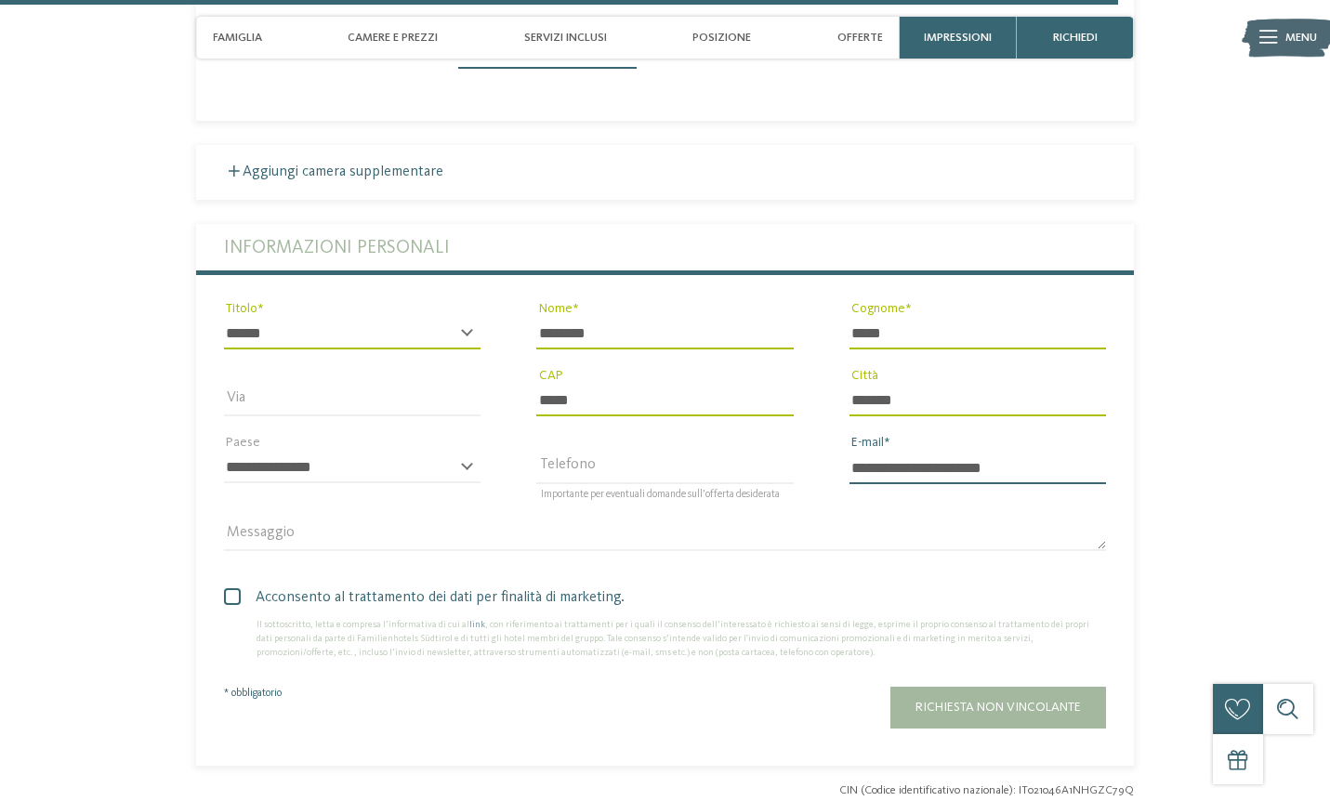
type input "**********"
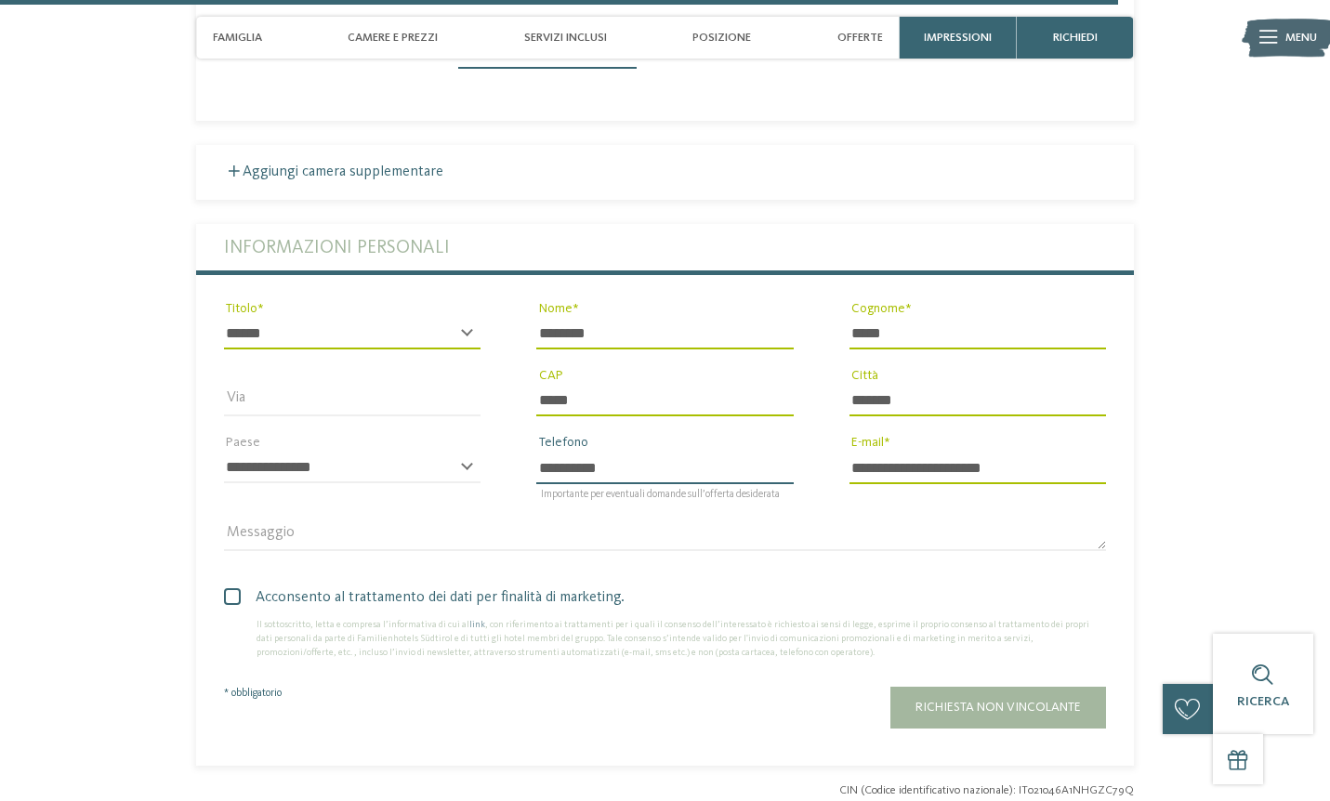
type input "**********"
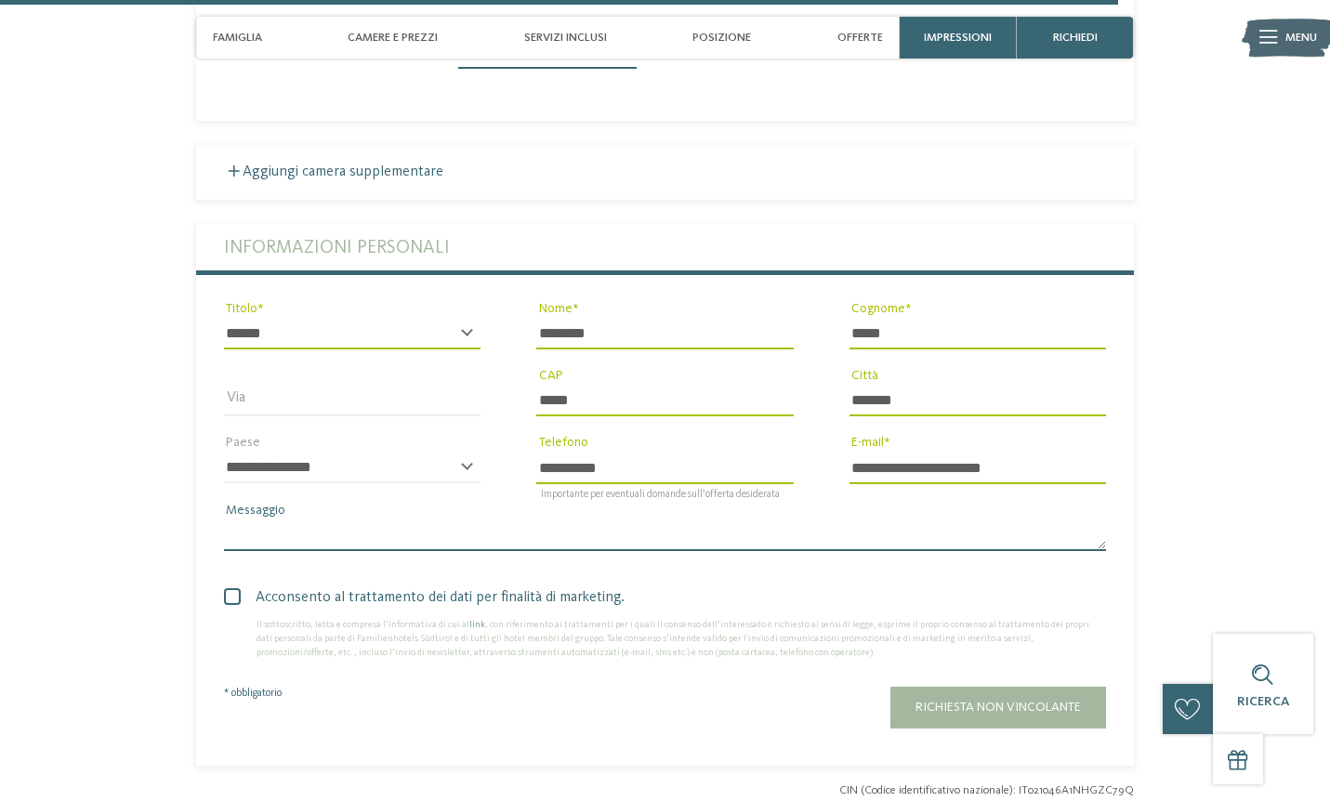
click at [309, 519] on textarea "Messaggio" at bounding box center [665, 535] width 882 height 32
type textarea "*"
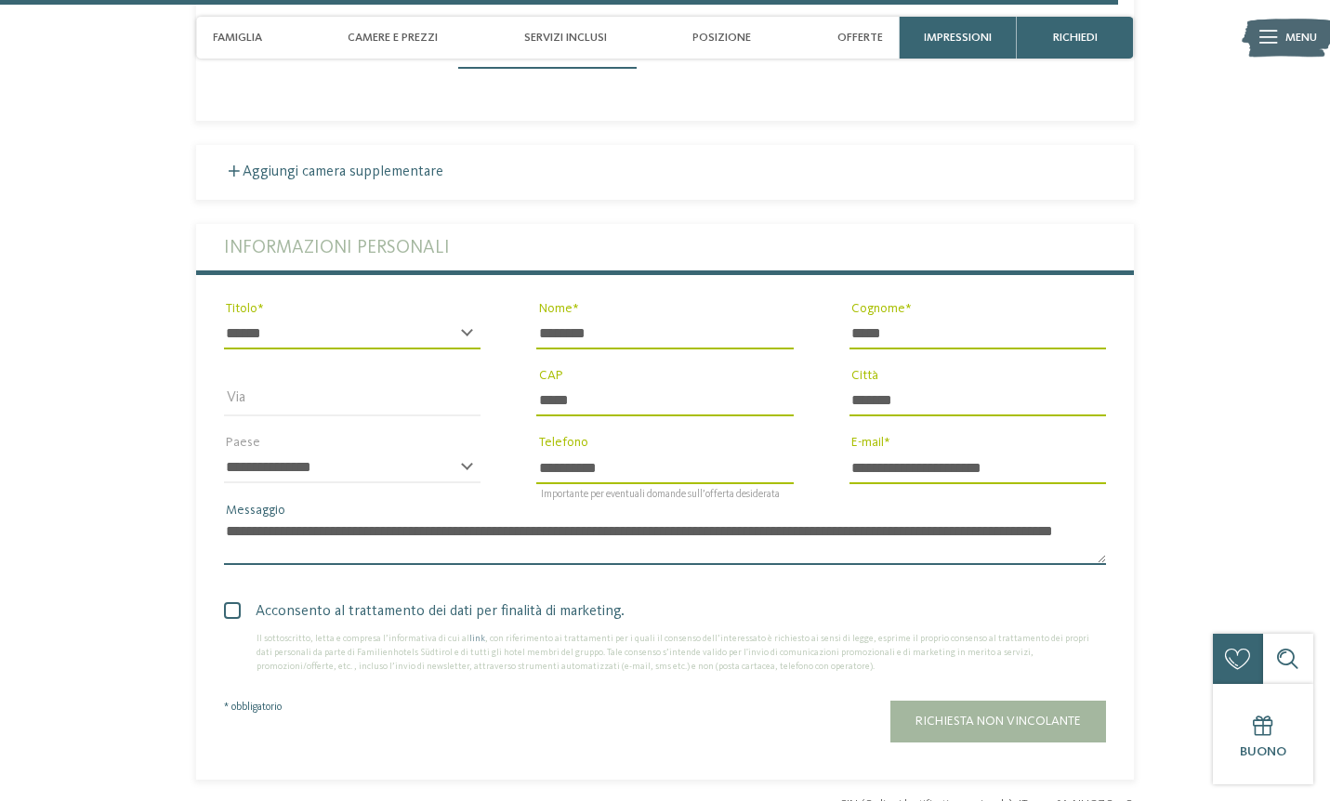
scroll to position [0, 0]
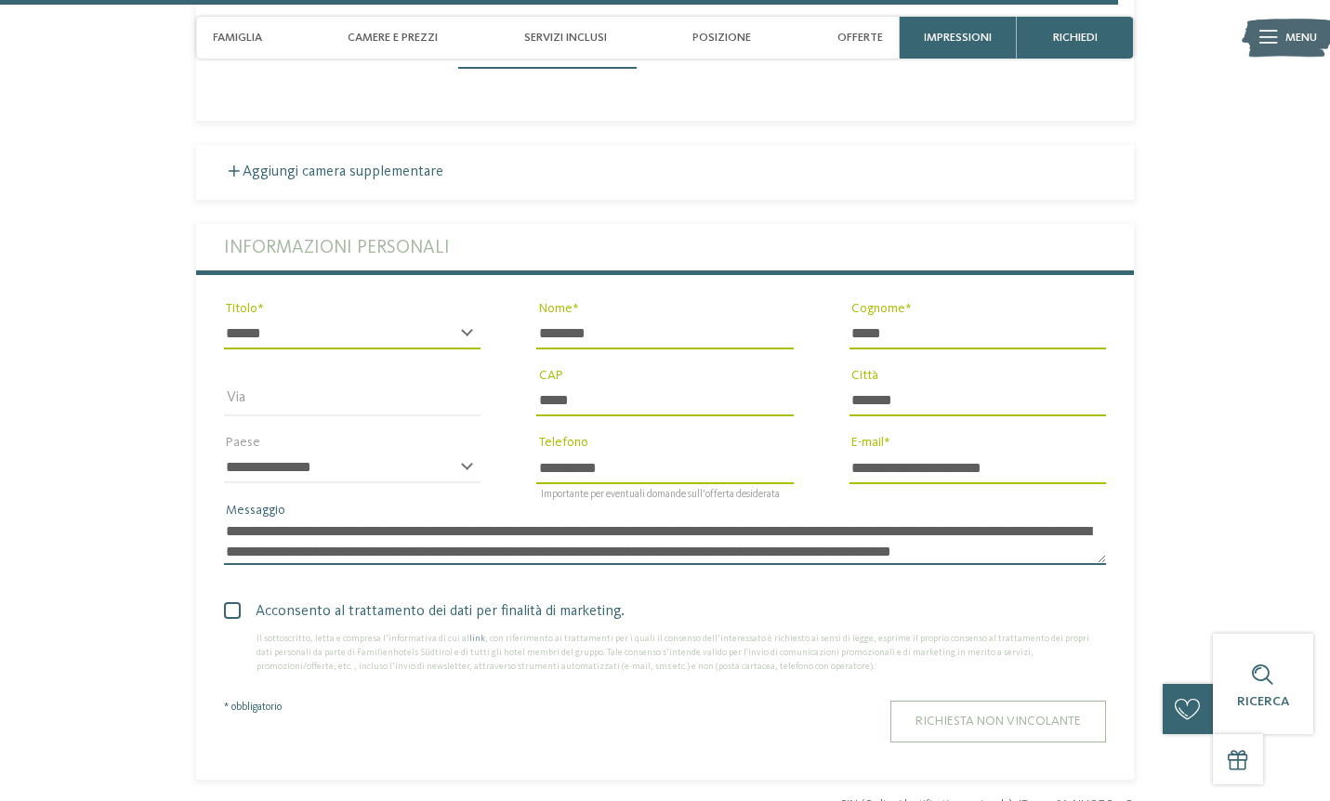
type textarea "**********"
click at [1002, 701] on button "Richiesta non vincolante" at bounding box center [998, 722] width 216 height 42
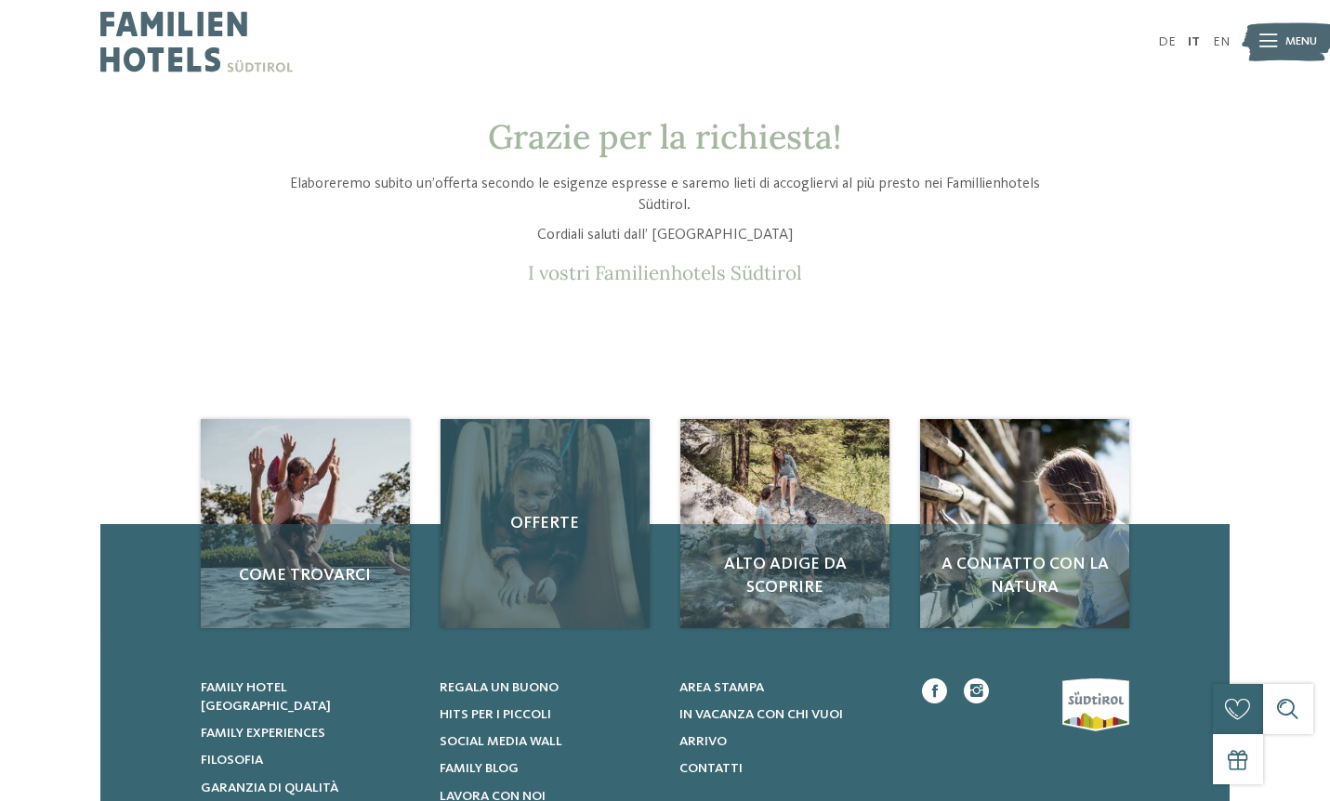
click at [544, 512] on span "Offerte" at bounding box center [544, 523] width 175 height 23
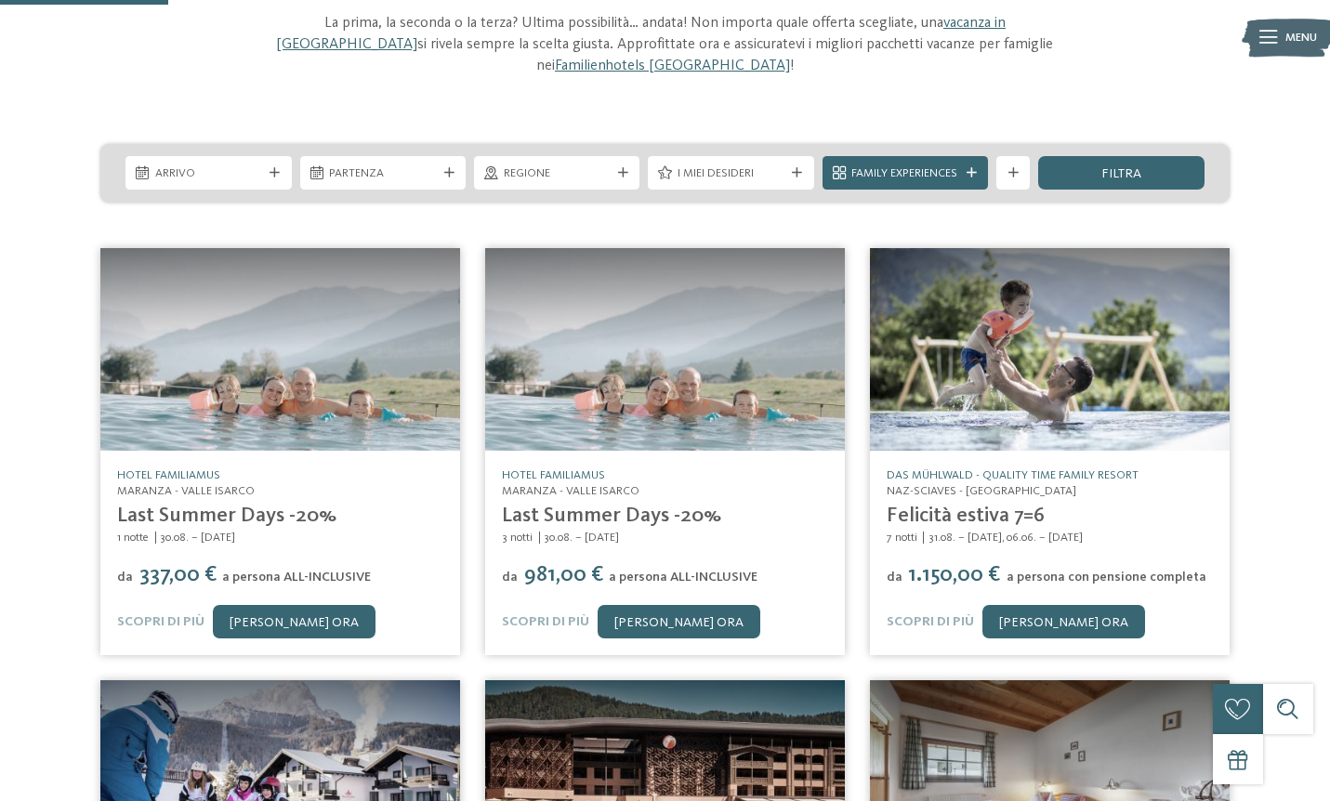
scroll to position [223, 0]
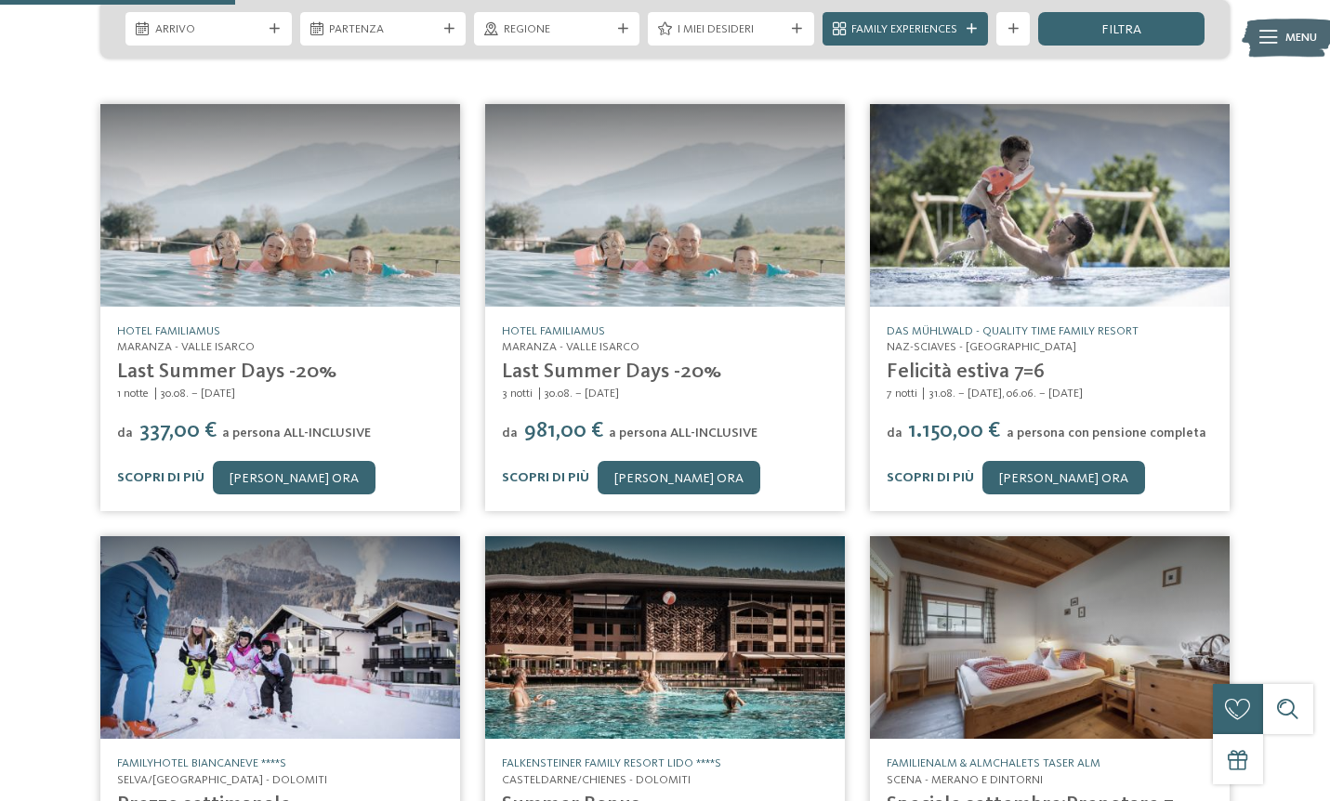
click at [1280, 501] on div "1 notte da" at bounding box center [665, 569] width 1330 height 954
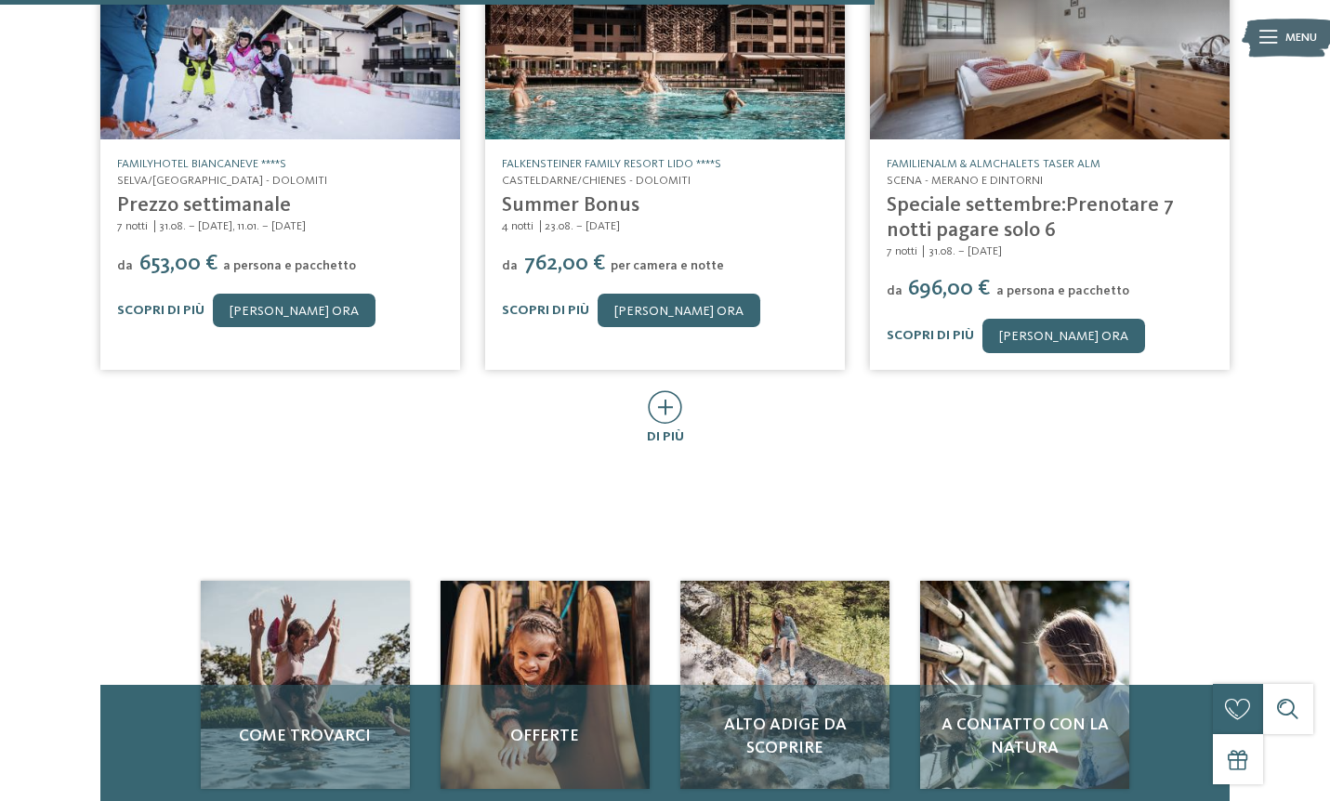
scroll to position [1021, 0]
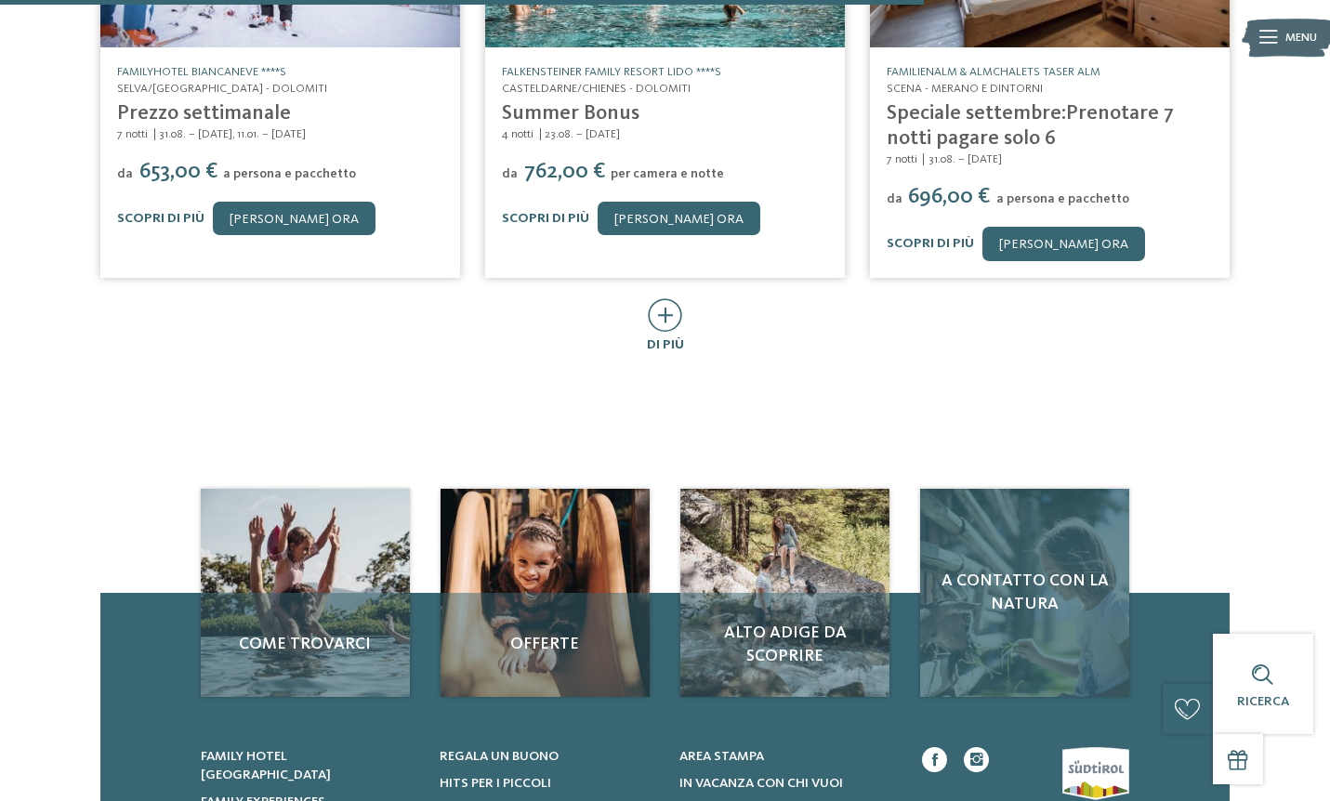
click at [993, 600] on div "A contatto con la natura" at bounding box center [1024, 593] width 208 height 208
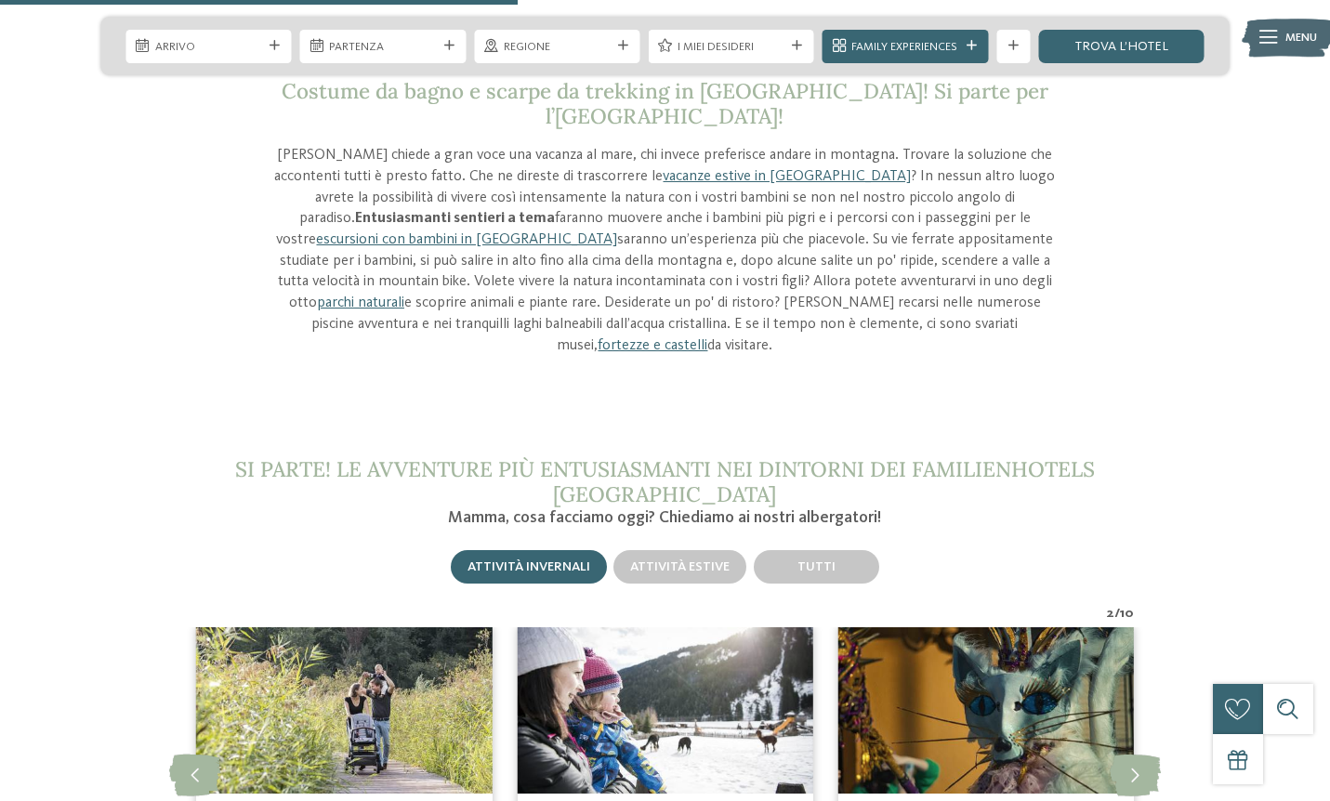
scroll to position [1872, 0]
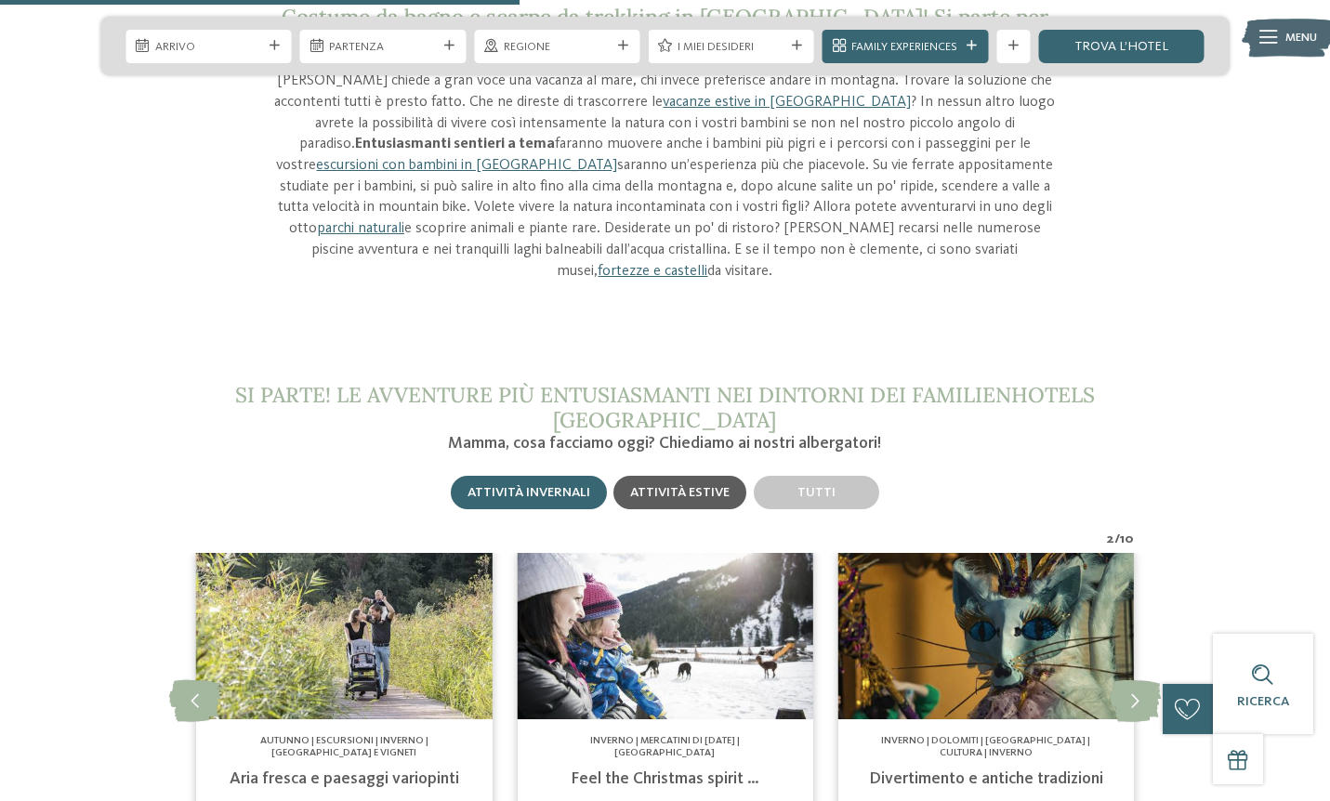
click at [683, 486] on span "Attività estive" at bounding box center [679, 492] width 99 height 13
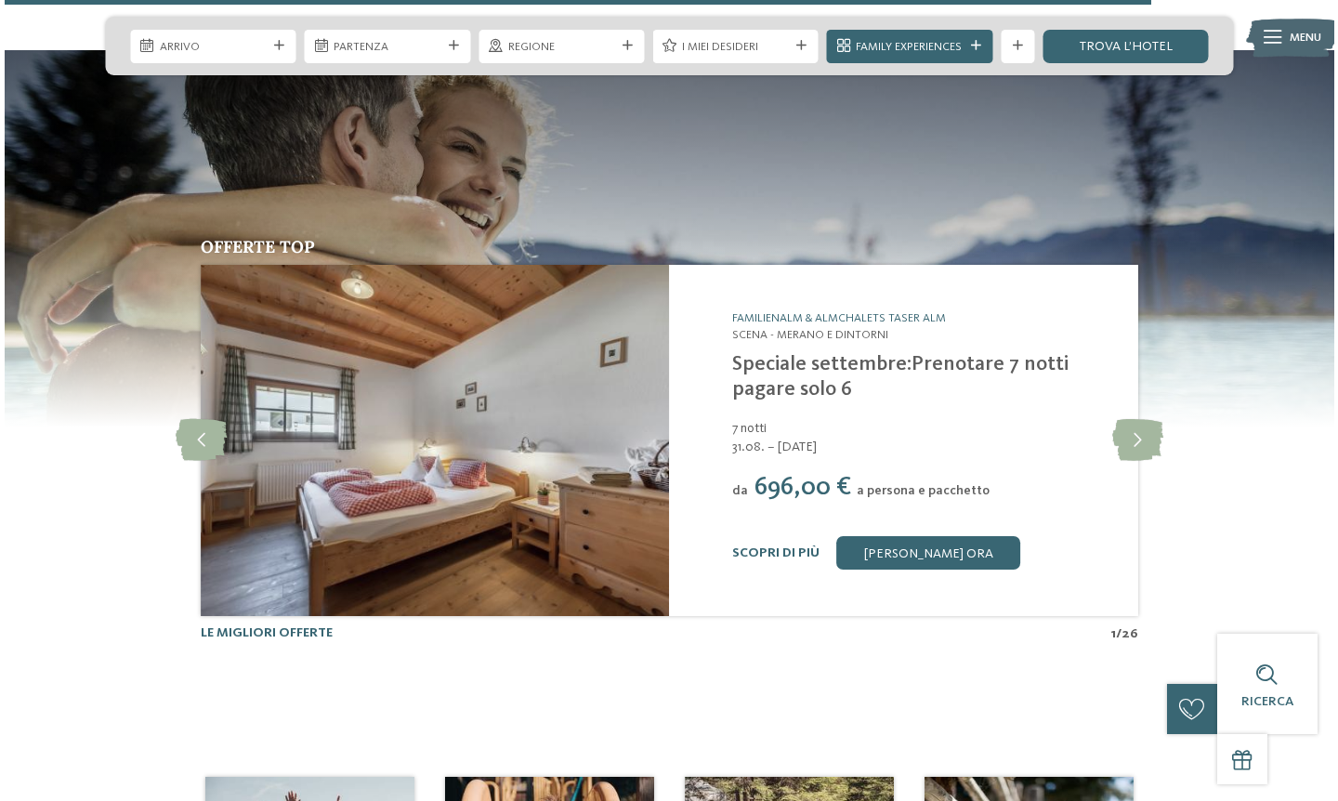
scroll to position [4177, 0]
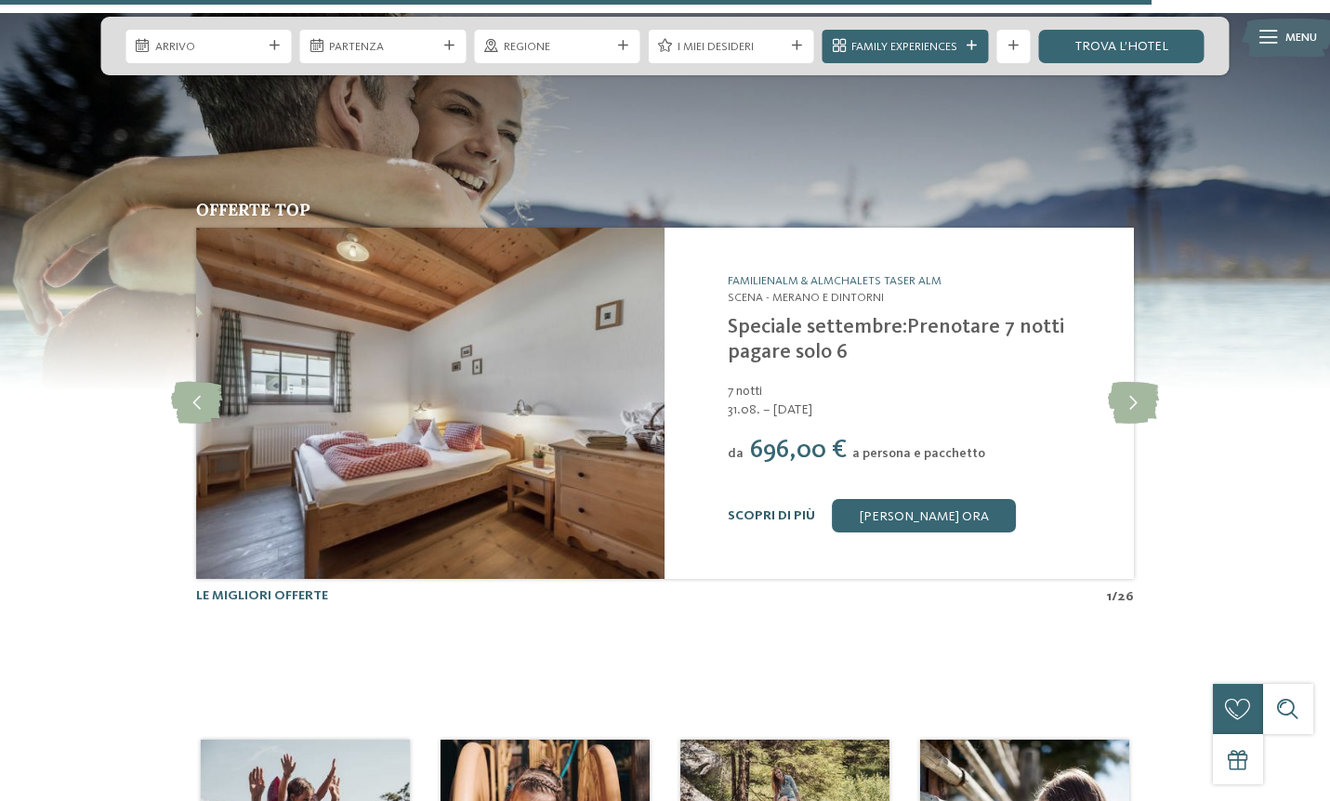
click at [758, 509] on link "Scopri di più" at bounding box center [771, 515] width 87 height 13
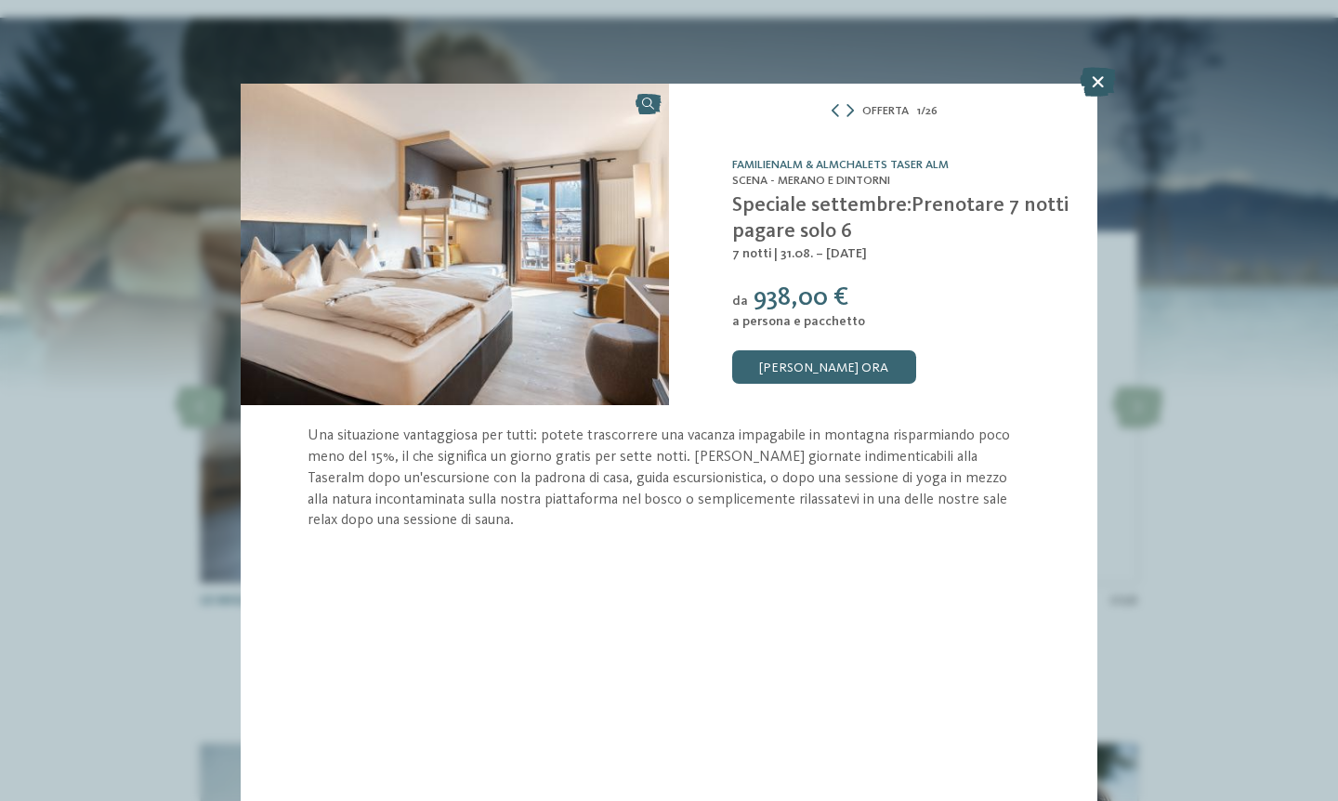
click at [1104, 72] on icon at bounding box center [1098, 82] width 36 height 30
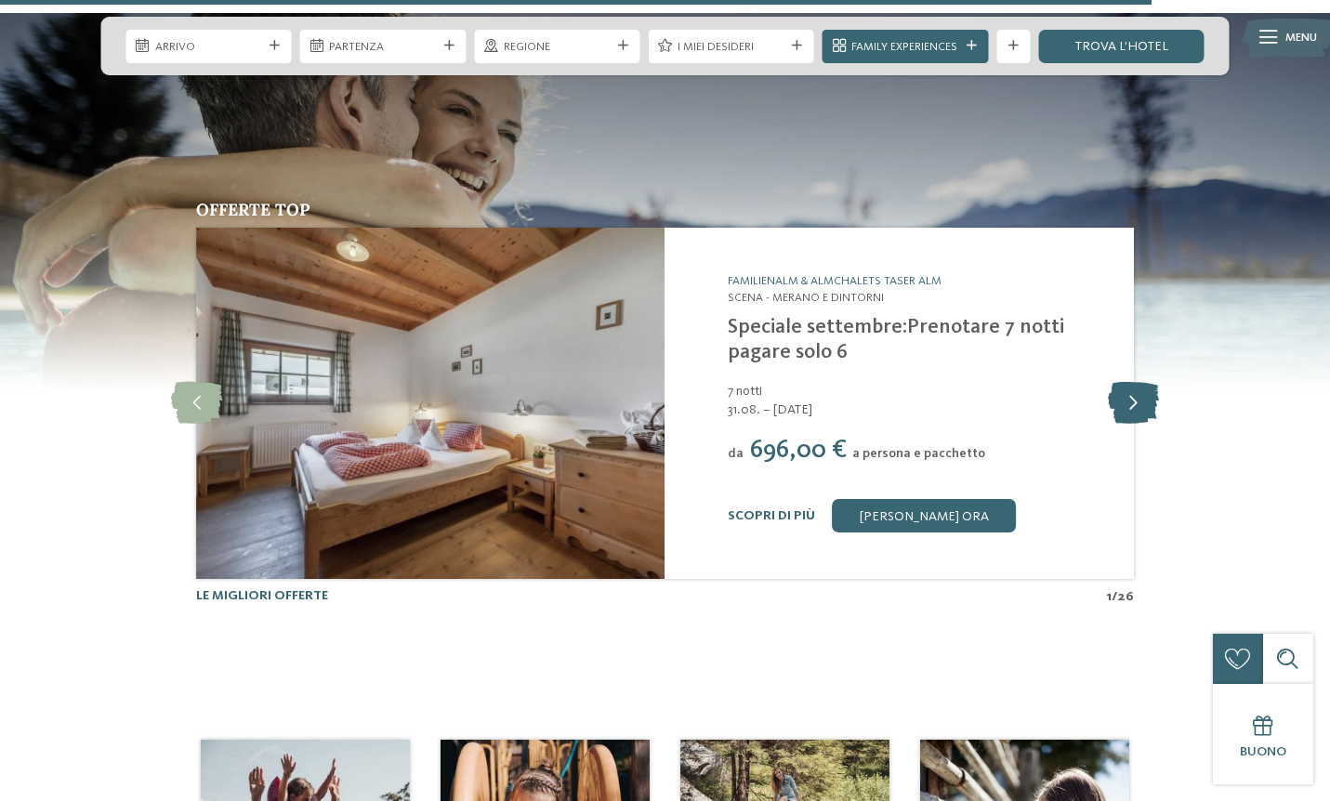
click at [1136, 382] on icon at bounding box center [1133, 403] width 51 height 42
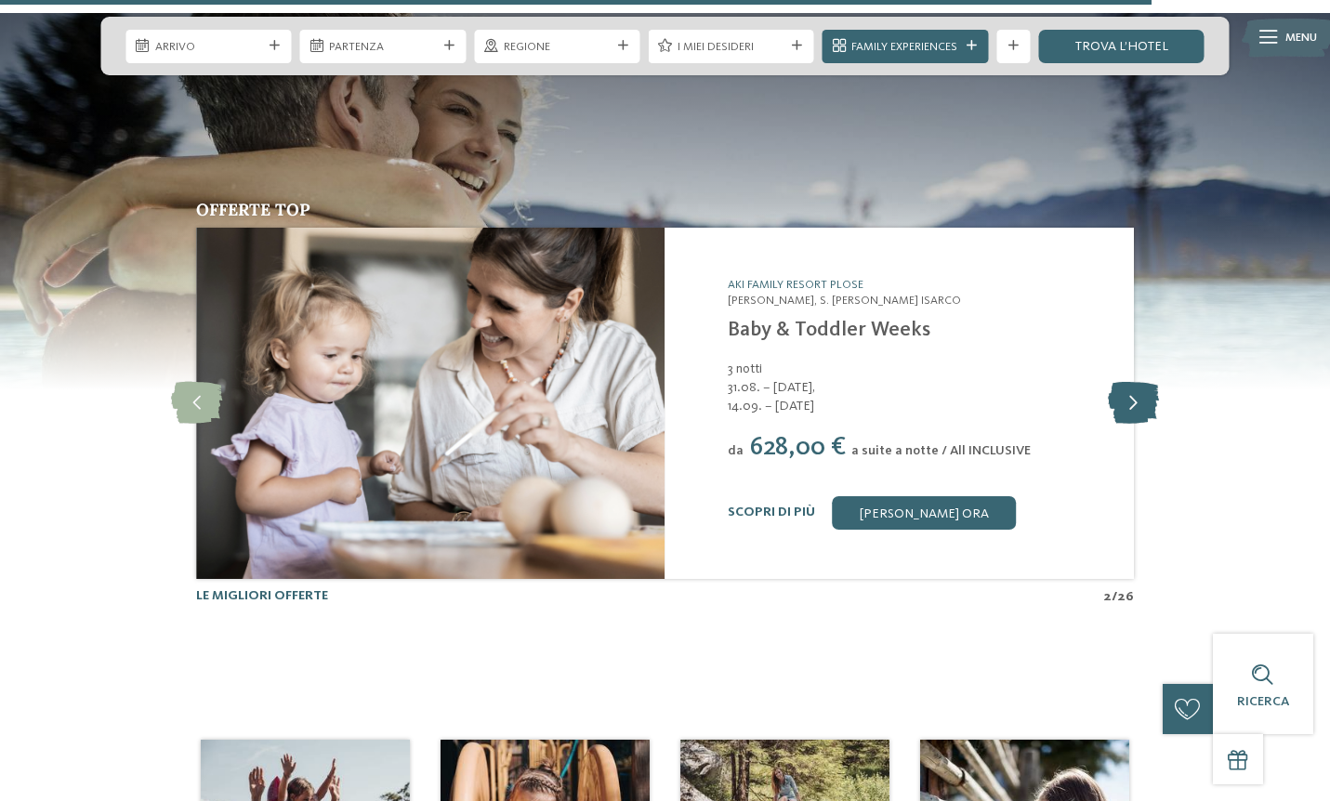
click at [1133, 382] on icon at bounding box center [1133, 403] width 51 height 42
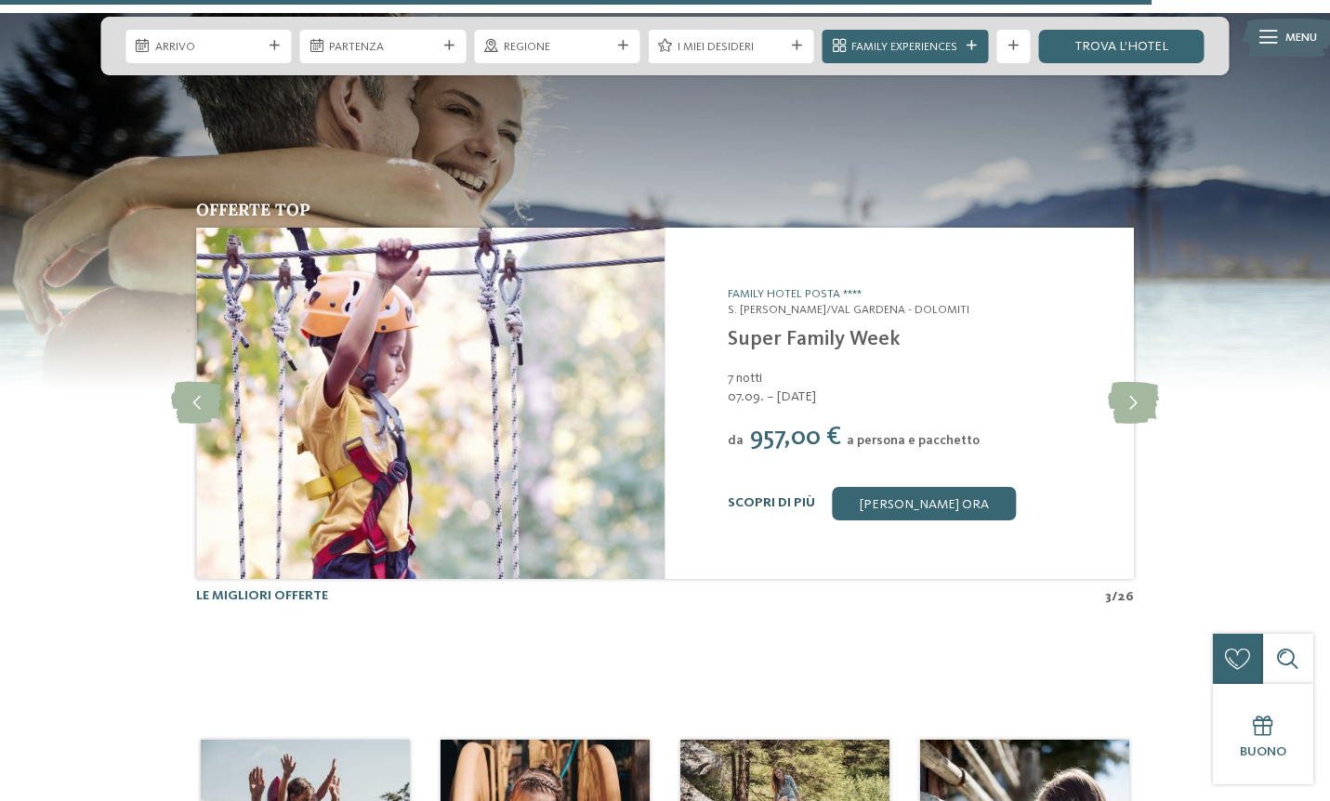
click at [774, 496] on link "Scopri di più" at bounding box center [771, 502] width 87 height 13
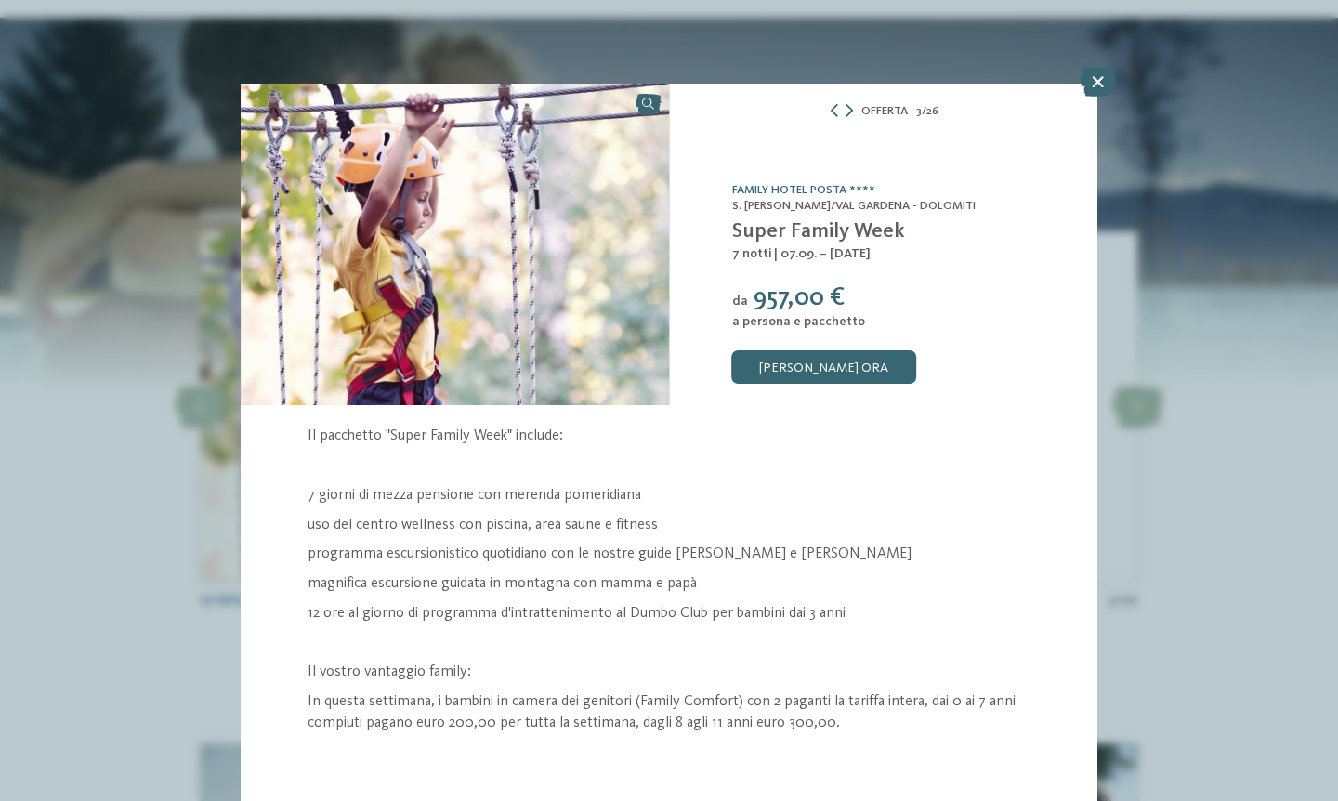
click at [830, 515] on p "uso del centro wellness con piscina, area saune e fitness" at bounding box center [669, 525] width 723 height 21
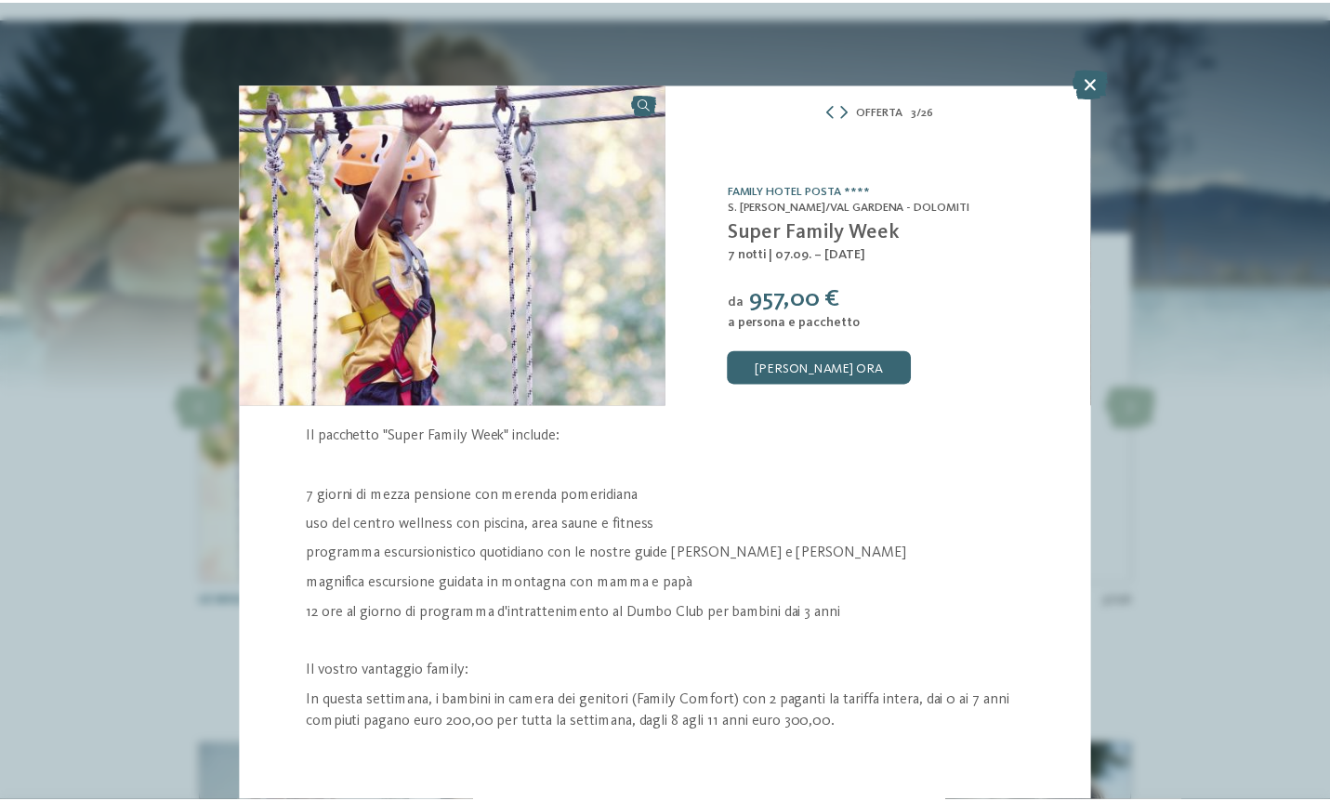
scroll to position [51, 0]
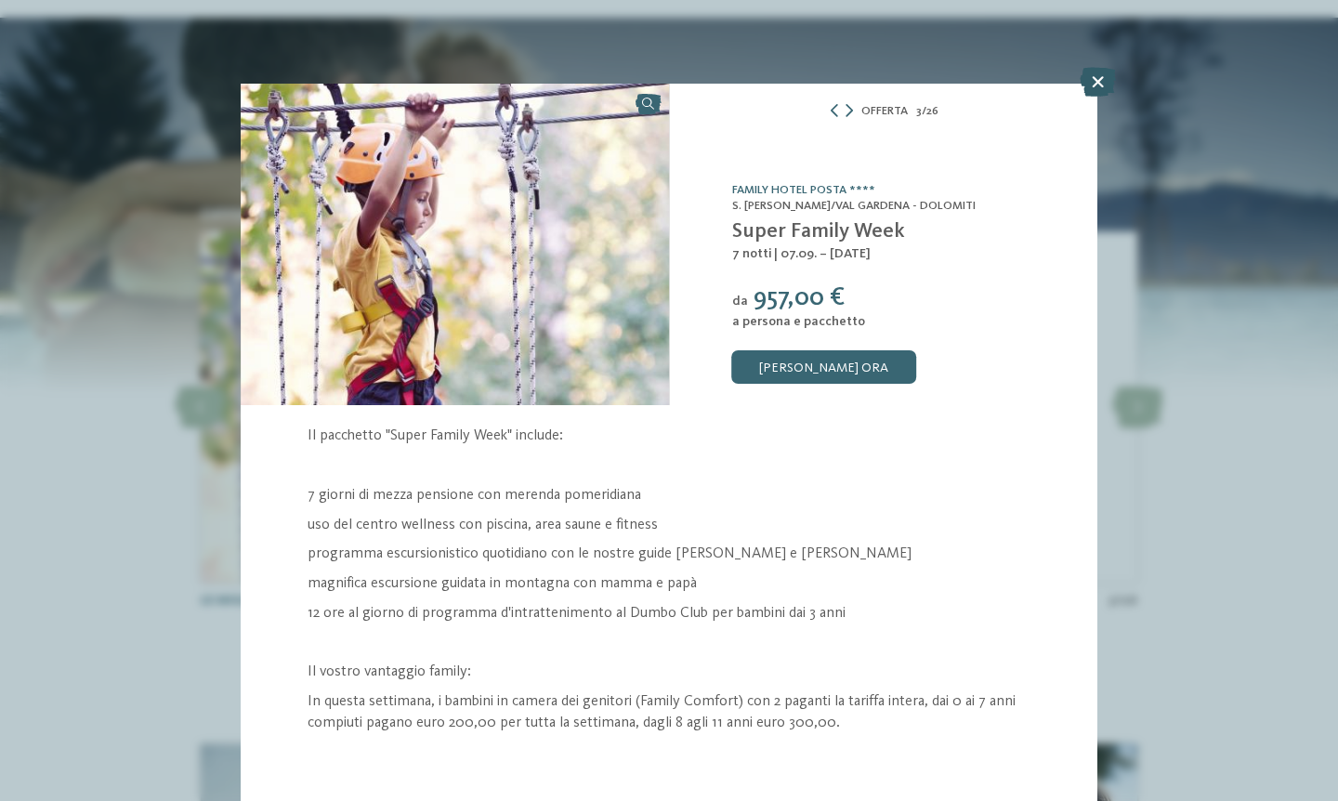
click at [1099, 76] on icon at bounding box center [1098, 82] width 36 height 30
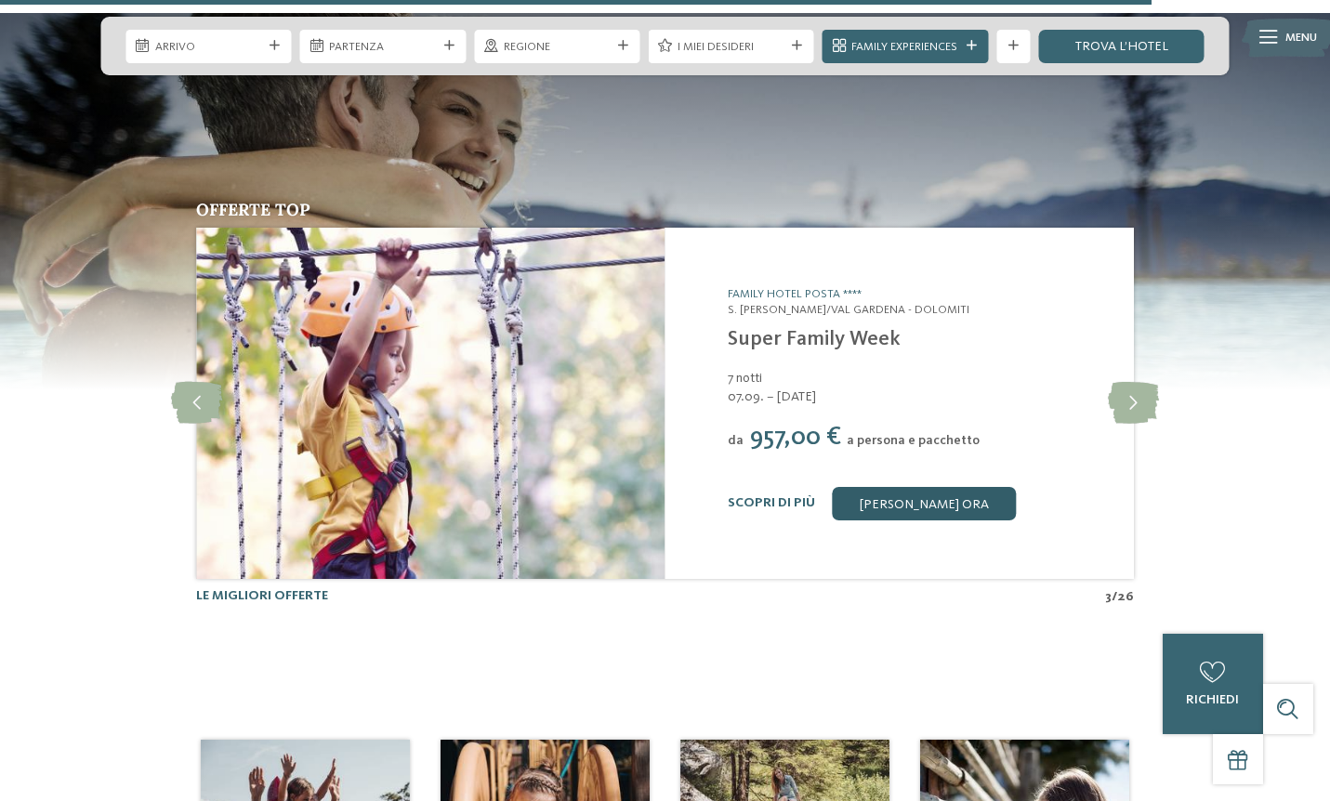
click at [916, 487] on link "[PERSON_NAME] ora" at bounding box center [924, 503] width 184 height 33
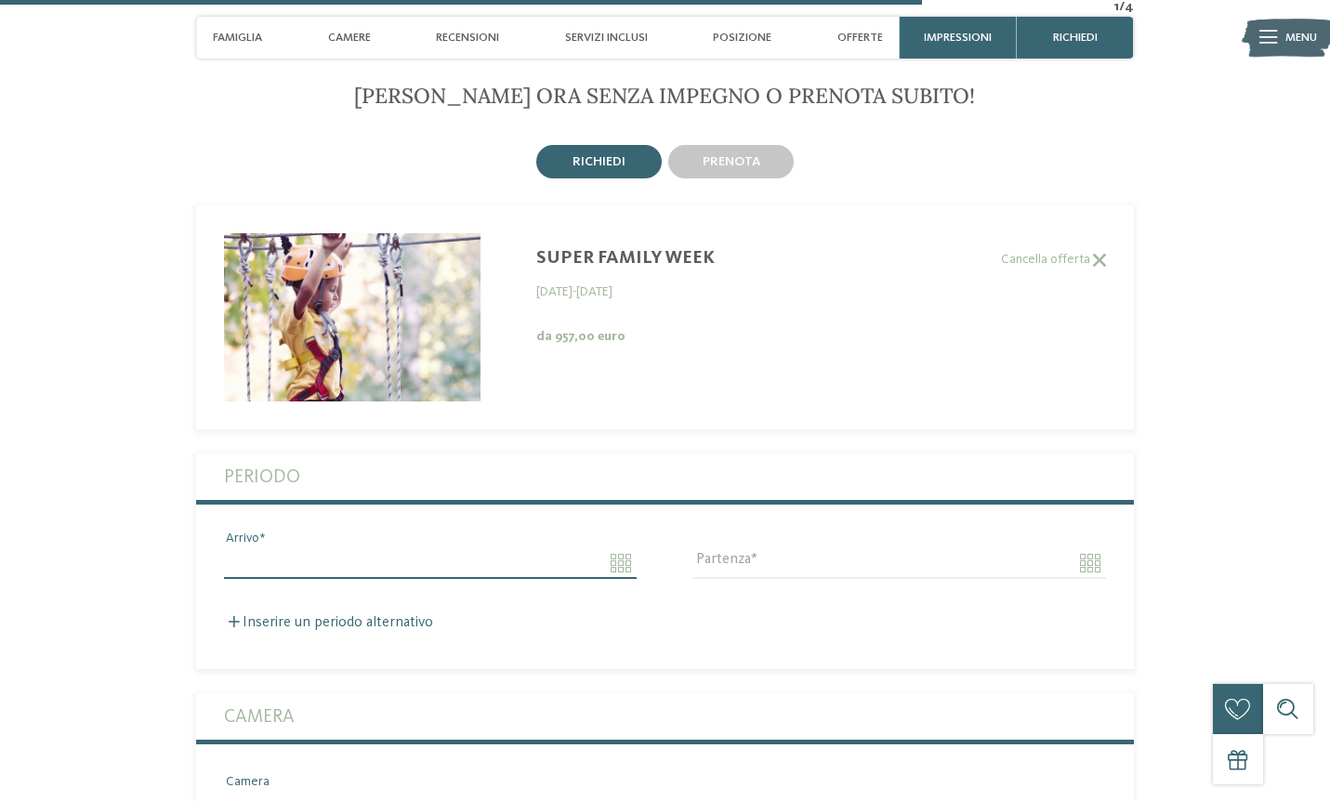
scroll to position [3952, 0]
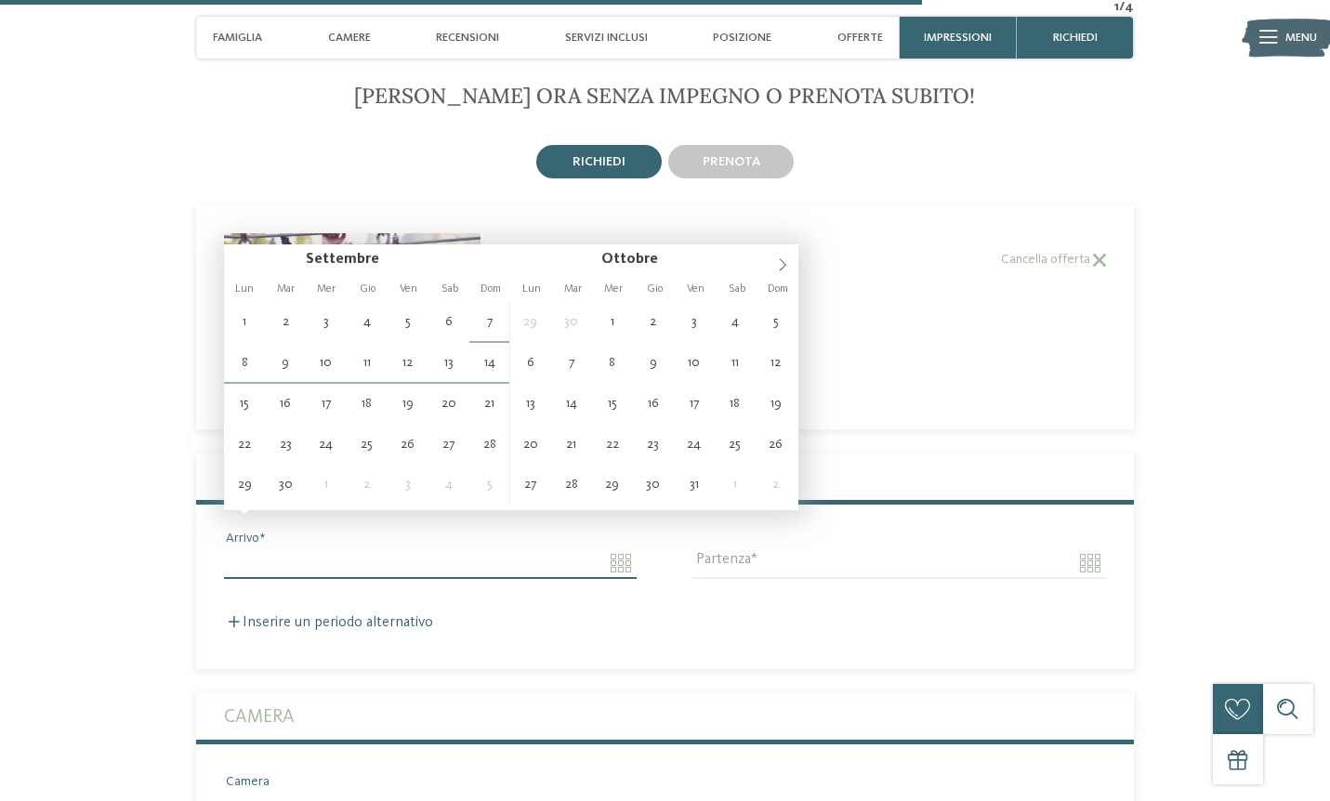
click at [256, 547] on input "Arrivo" at bounding box center [430, 563] width 413 height 32
type input "**********"
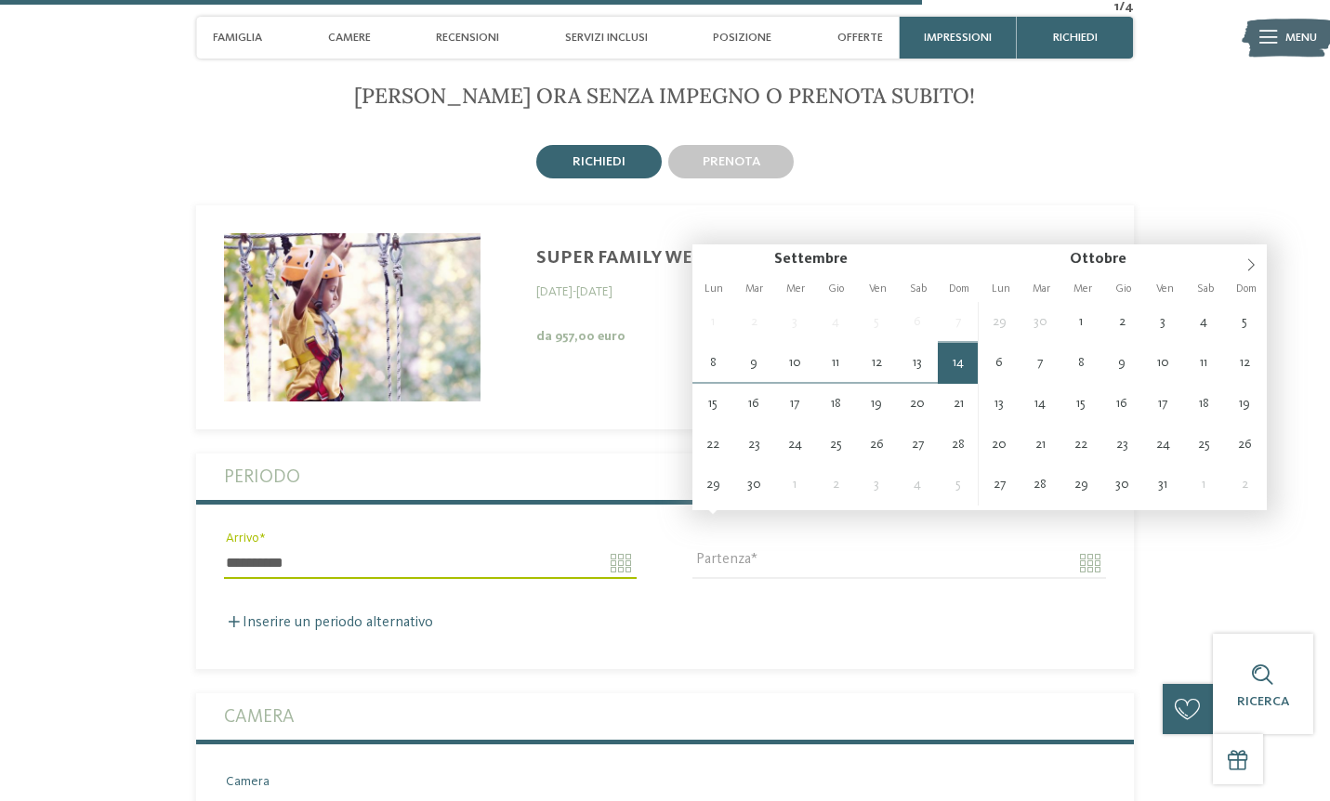
type input "**********"
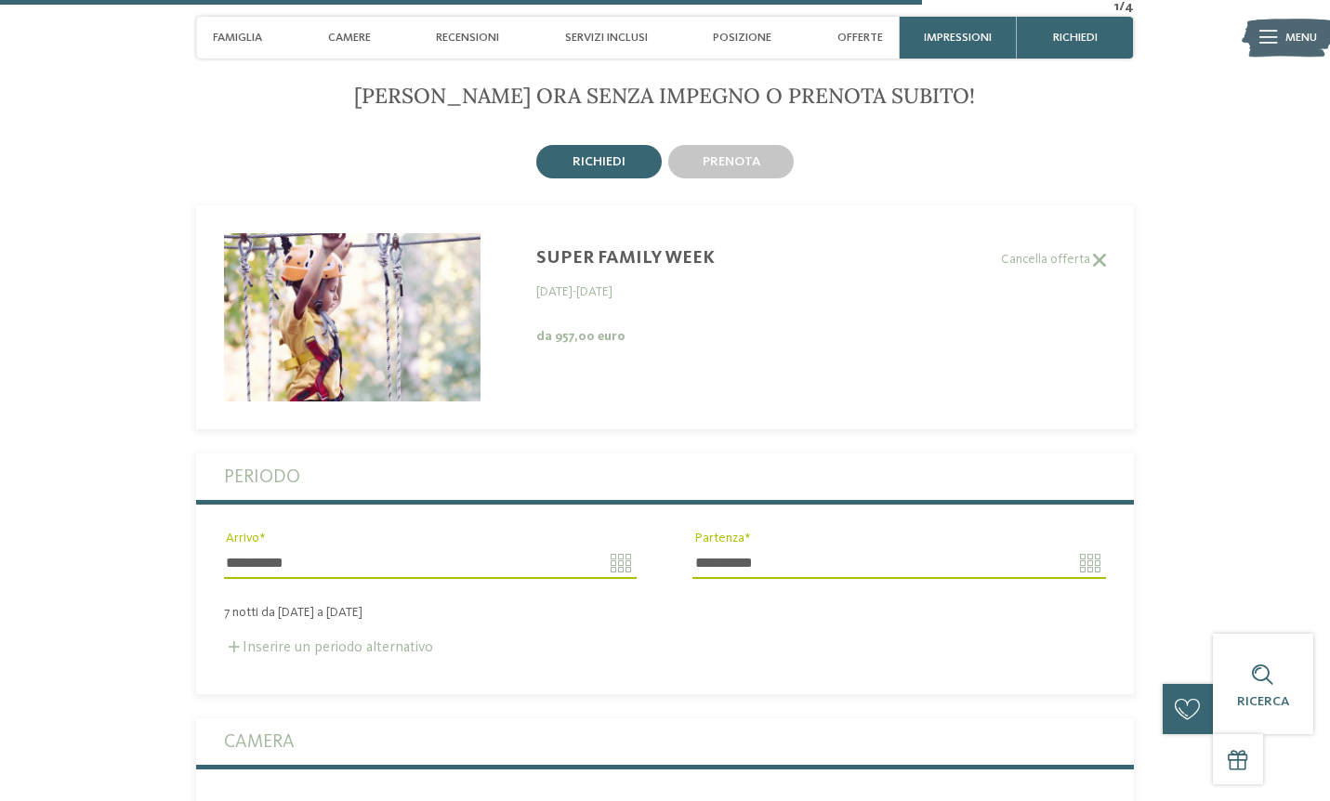
click at [267, 640] on label "Inserire un periodo alternativo" at bounding box center [328, 647] width 209 height 15
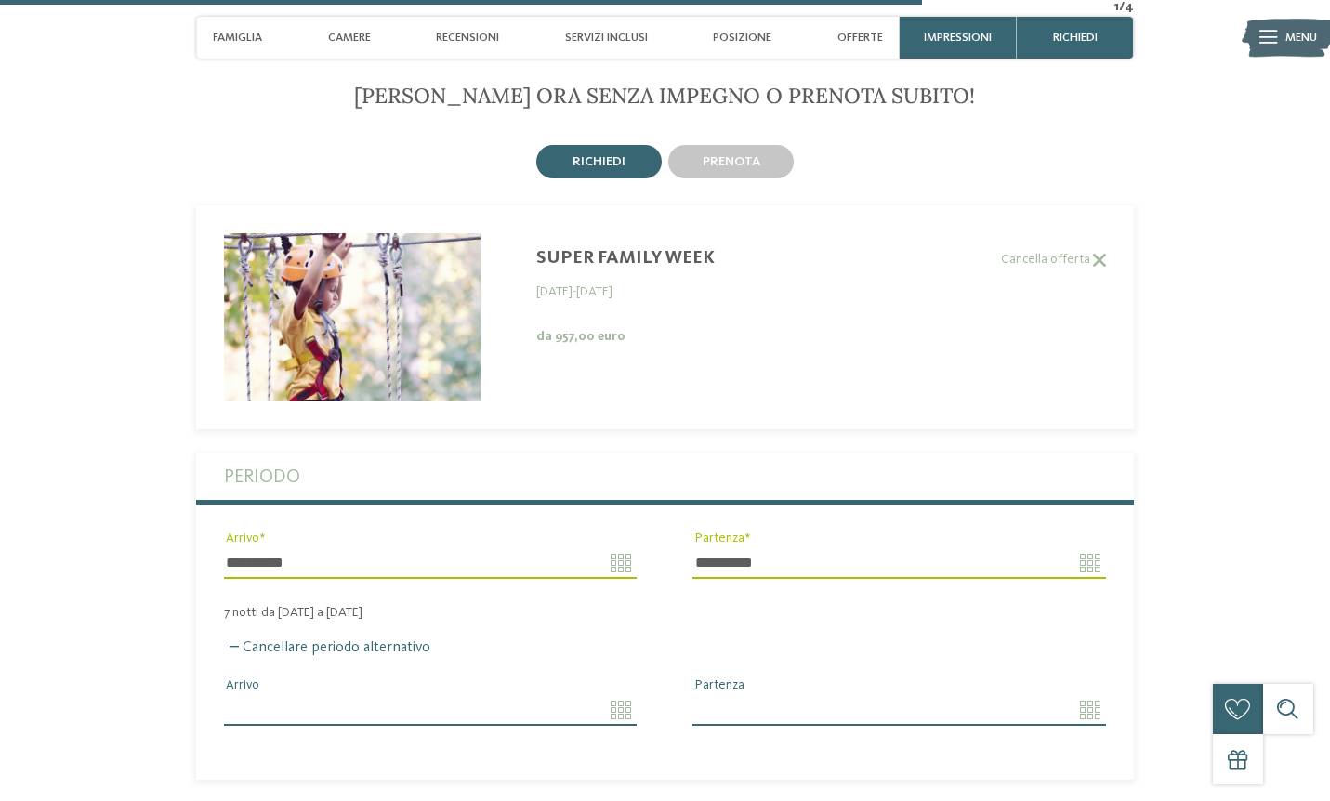
click at [274, 694] on input "Arrivo" at bounding box center [430, 710] width 413 height 32
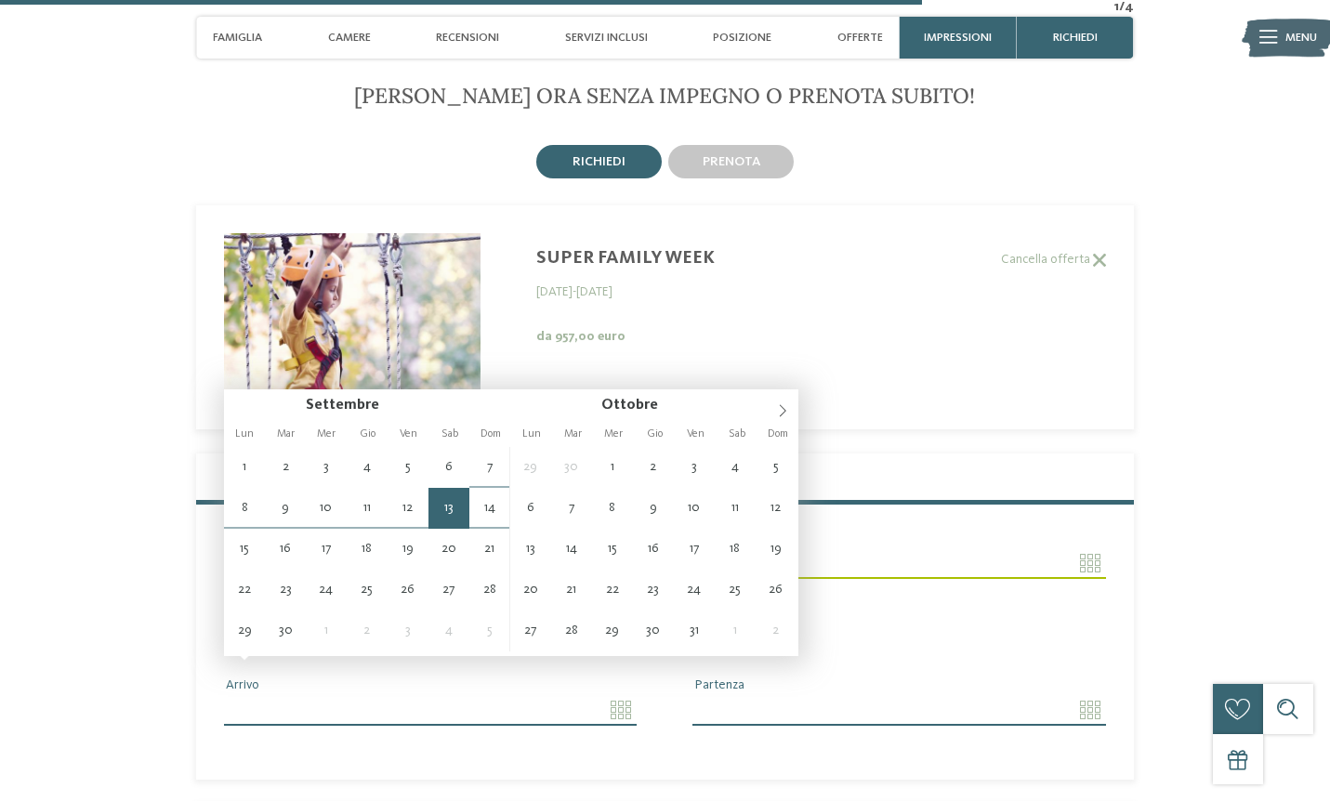
type input "**********"
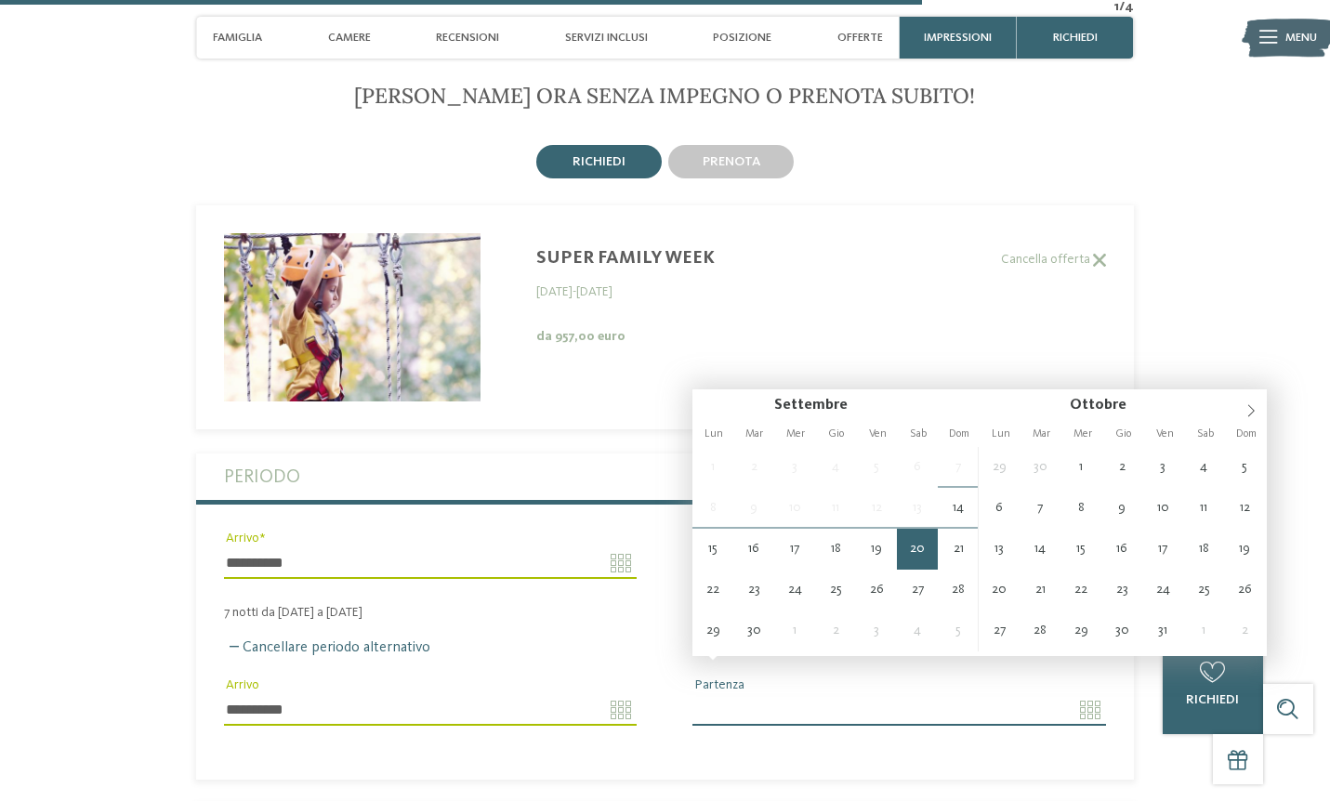
type input "**********"
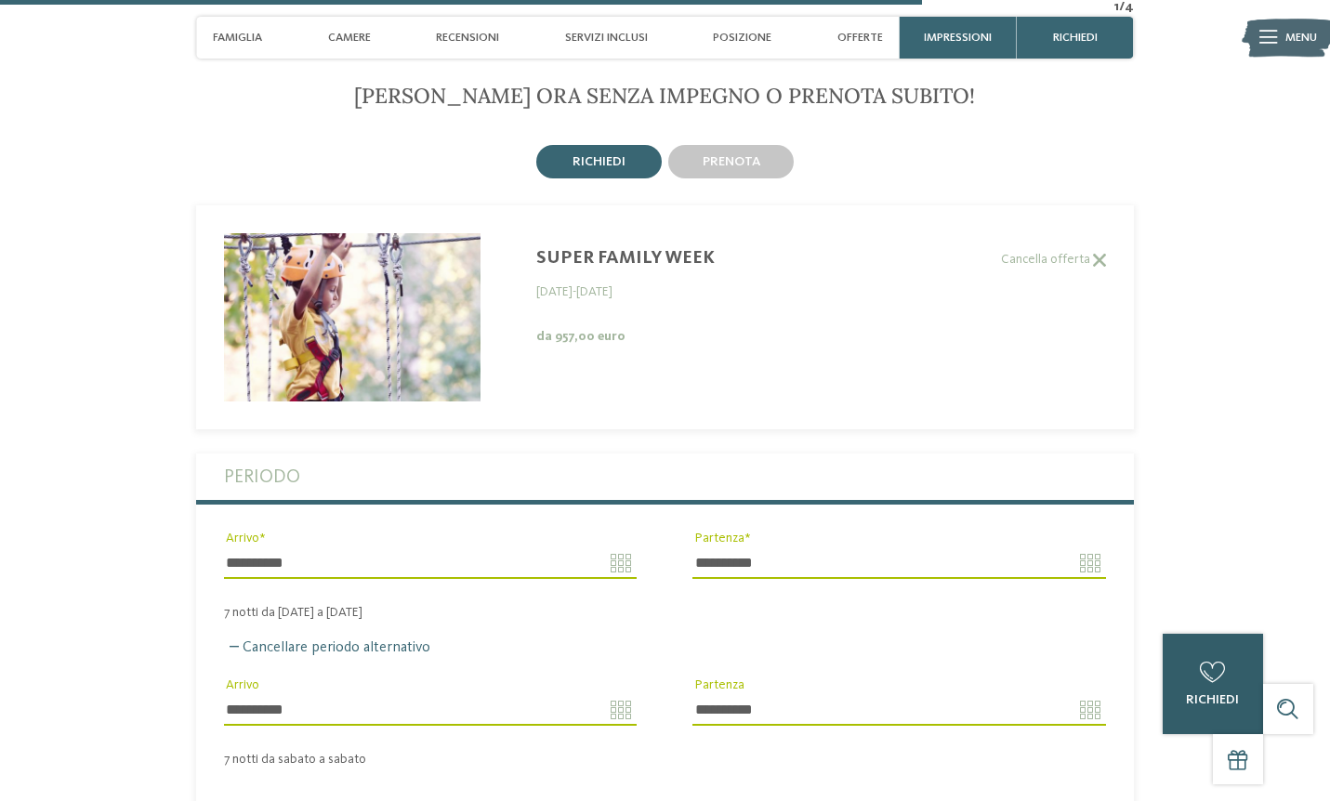
click at [1212, 656] on div "0" at bounding box center [1212, 672] width 33 height 33
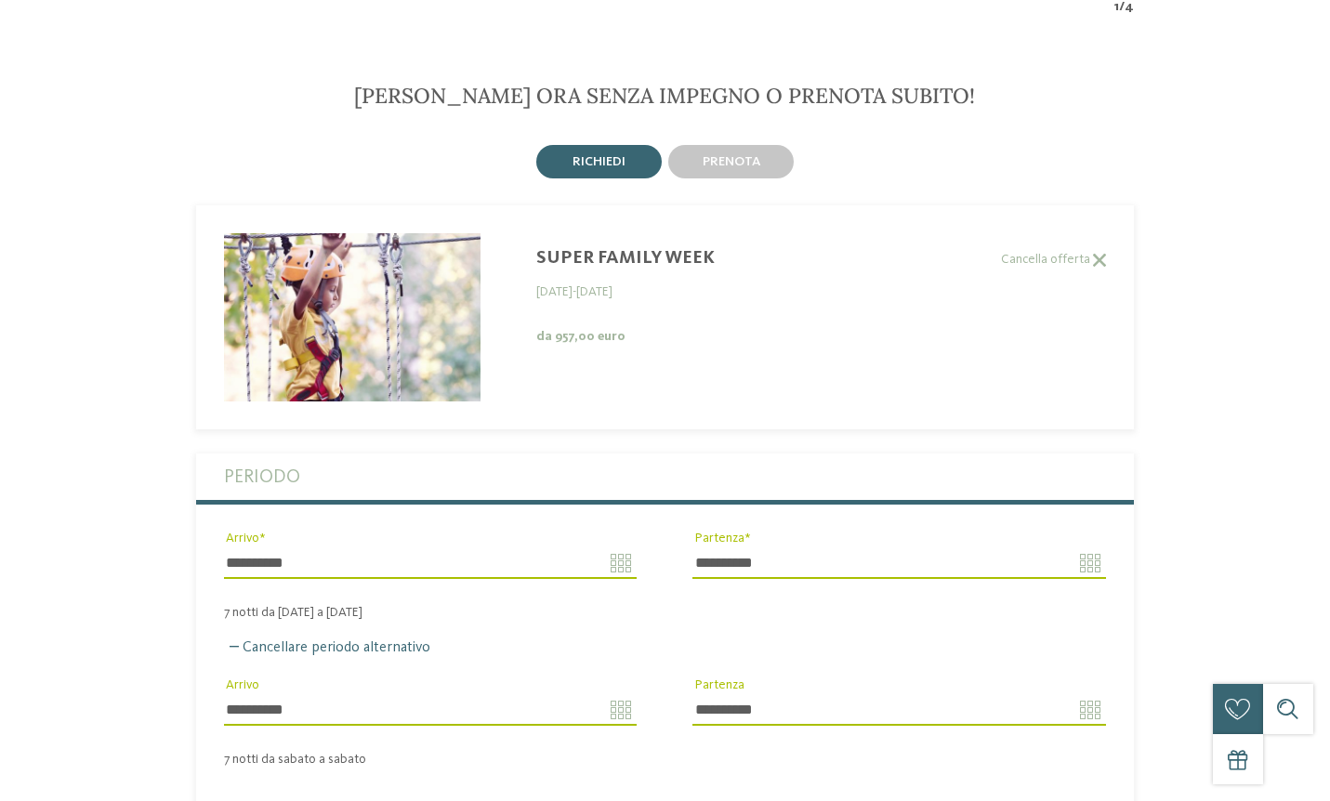
scroll to position [0, 0]
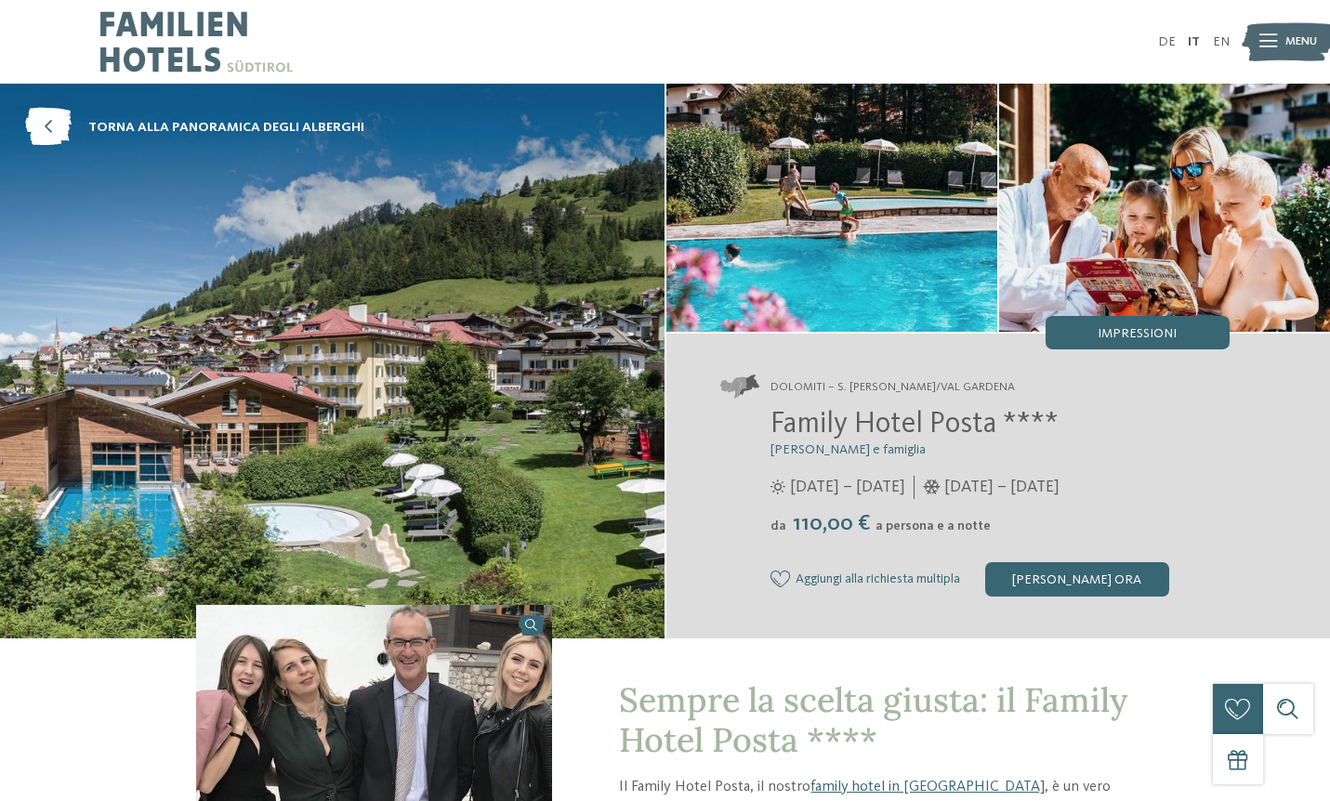
click at [274, 458] on img at bounding box center [332, 361] width 664 height 554
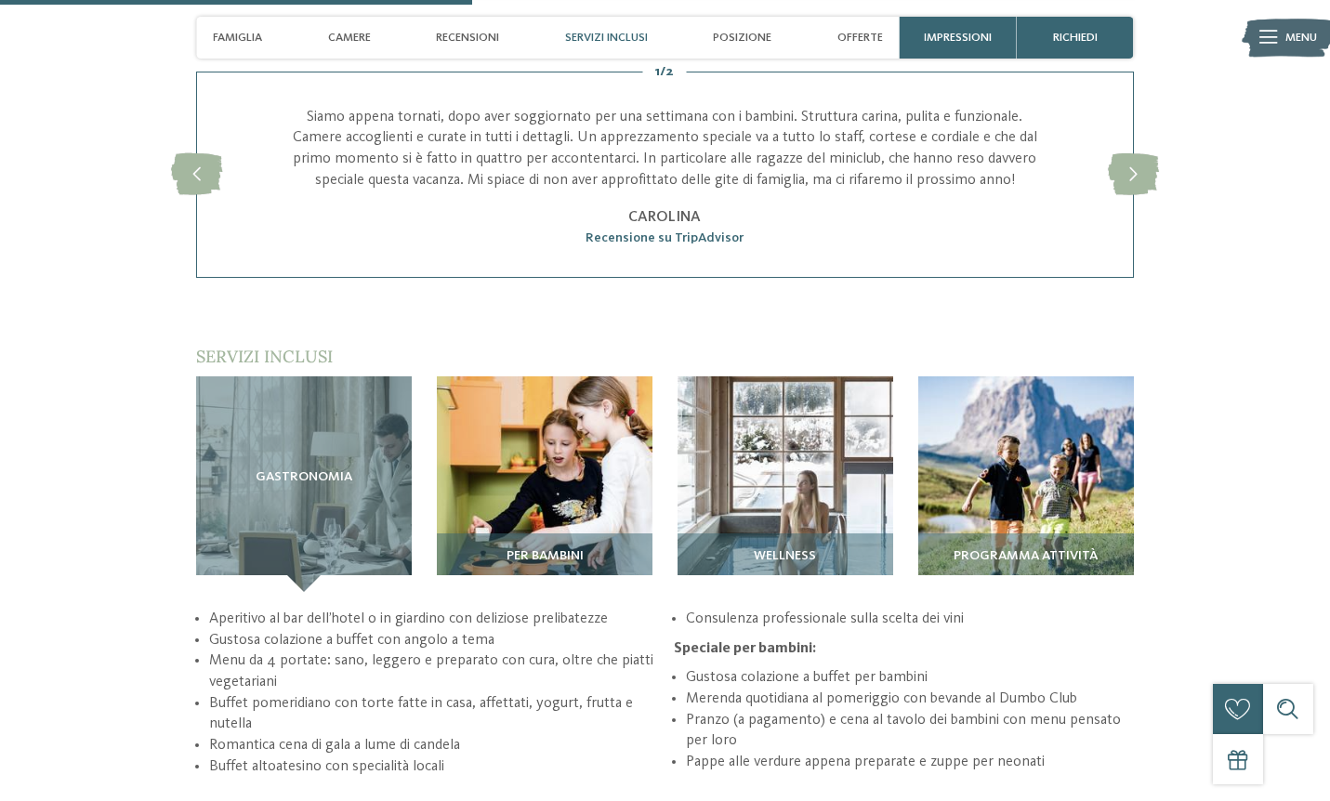
scroll to position [2089, 0]
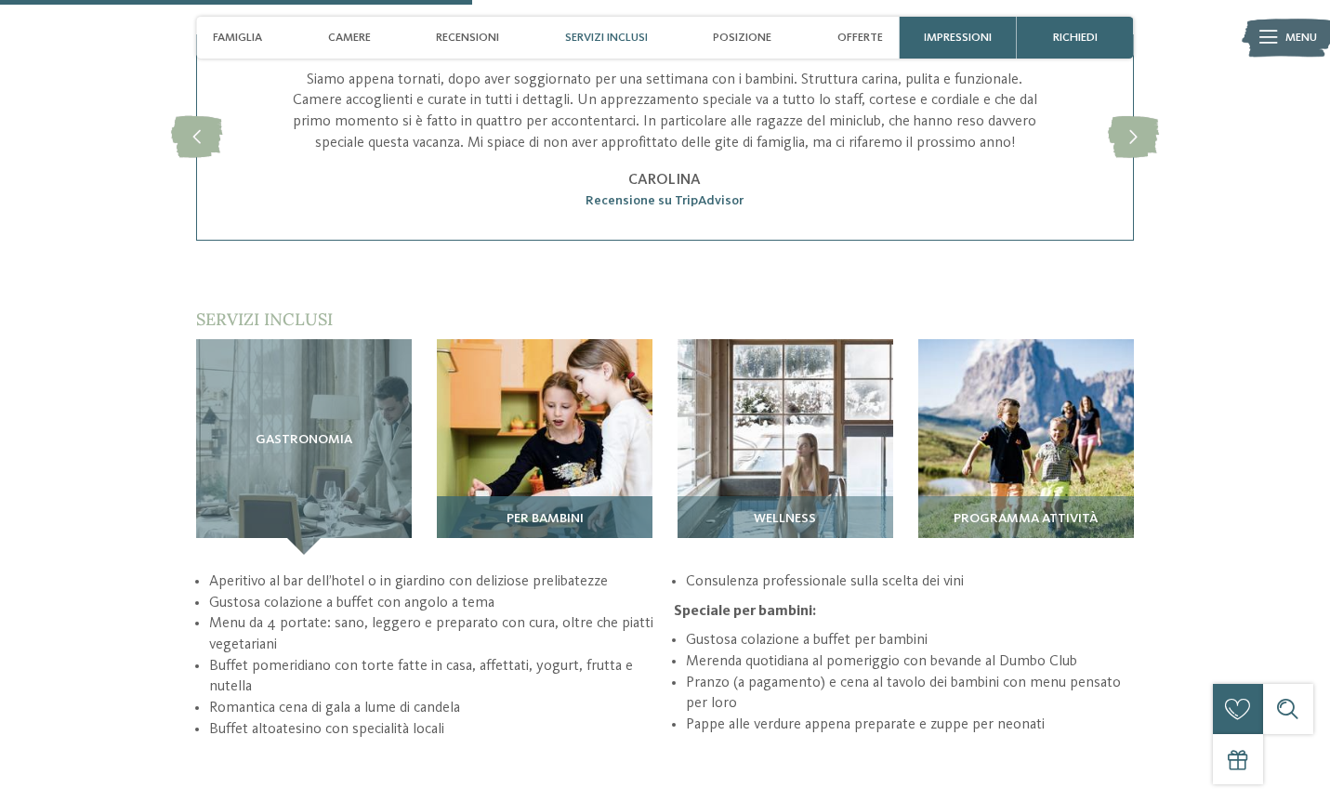
click at [558, 496] on div "Per bambini" at bounding box center [545, 525] width 216 height 59
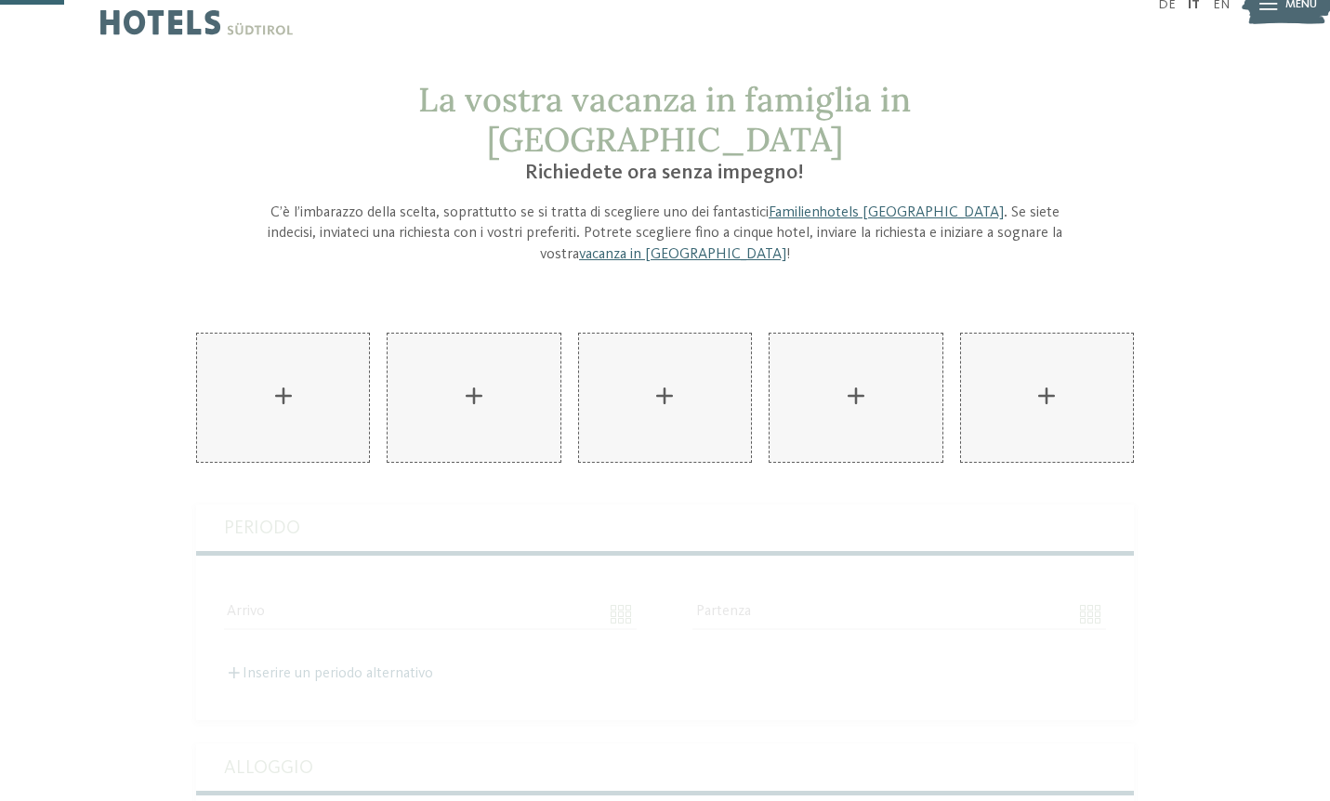
scroll to position [74, 0]
